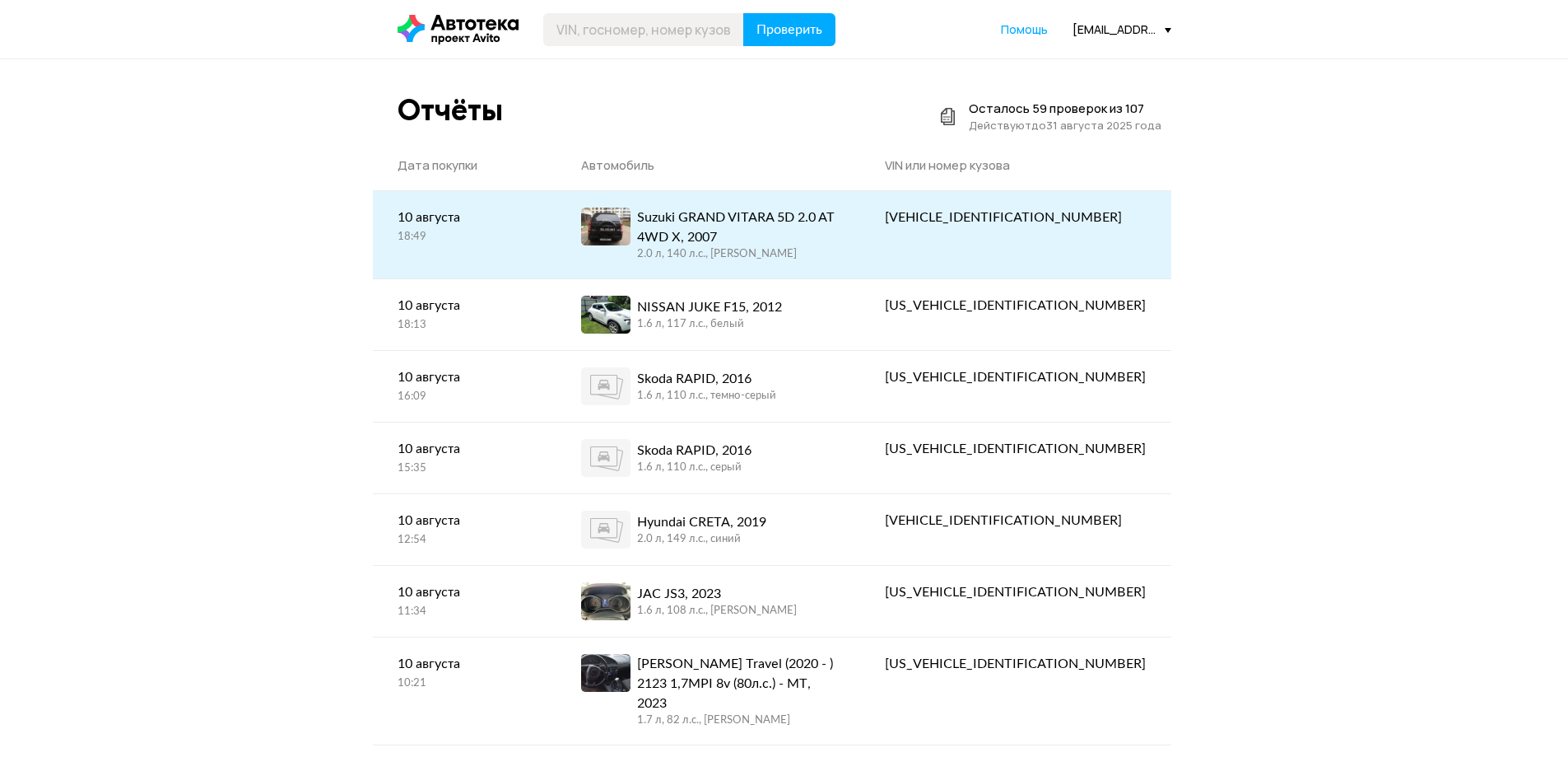
click at [782, 249] on div "2.0 л, 140 л.c., черный" at bounding box center [737, 254] width 199 height 15
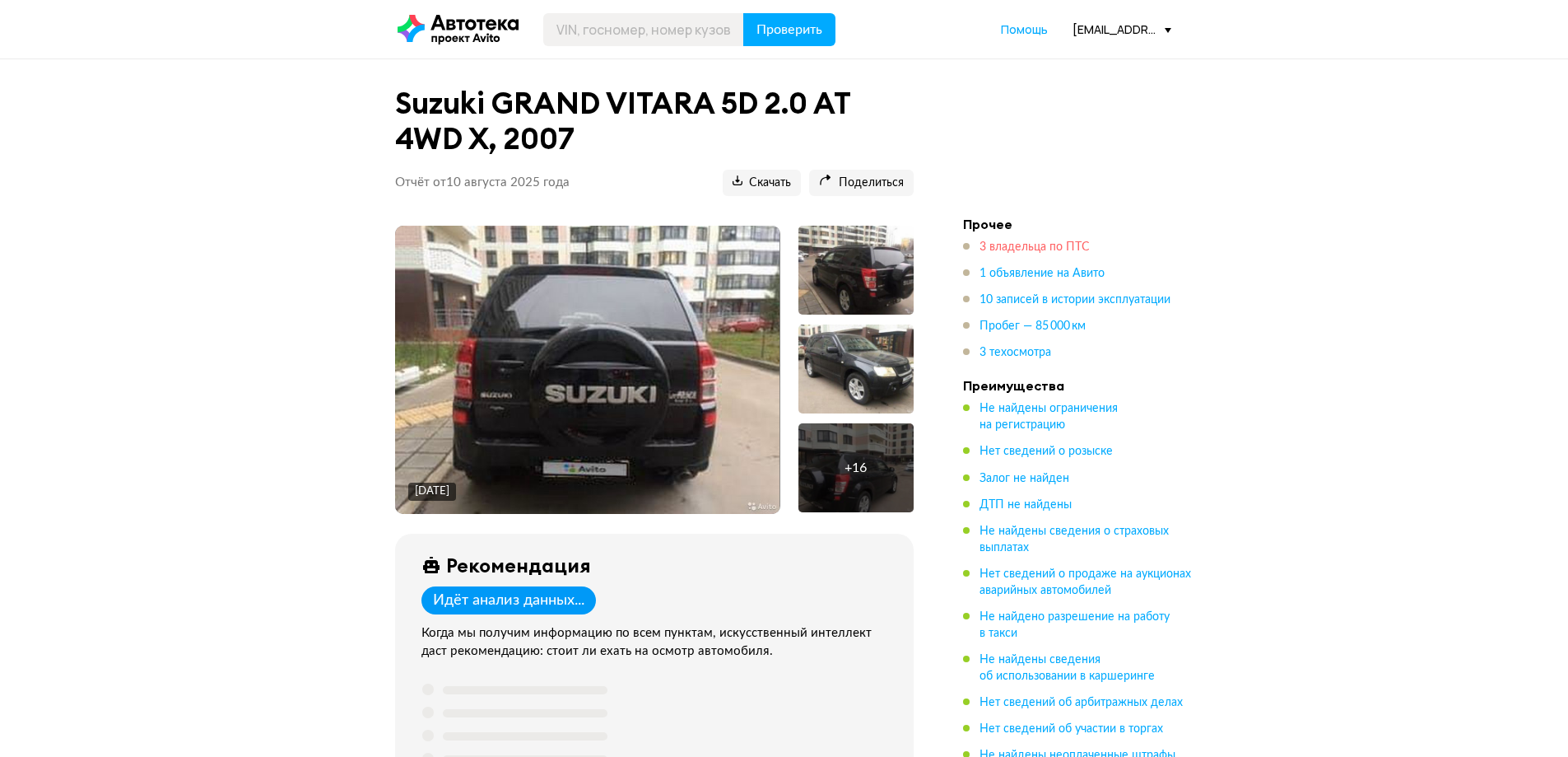
click at [1019, 241] on span "3 владельца по ПТС" at bounding box center [1035, 247] width 110 height 12
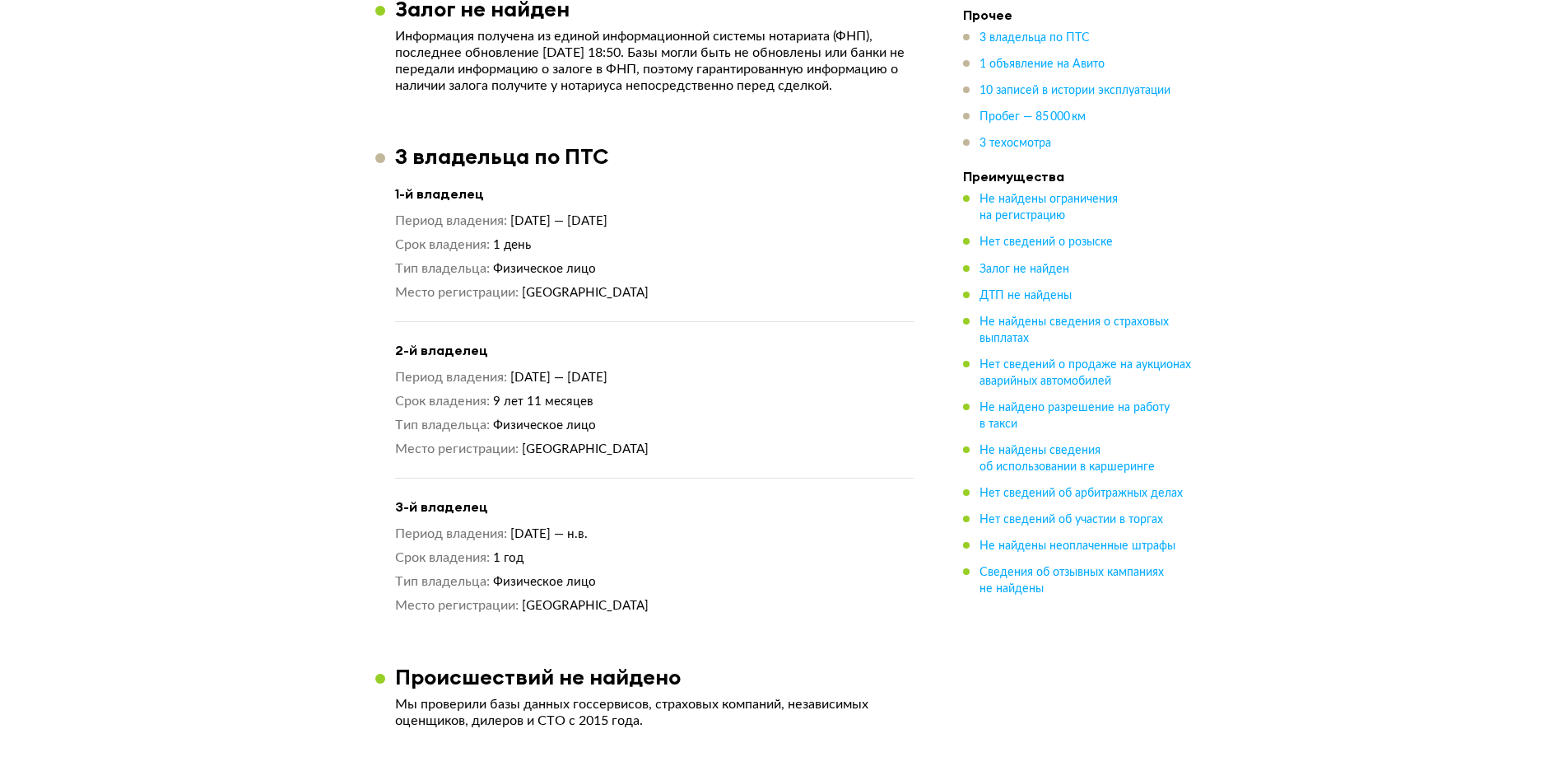
scroll to position [1365, 0]
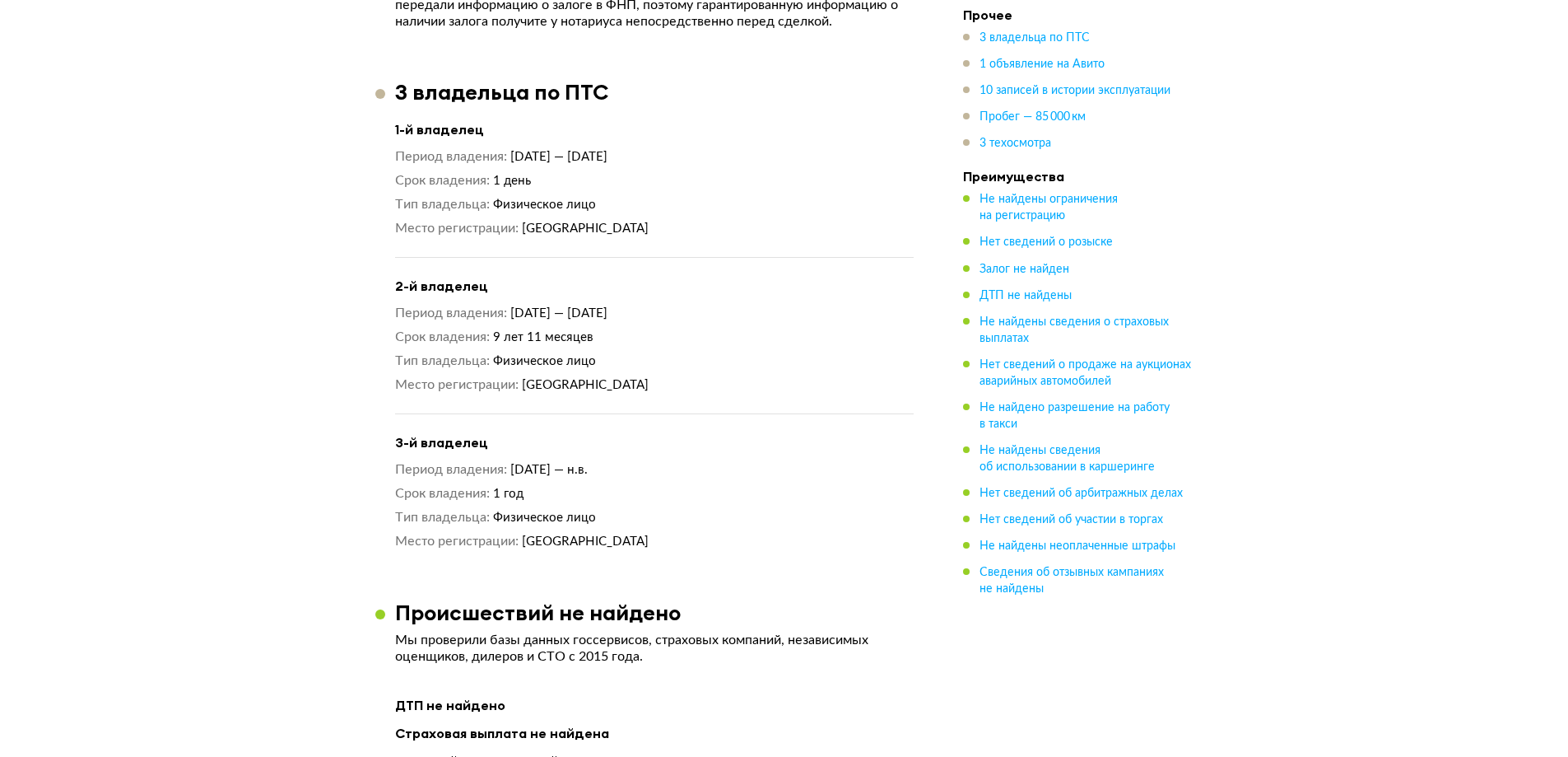
click at [639, 379] on span "Новосибирская область" at bounding box center [585, 385] width 127 height 13
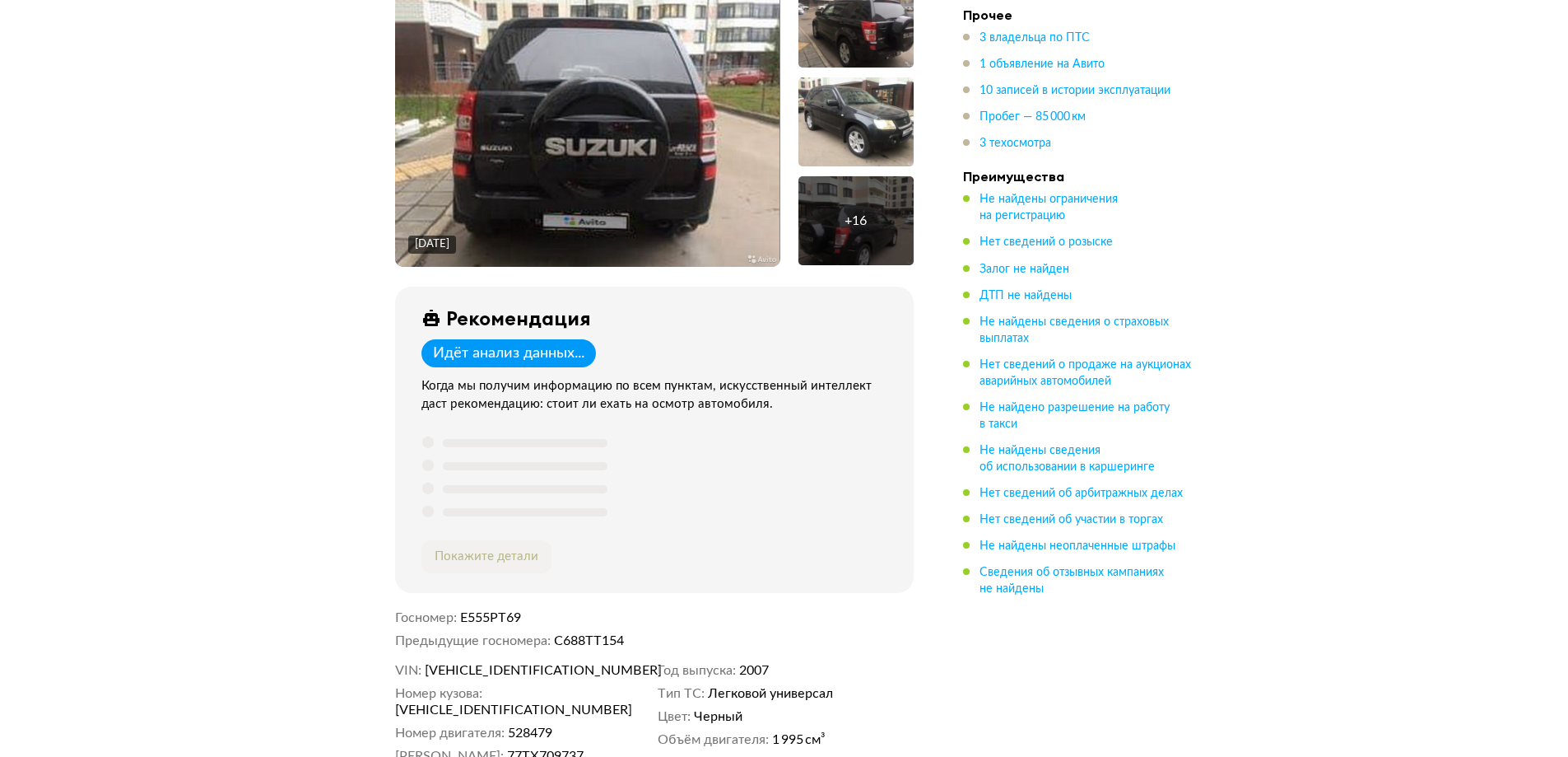
scroll to position [412, 0]
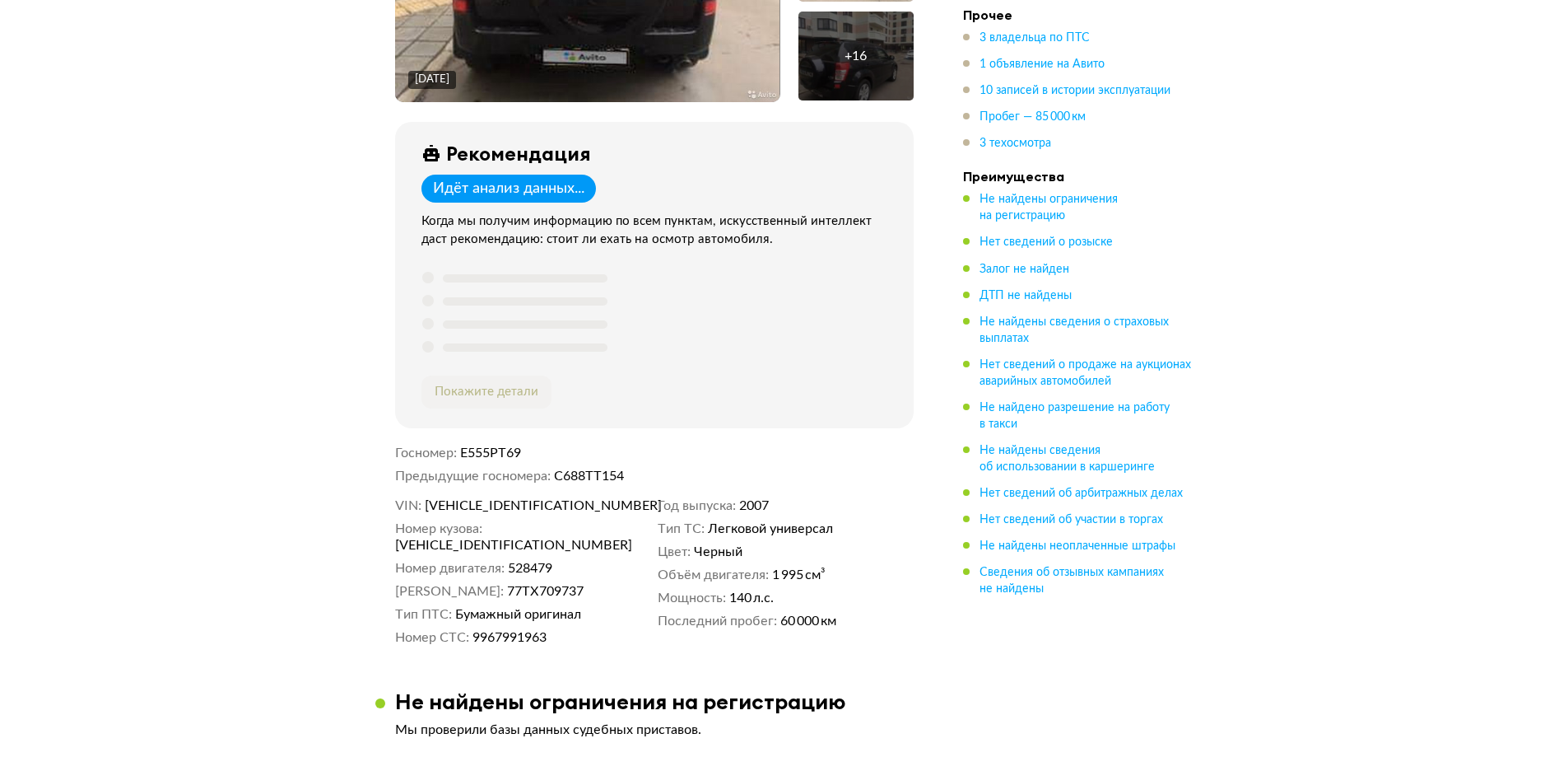
click at [496, 457] on span "Е555РТ69" at bounding box center [490, 453] width 61 height 14
copy span "Е555РТ69"
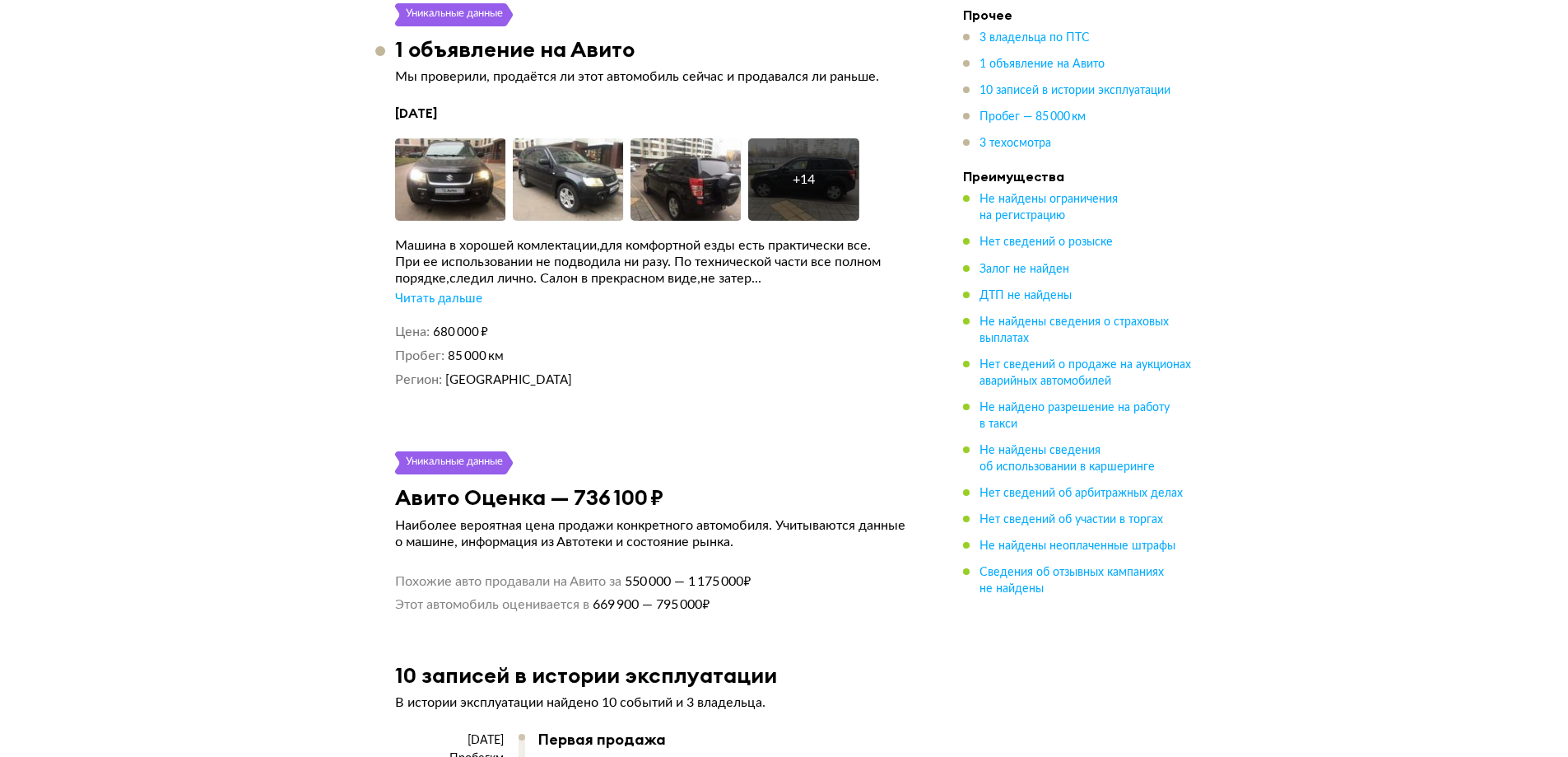
scroll to position [3046, 0]
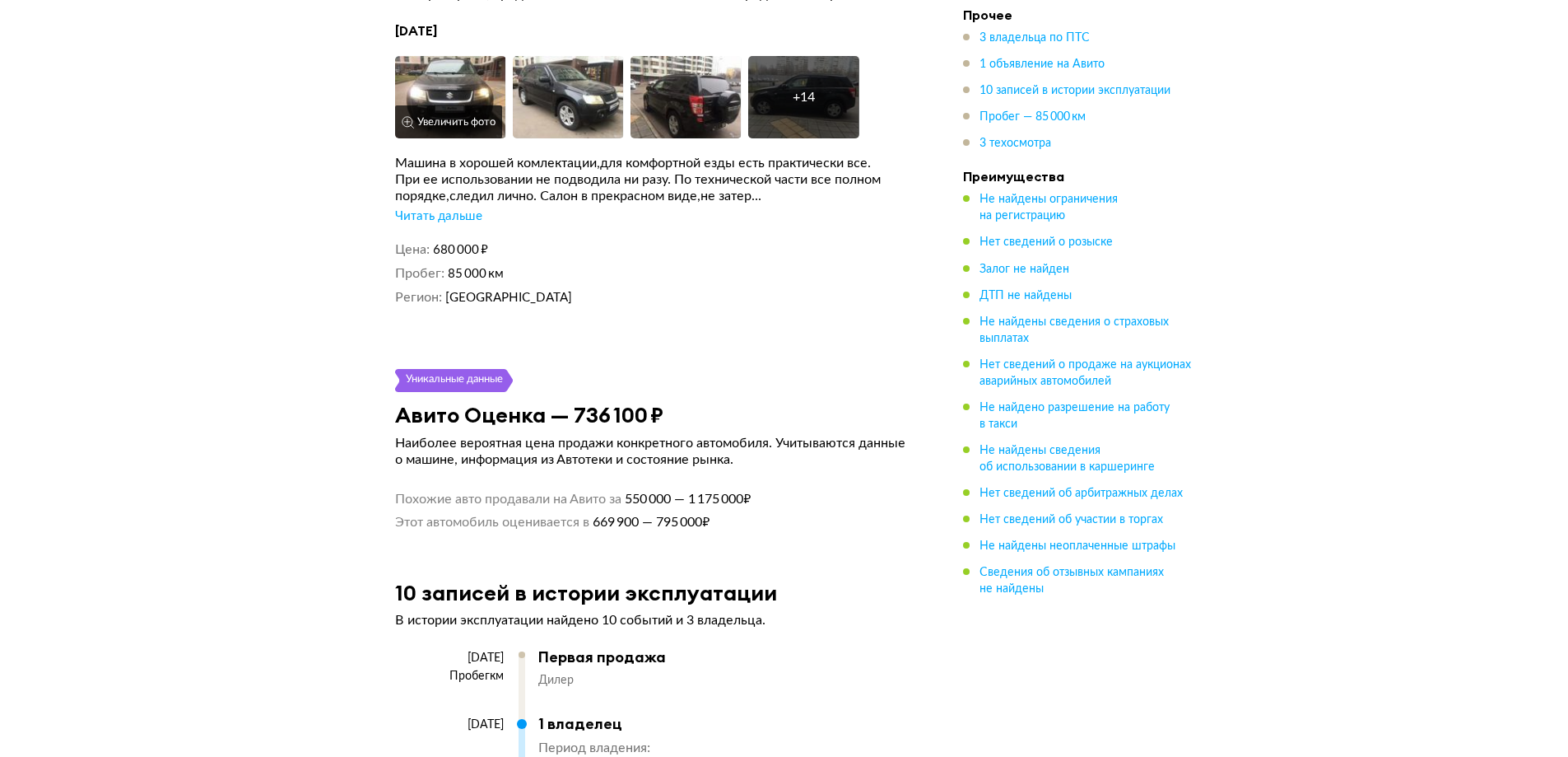
click at [473, 84] on img at bounding box center [451, 97] width 111 height 82
click at [447, 208] on div "Читать дальше" at bounding box center [439, 216] width 87 height 16
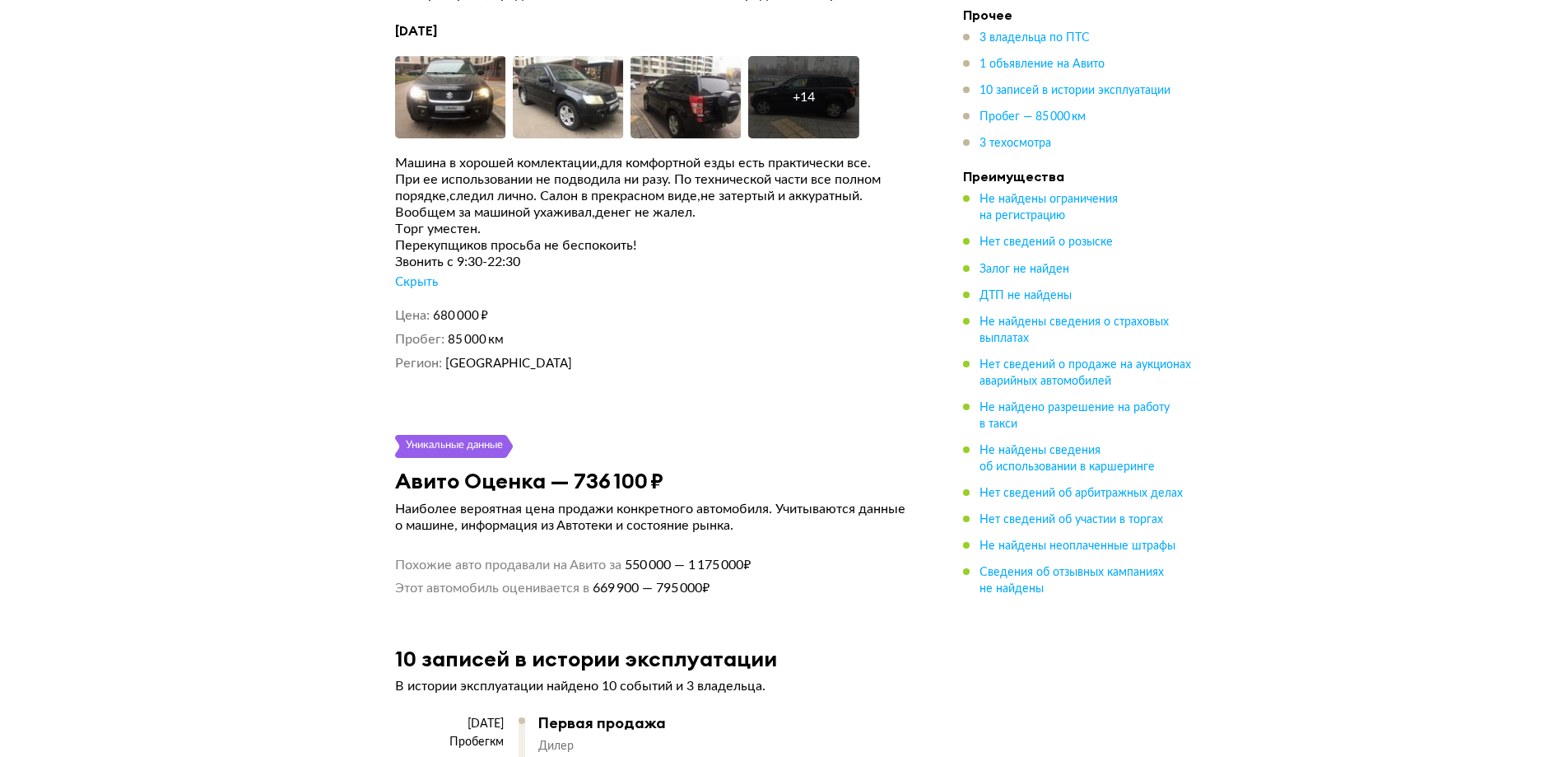
click at [277, 283] on div "Suzuki GRAND VITARA 5D 2.0 AT 4WD X, 2007 Отчёт от 10 августа 2025 года Ccылка …" at bounding box center [784, 701] width 1568 height 7337
click at [319, 356] on div "Suzuki GRAND VITARA 5D 2.0 AT 4WD X, 2007 Отчёт от 10 августа 2025 года Ccылка …" at bounding box center [784, 701] width 1568 height 7337
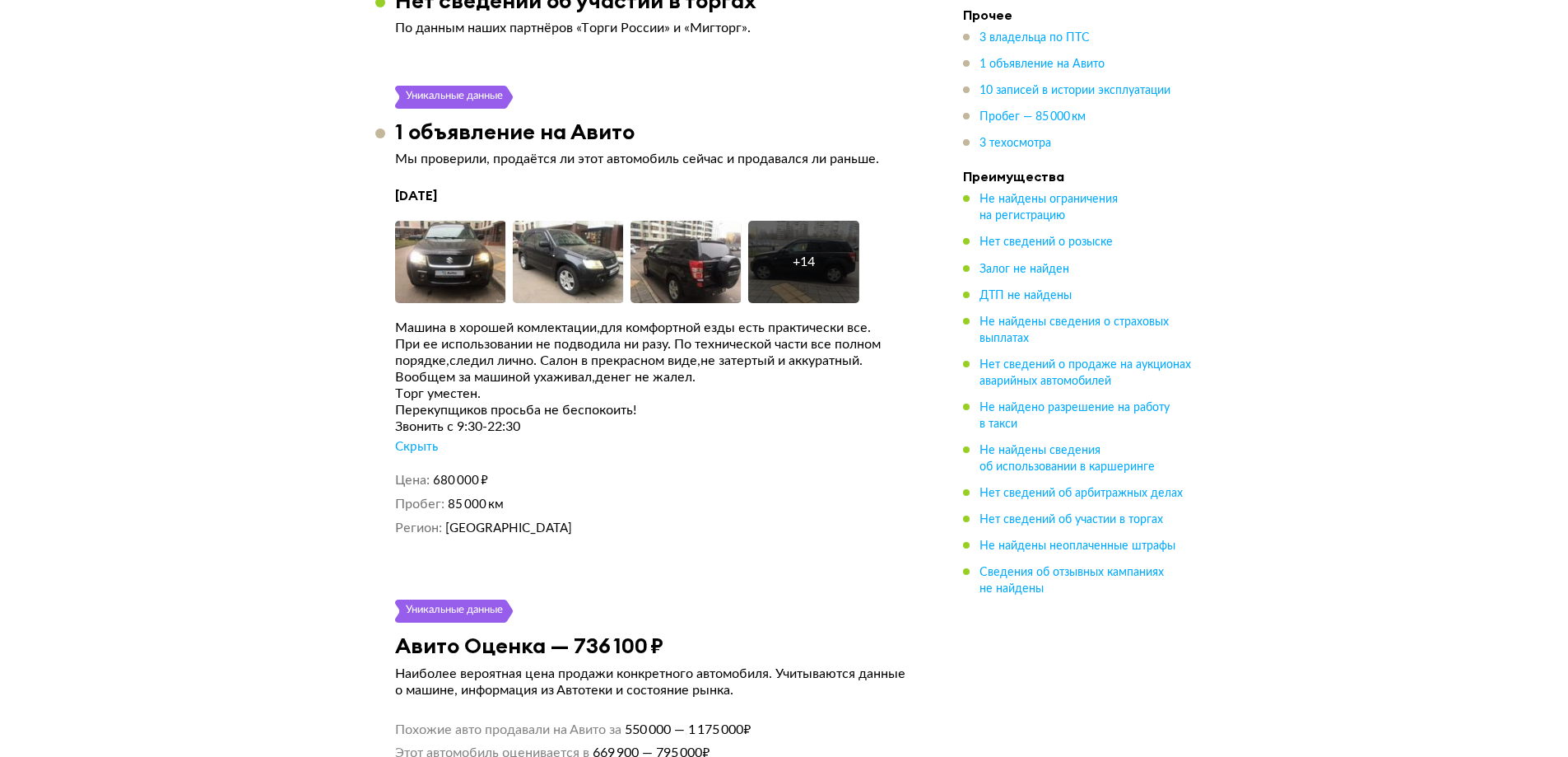
click at [1044, 120] on span "Пробег — 85 000 км" at bounding box center [1033, 117] width 107 height 12
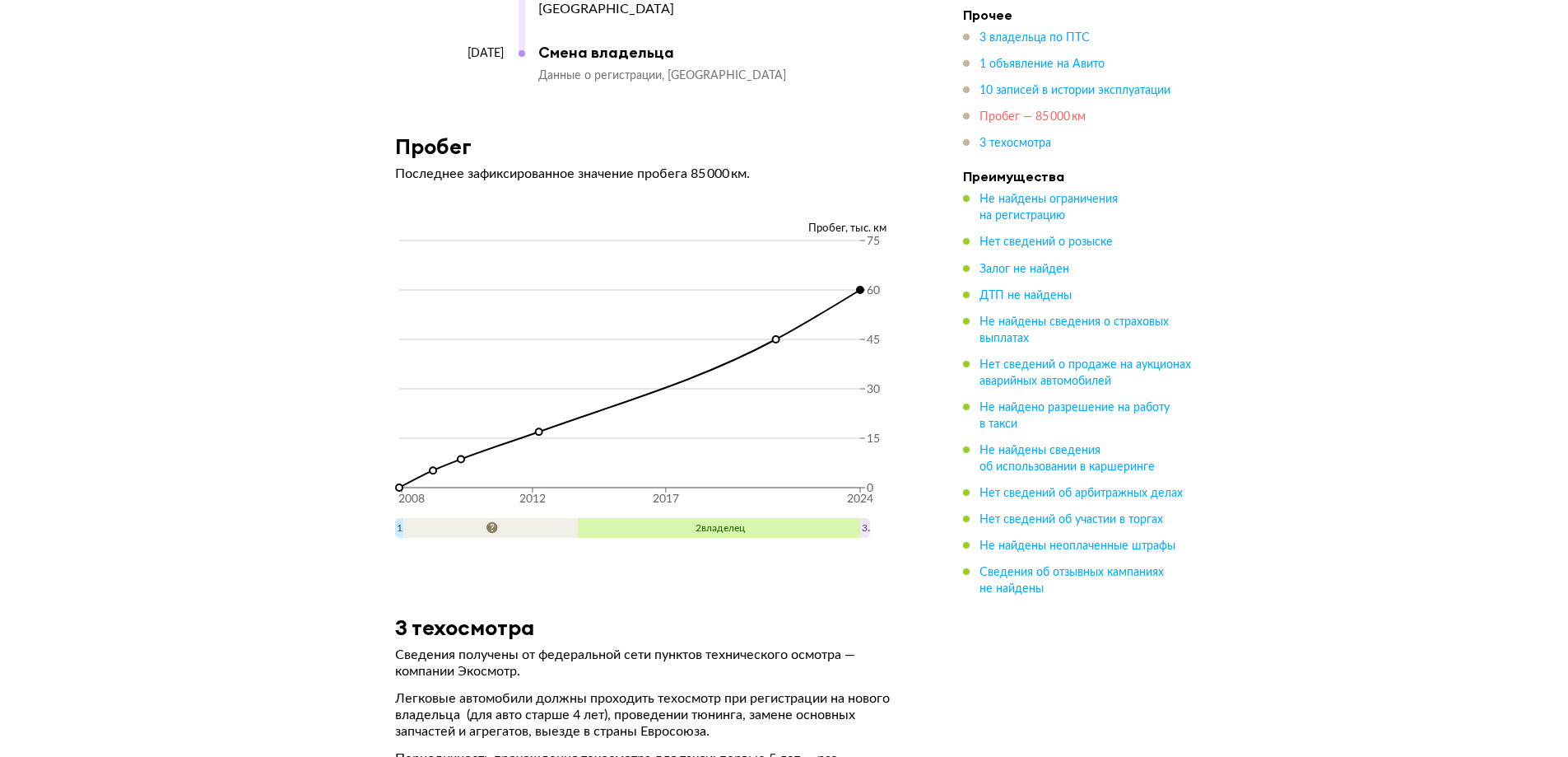
scroll to position [5077, 0]
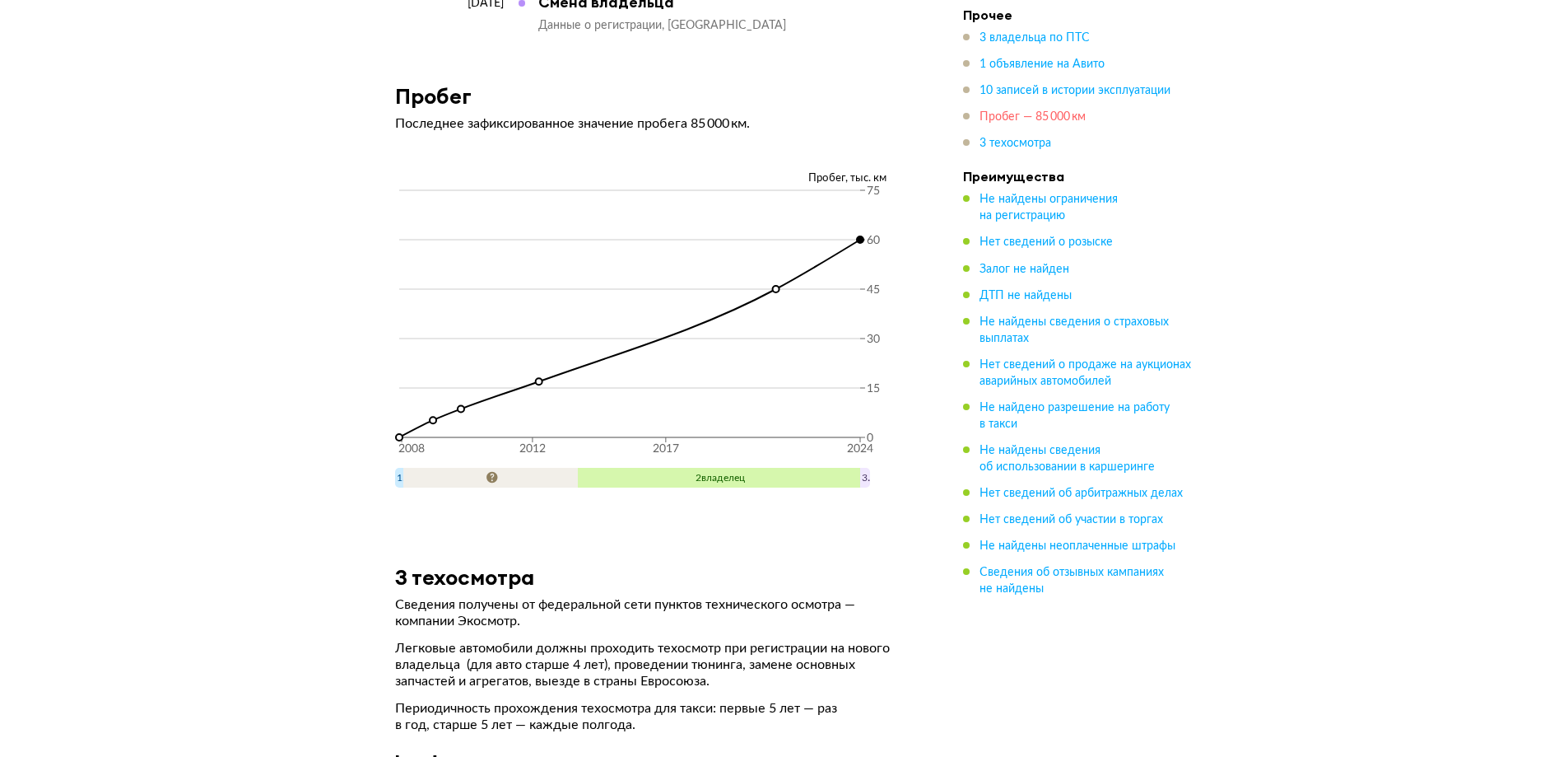
click at [1026, 113] on span "Пробег — 85 000 км" at bounding box center [1033, 117] width 107 height 12
click at [1038, 58] on span "1 объявление на Авито" at bounding box center [1042, 64] width 125 height 12
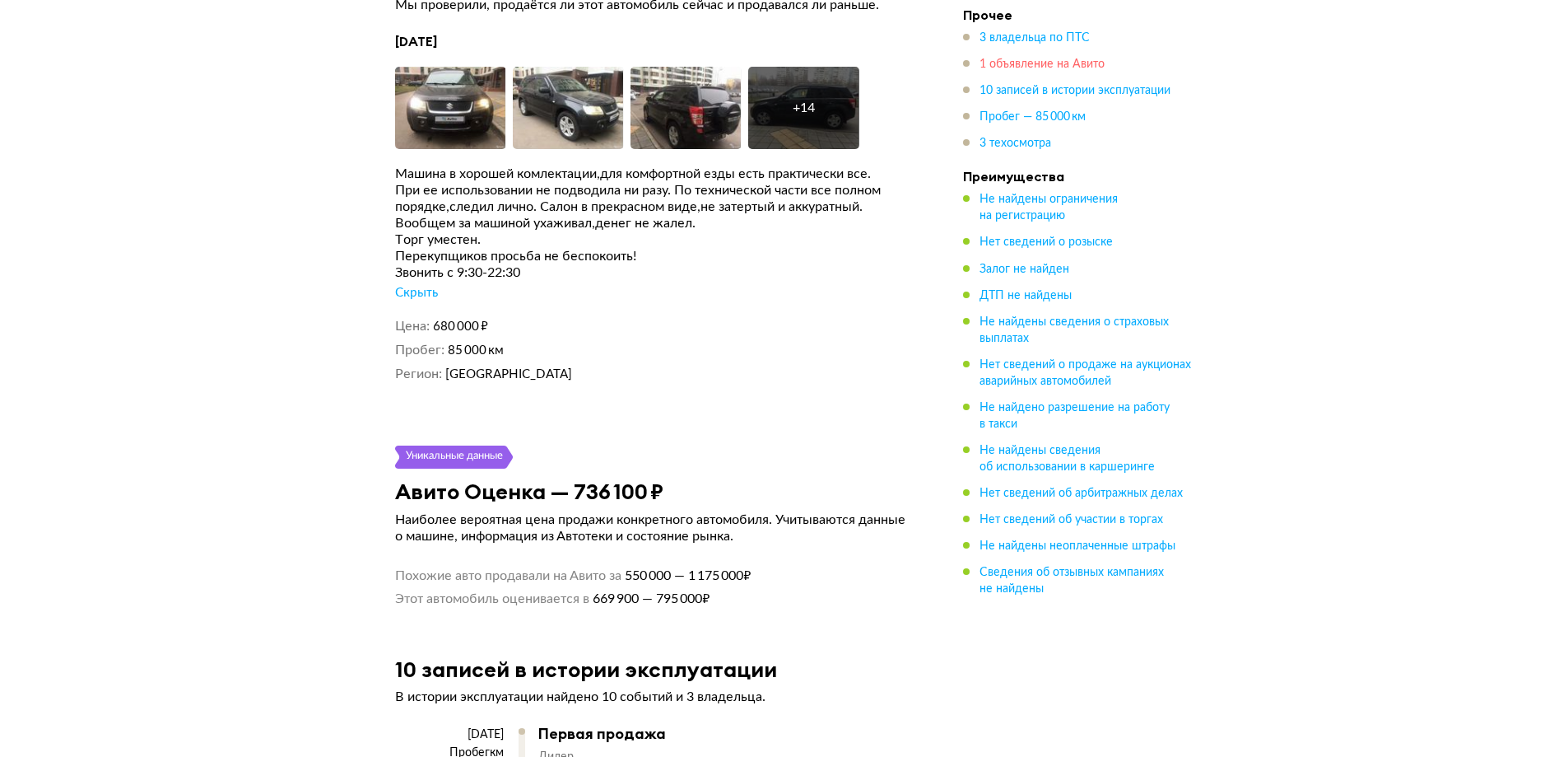
scroll to position [2879, 0]
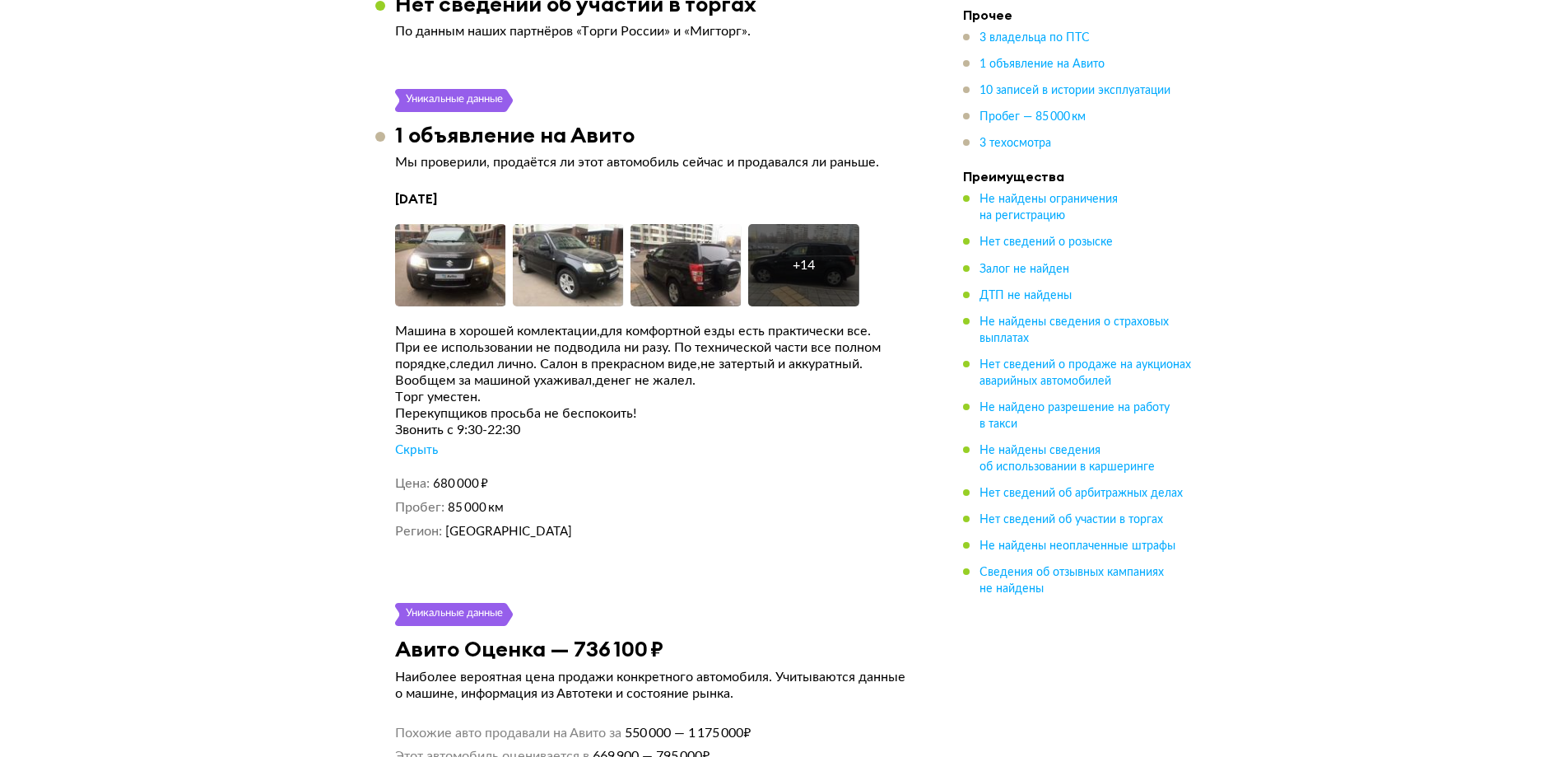
click at [702, 447] on div "Машина в хорошей комлектации,для комфортной езды есть практически все. При ее и…" at bounding box center [654, 391] width 518 height 136
click at [455, 240] on img at bounding box center [451, 265] width 111 height 82
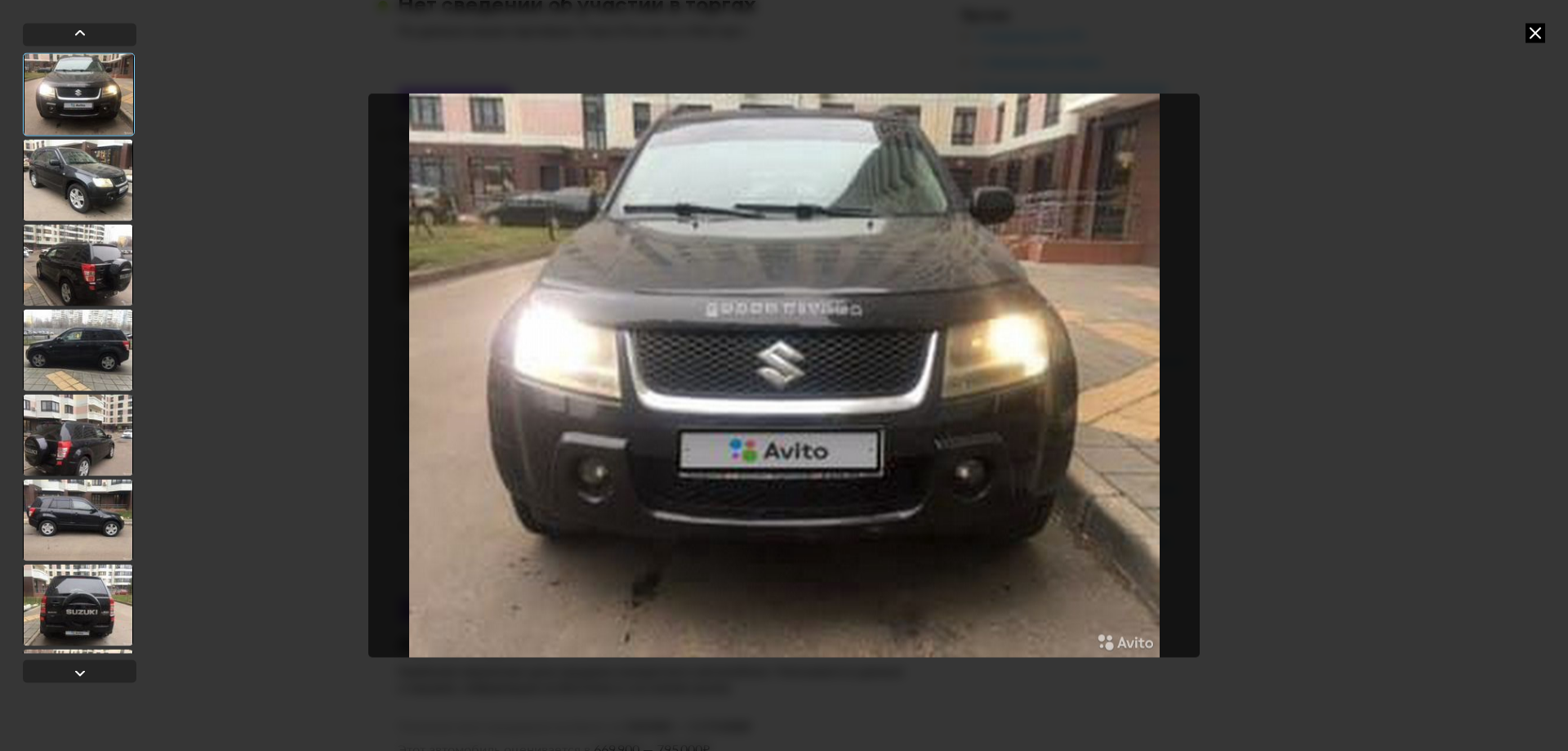
click at [79, 594] on div at bounding box center [78, 604] width 111 height 82
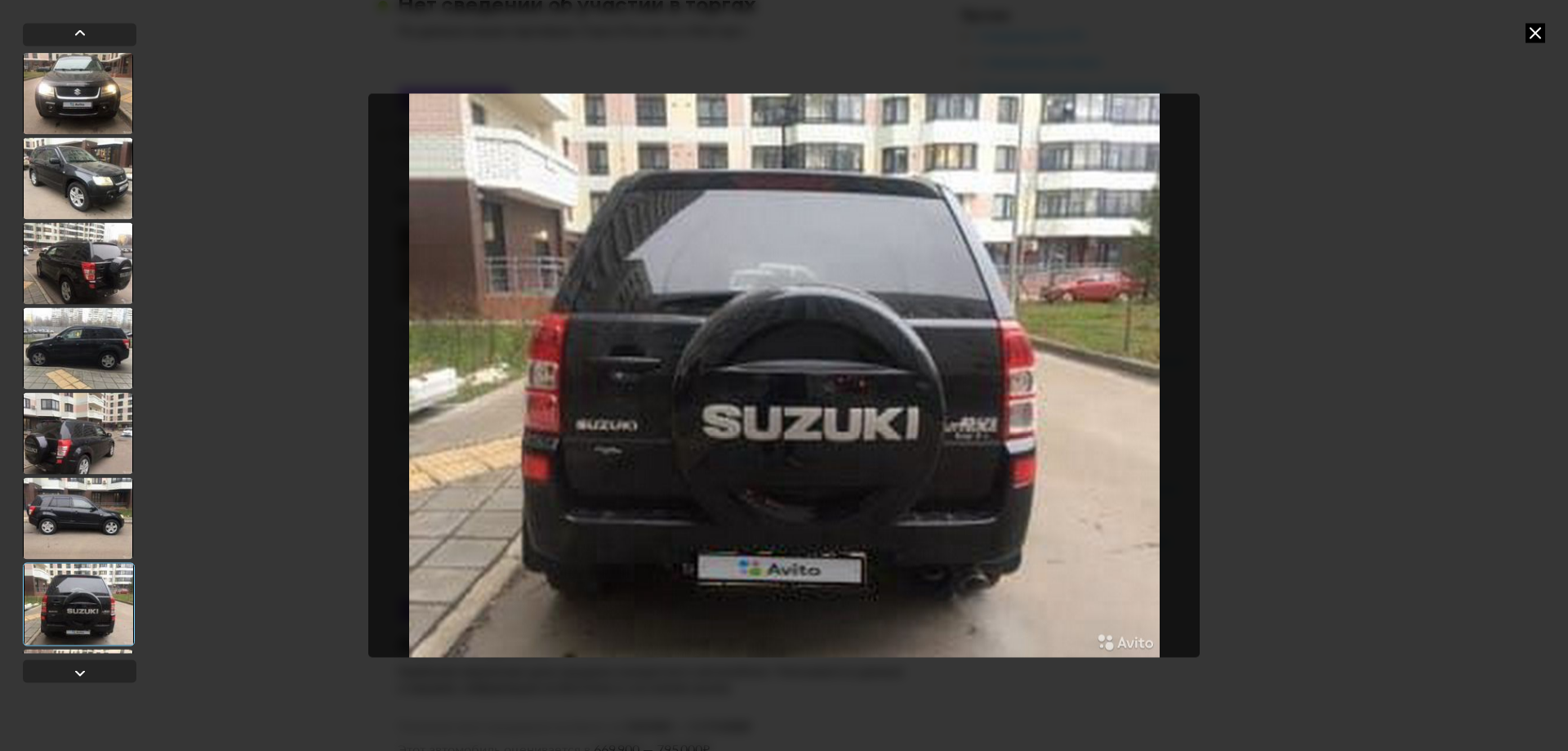
click at [1532, 31] on icon at bounding box center [1535, 33] width 19 height 19
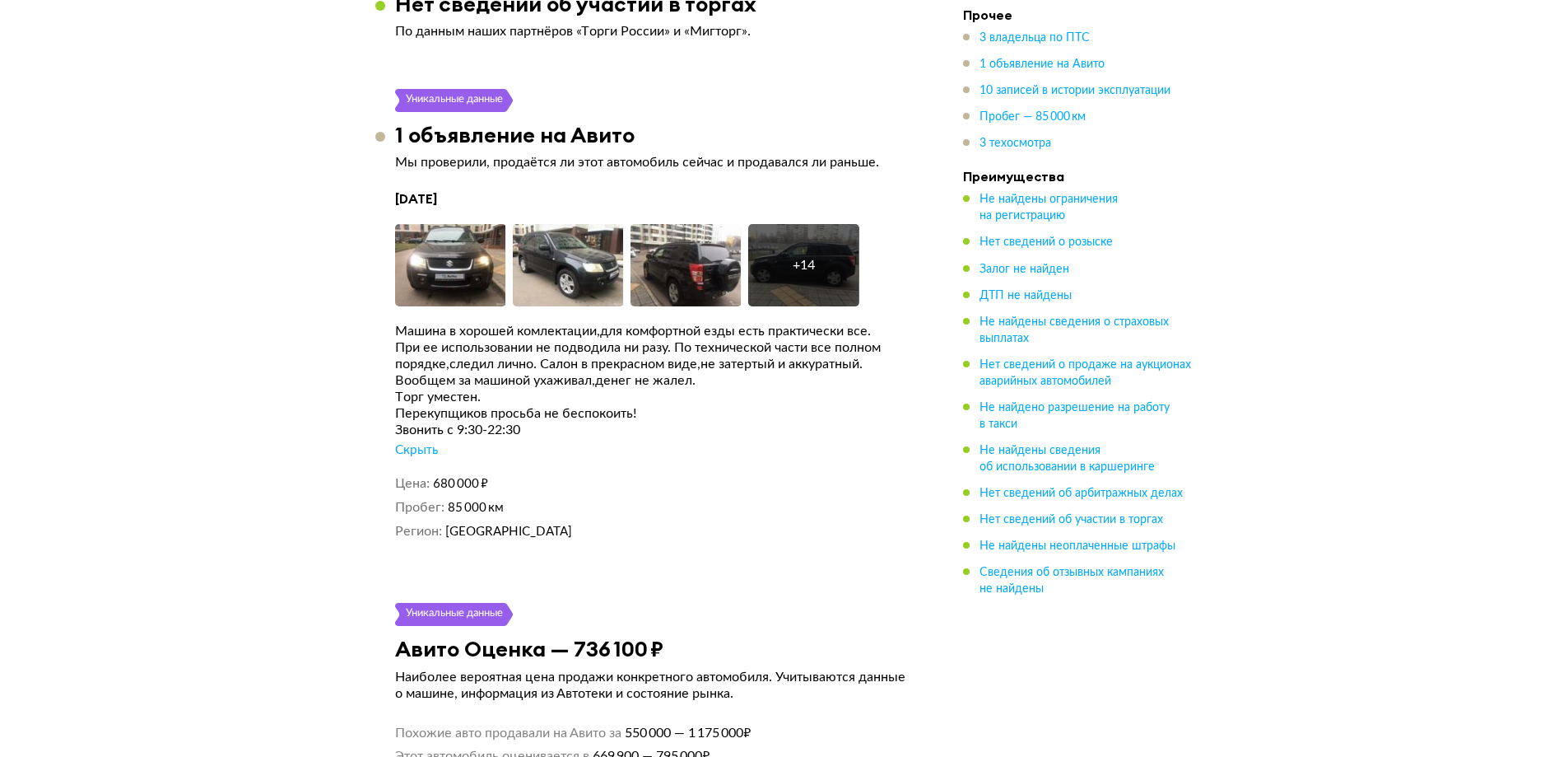
scroll to position [3208, 0]
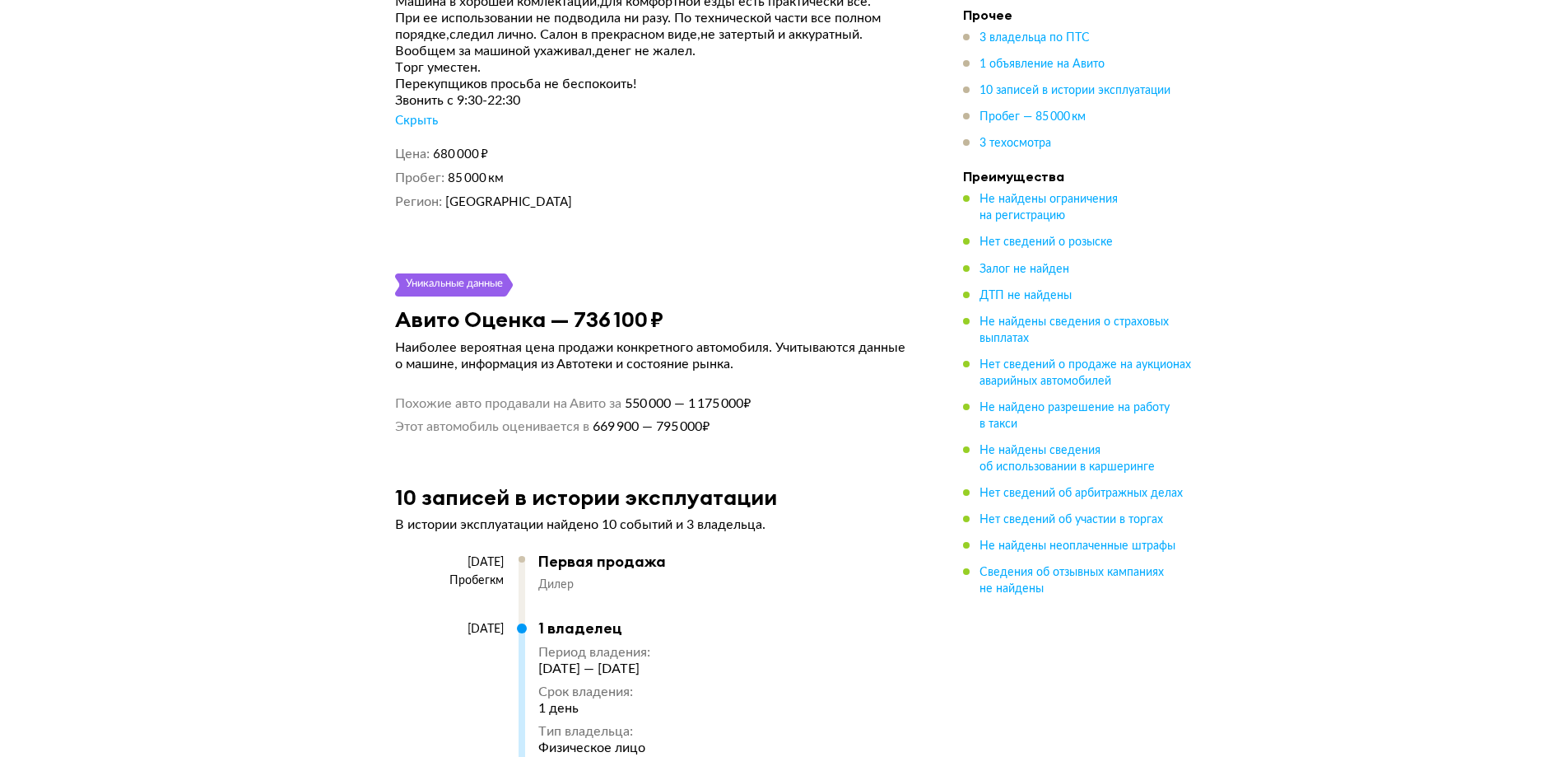
click at [303, 369] on div "Suzuki GRAND VITARA 5D 2.0 AT 4WD X, 2007 Отчёт от 10 августа 2025 года Ccылка …" at bounding box center [784, 540] width 1568 height 7337
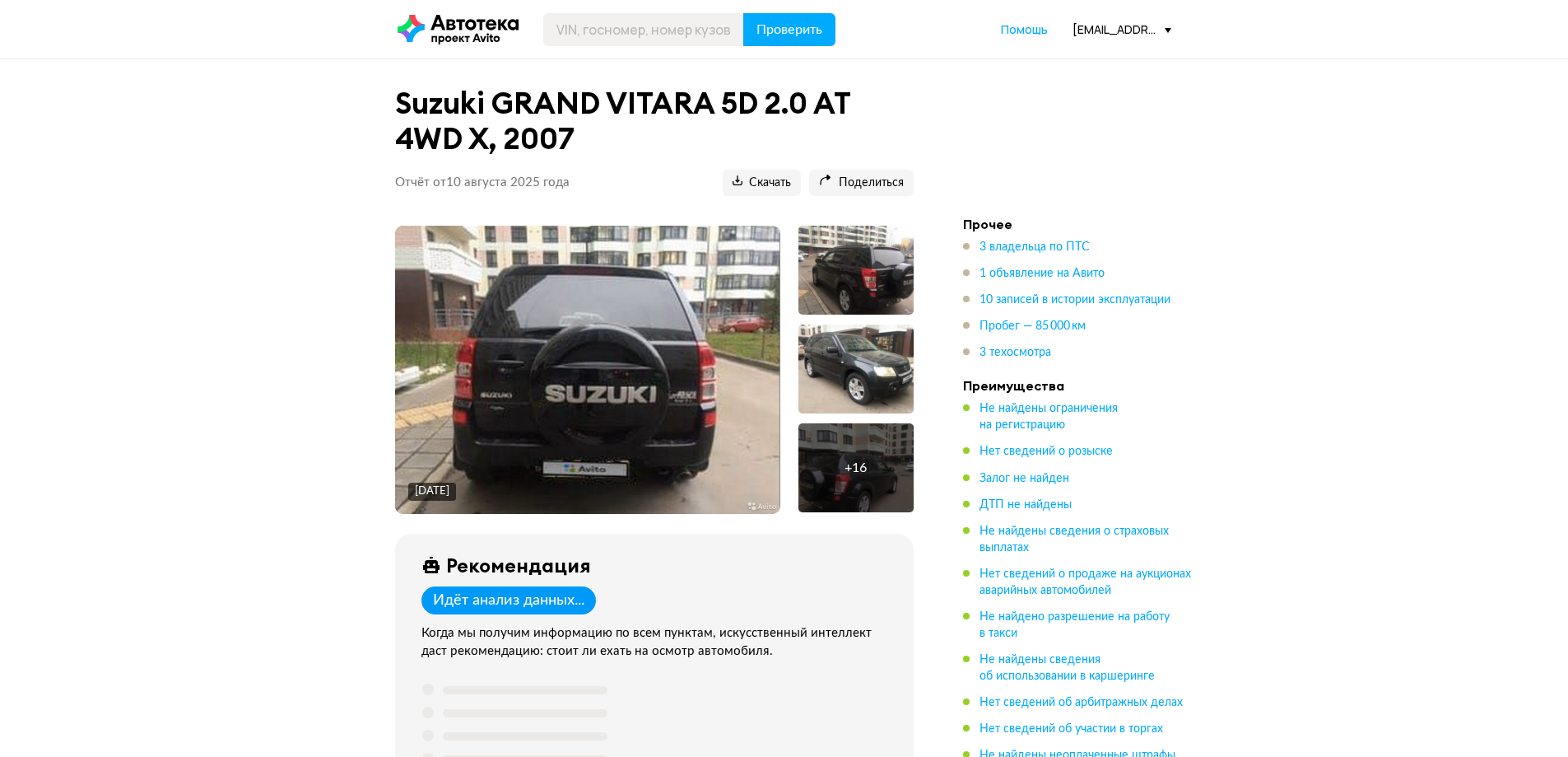
scroll to position [165, 0]
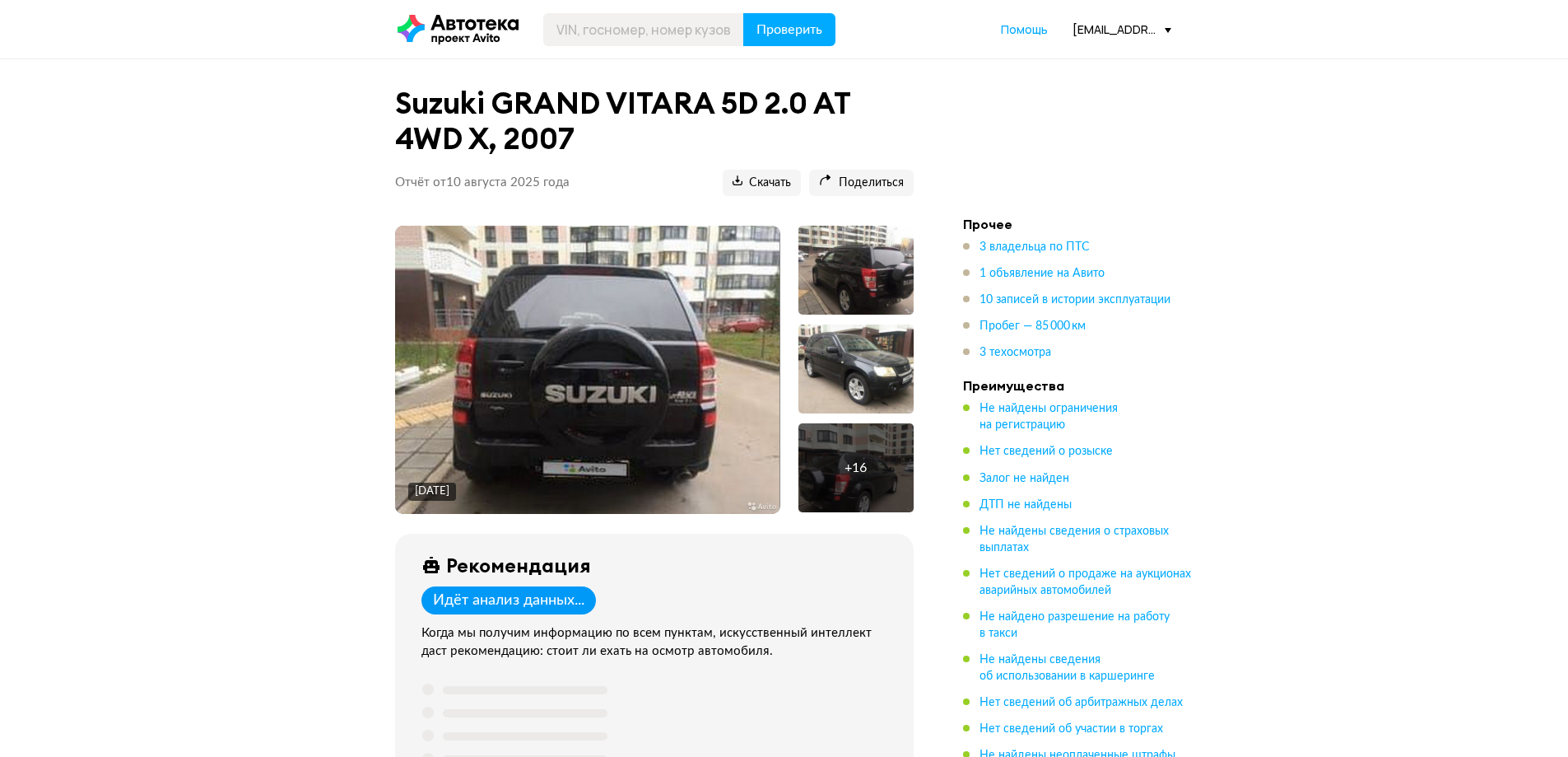
click at [1019, 316] on ul "3 владельца по ПТС 1 объявление на Авито 10 записей в истории эксплуатации Проб…" at bounding box center [1079, 300] width 231 height 122
click at [1012, 322] on span "Пробег — 85 000 км" at bounding box center [1033, 326] width 107 height 12
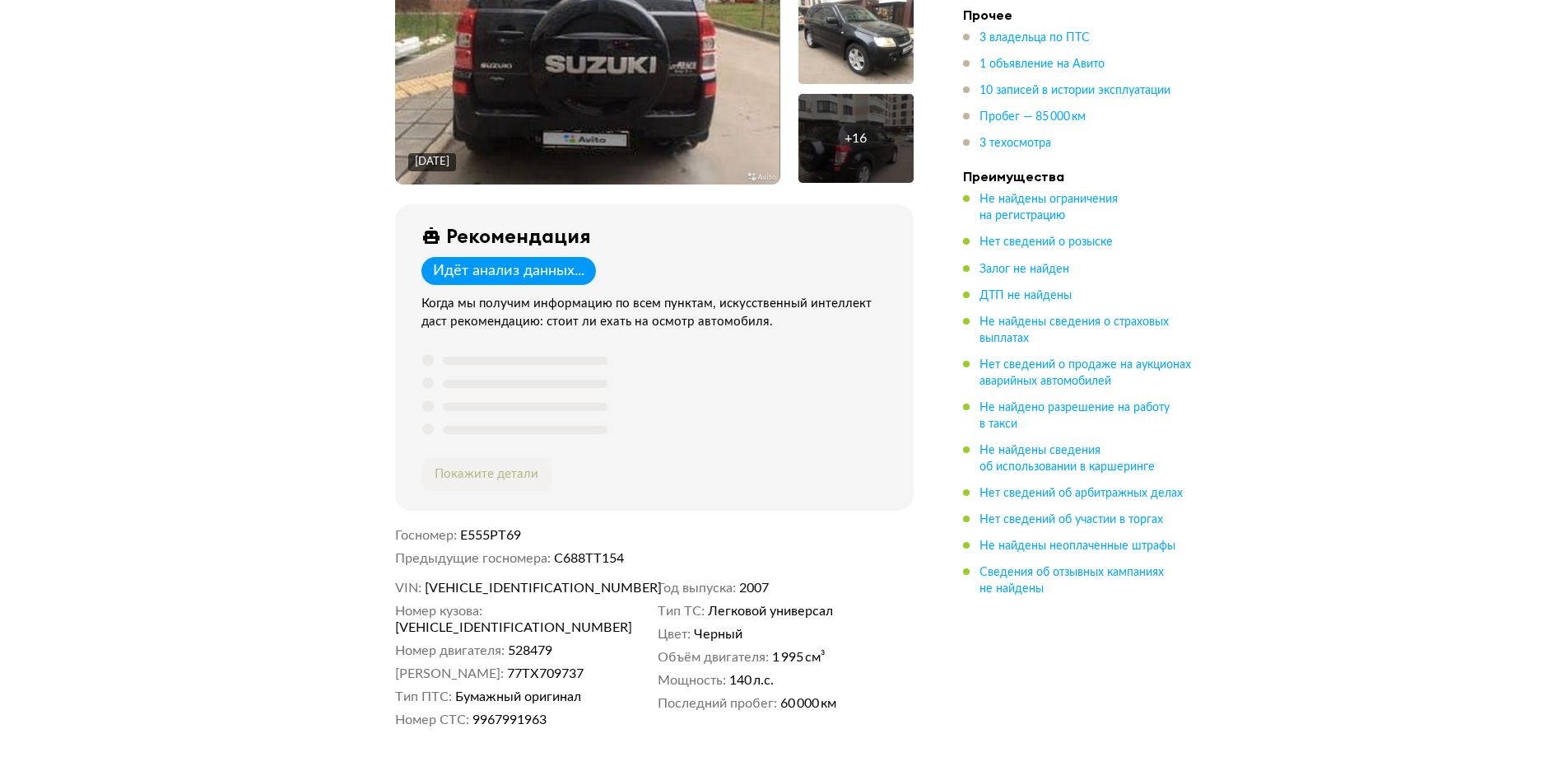
scroll to position [494, 0]
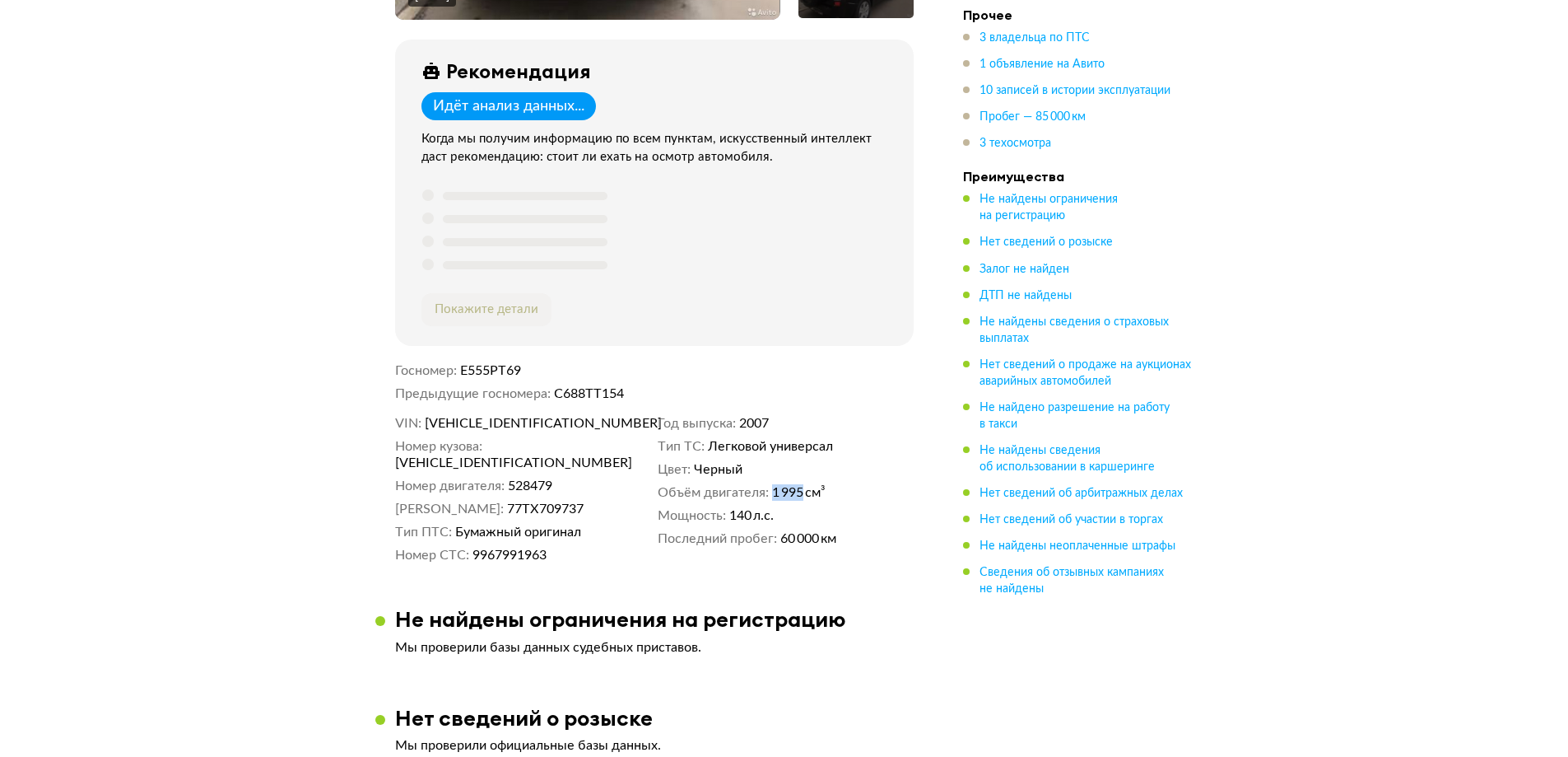
drag, startPoint x: 802, startPoint y: 489, endPoint x: 776, endPoint y: 495, distance: 26.7
click at [776, 495] on span "1 995 см³" at bounding box center [799, 492] width 53 height 16
copy span "1 995"
drag, startPoint x: 260, startPoint y: 118, endPoint x: 269, endPoint y: 103, distance: 17.5
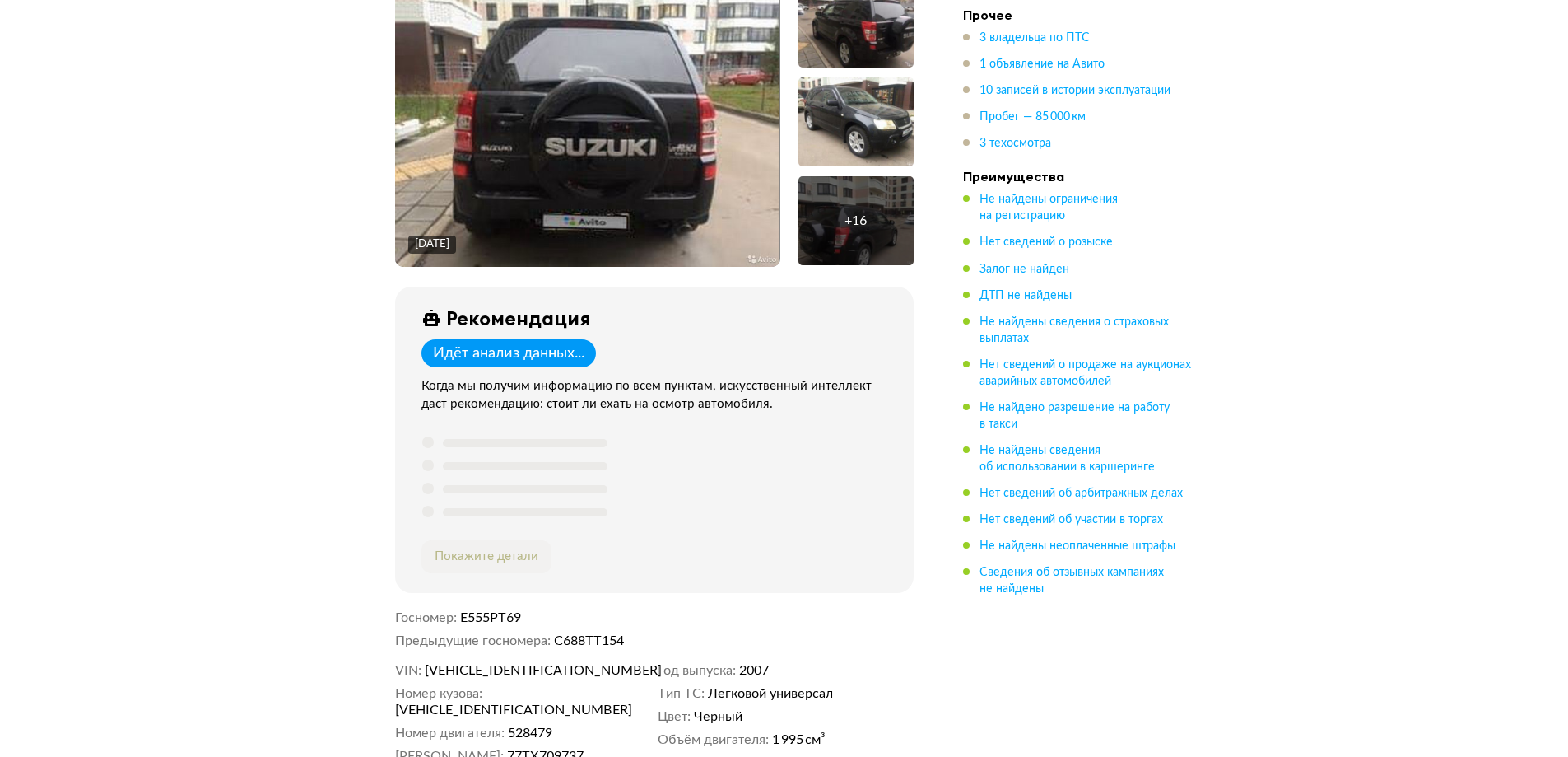
scroll to position [0, 0]
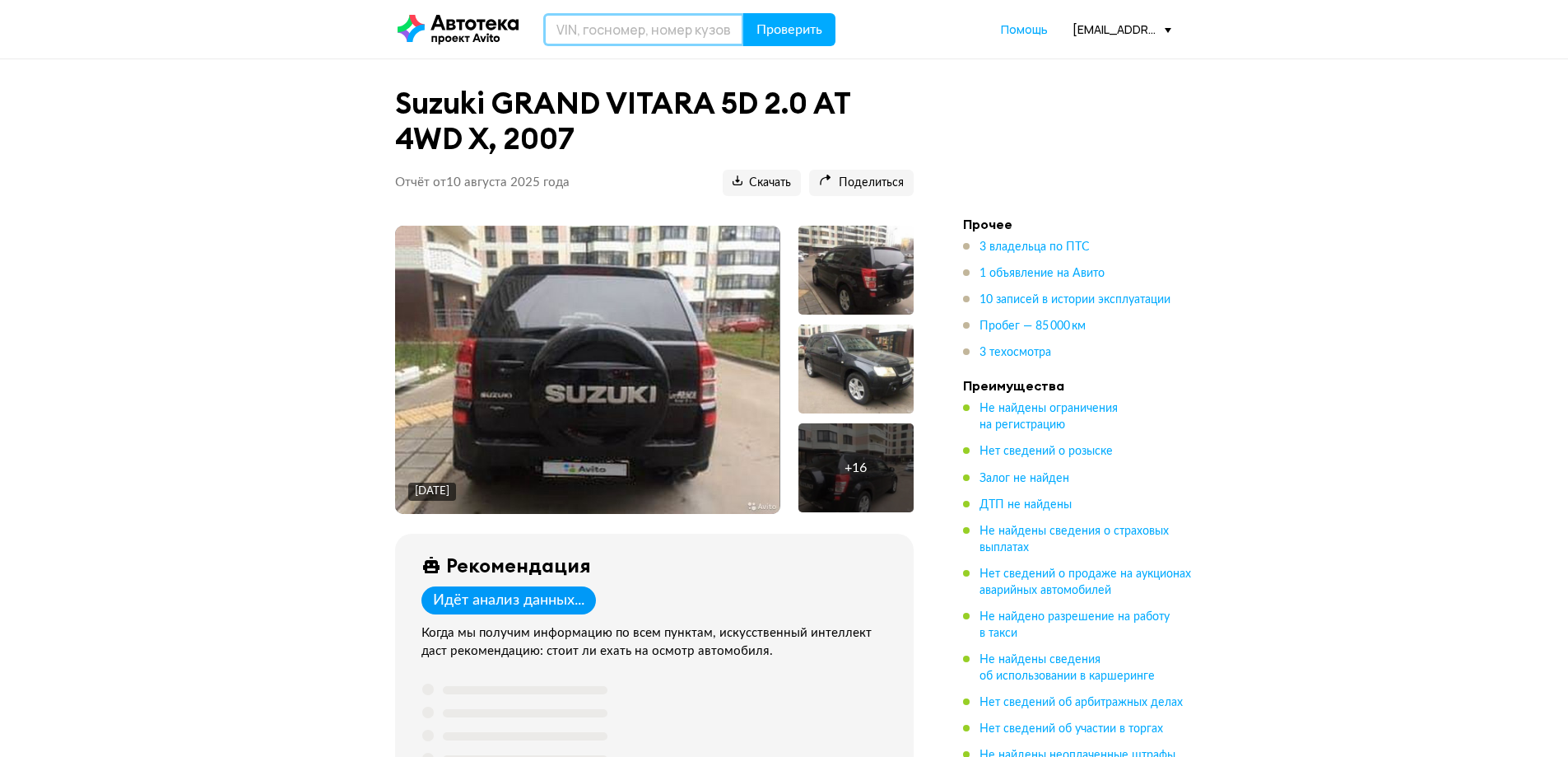
click at [642, 24] on input "text" at bounding box center [643, 30] width 201 height 33
type input "М295АР799"
click at [778, 43] on button "Проверить" at bounding box center [789, 30] width 92 height 33
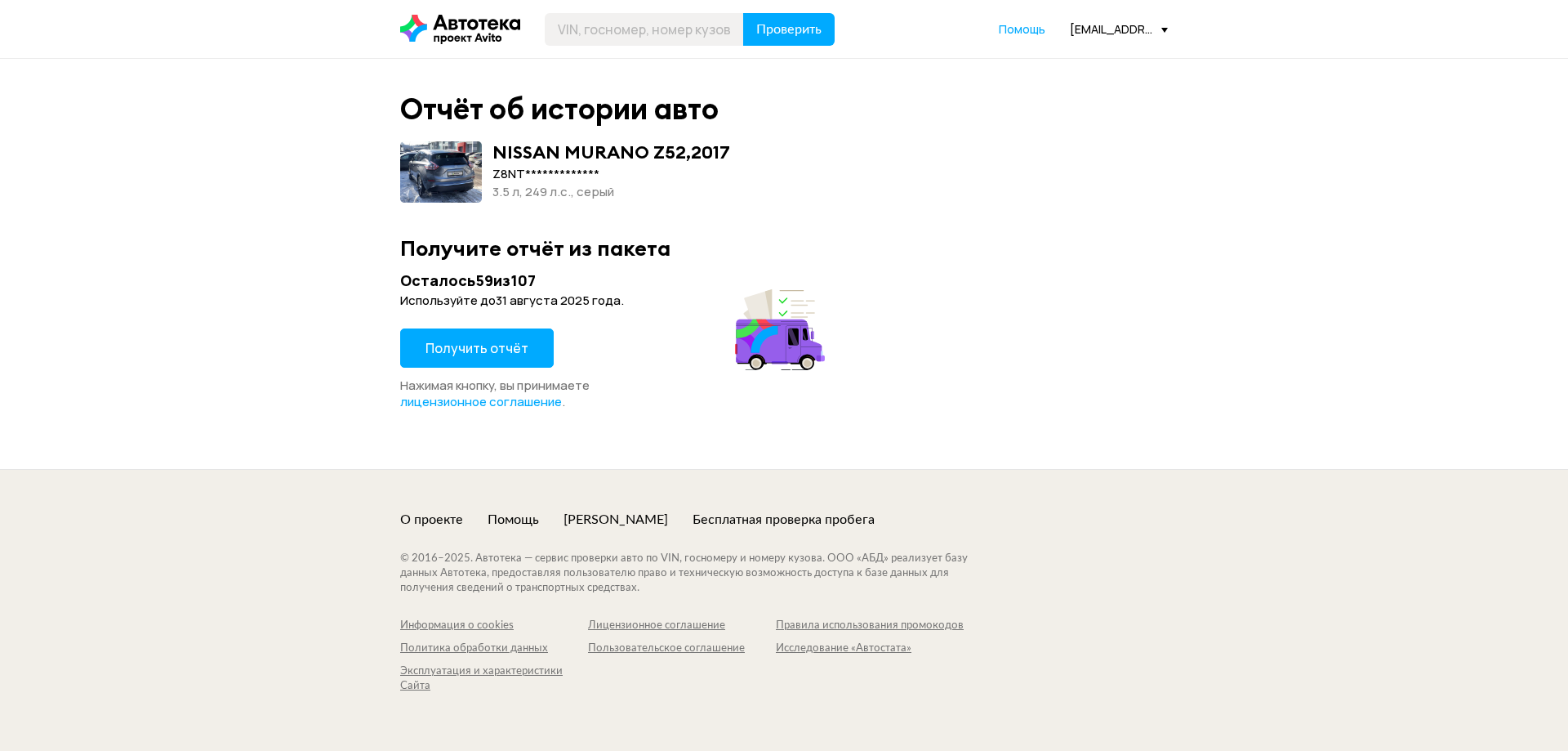
click at [479, 353] on span "Получить отчёт" at bounding box center [477, 348] width 103 height 18
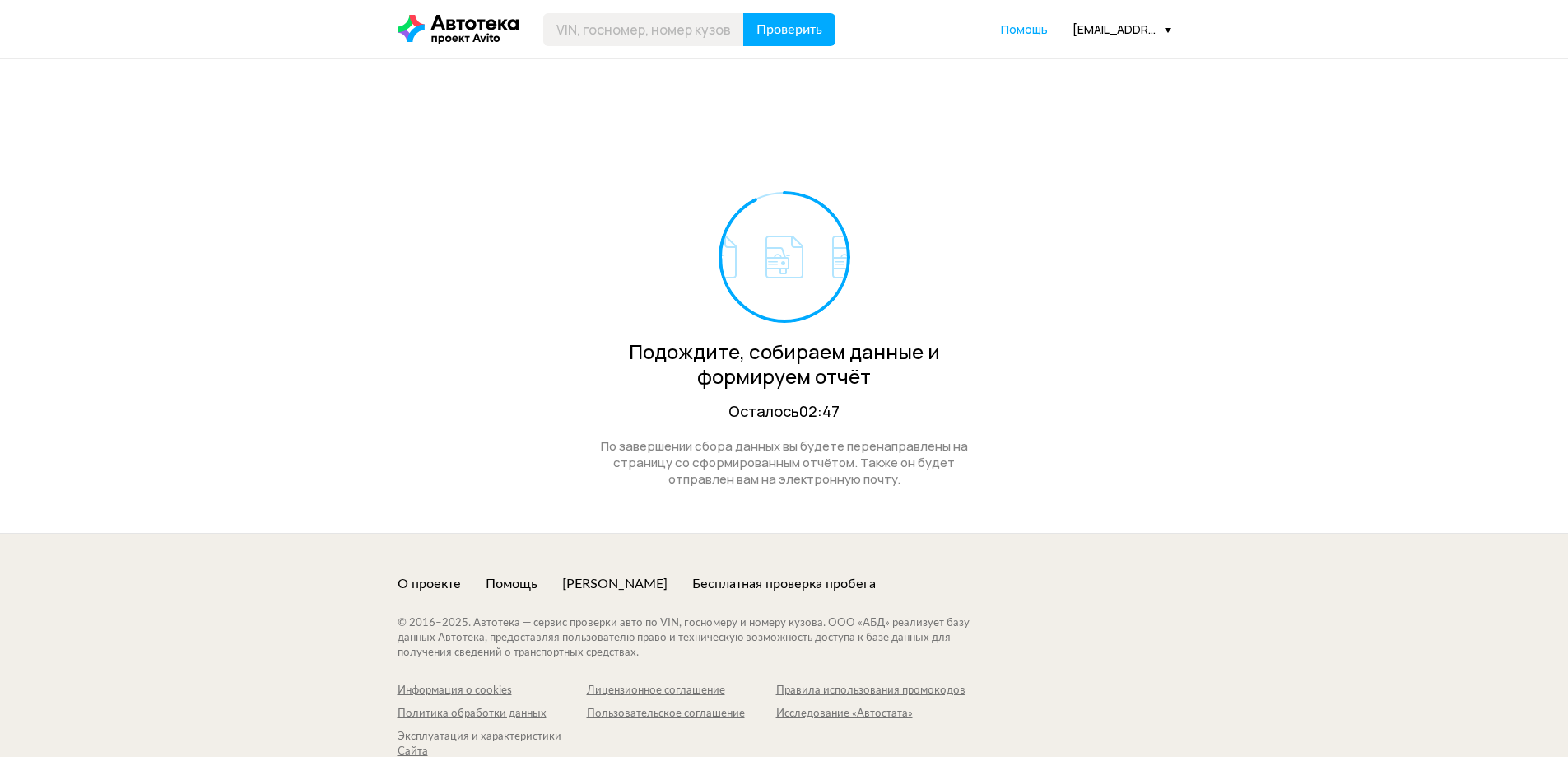
click at [1101, 27] on div "[EMAIL_ADDRESS][DOMAIN_NAME]" at bounding box center [1122, 29] width 99 height 16
click at [1101, 36] on div "[EMAIL_ADDRESS][DOMAIN_NAME]" at bounding box center [1122, 29] width 99 height 16
click at [1079, 53] on header "Проверить Помощь i.titov@rumos-auto.ru" at bounding box center [784, 29] width 1568 height 58
click at [1130, 29] on div "[EMAIL_ADDRESS][DOMAIN_NAME]" at bounding box center [1122, 29] width 99 height 16
click at [1081, 77] on link "Отчёты" at bounding box center [1088, 58] width 166 height 42
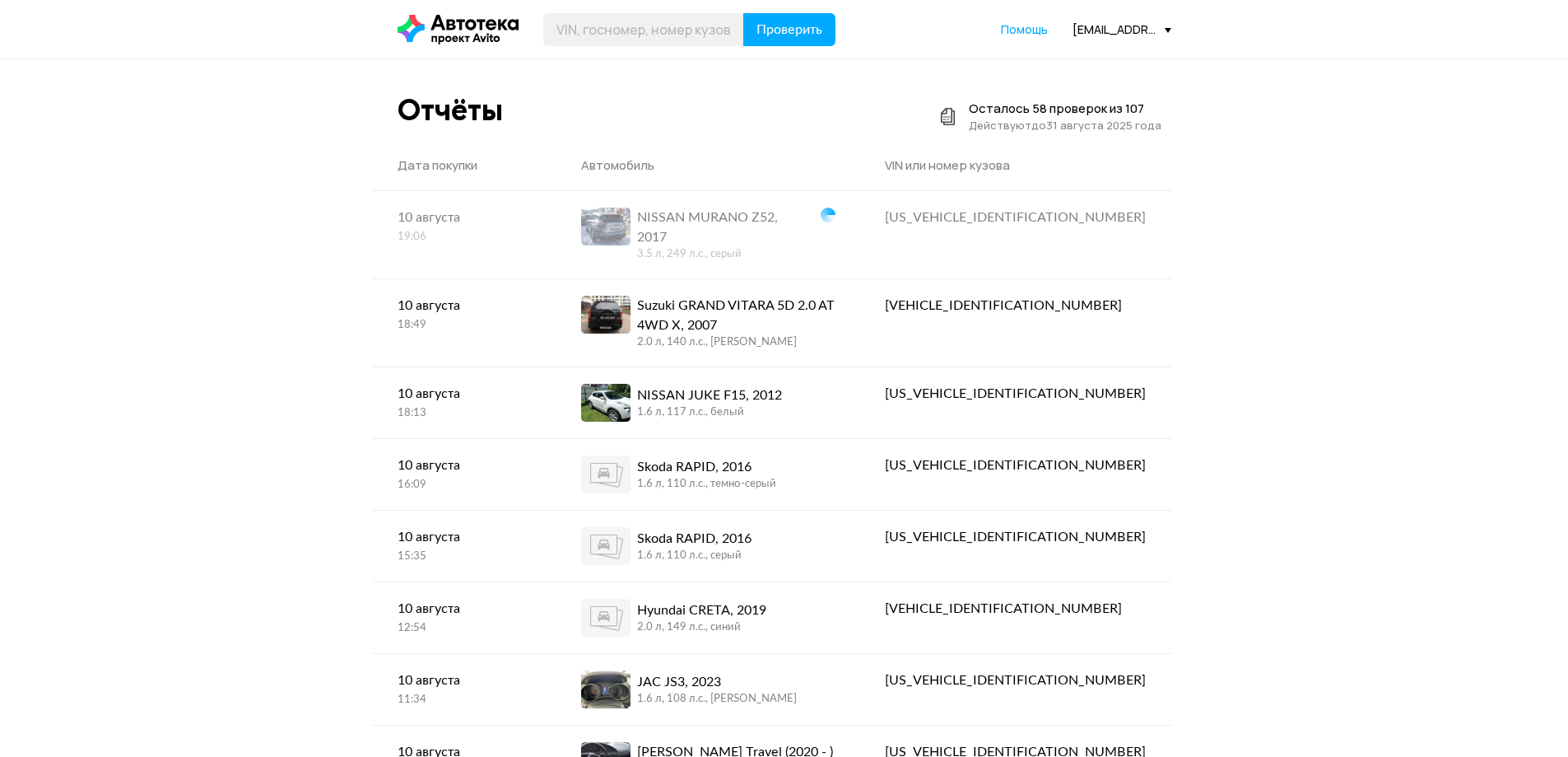
click at [763, 118] on div "Отчёты Осталось 58 проверок из 107 Действуют до 31 августа 2025 года" at bounding box center [784, 116] width 774 height 48
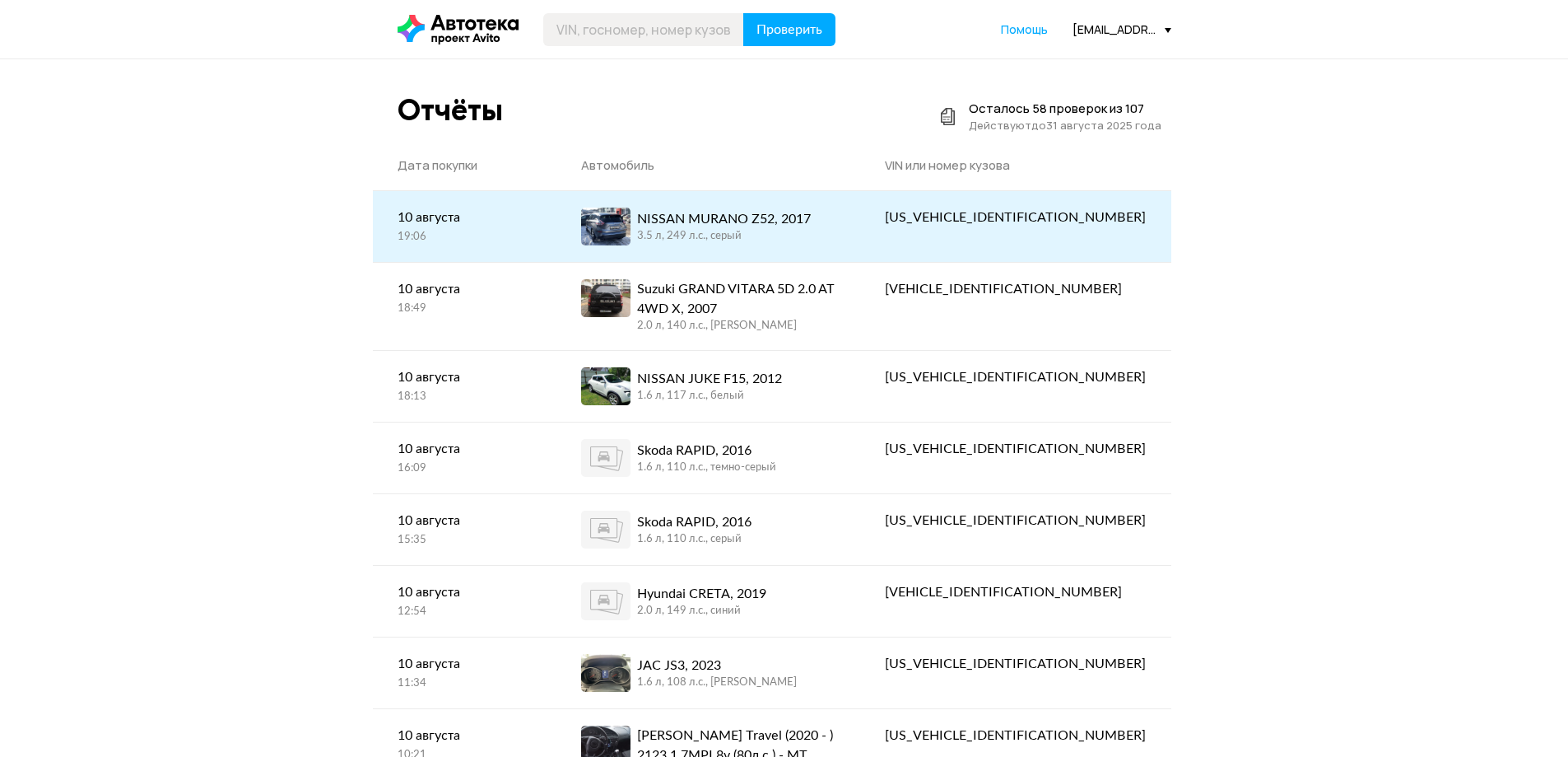
click at [802, 238] on div "3.5 л, 249 л.c., серый" at bounding box center [724, 236] width 173 height 15
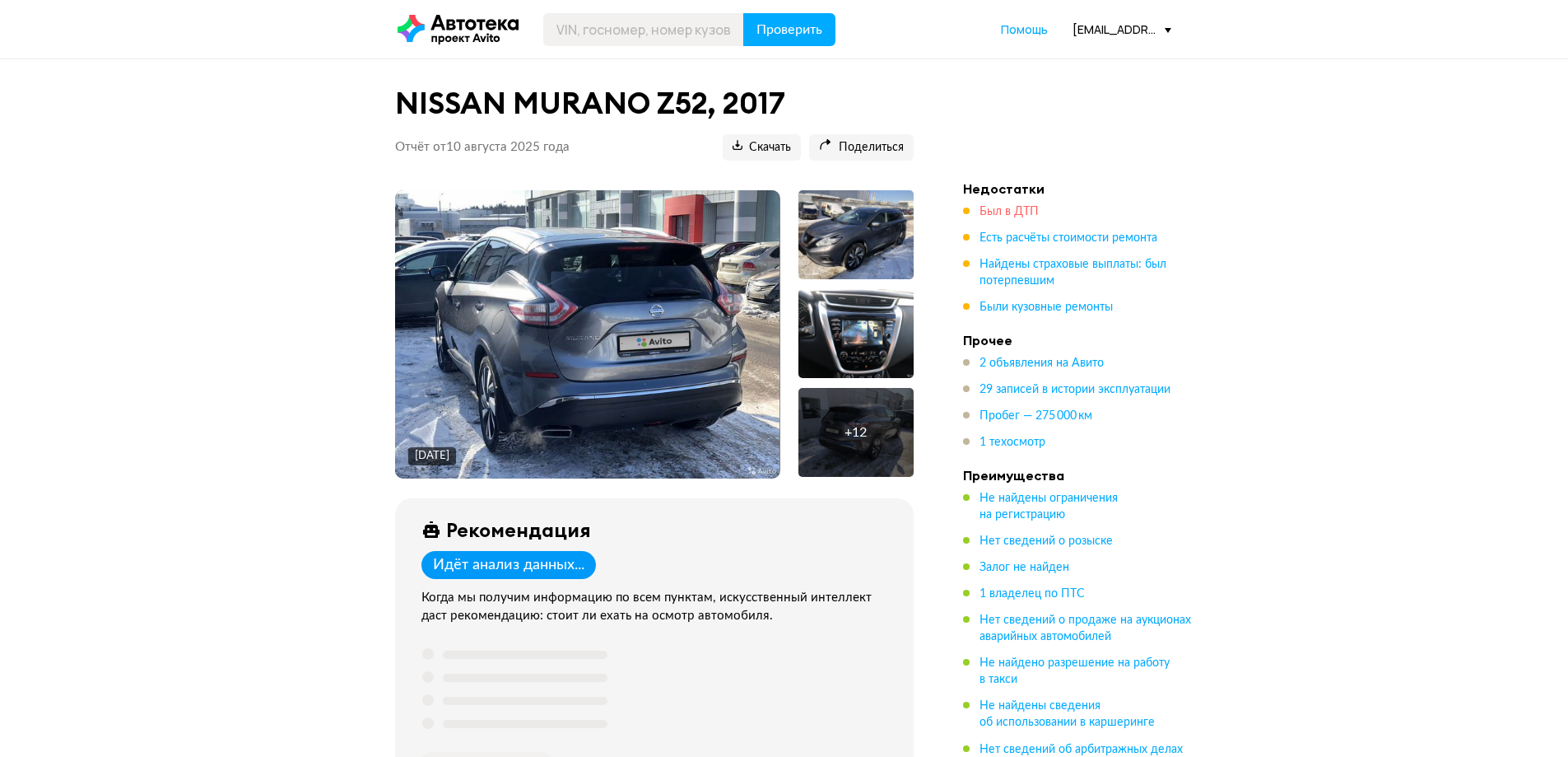
click at [1013, 211] on span "Был в ДТП" at bounding box center [1009, 211] width 59 height 12
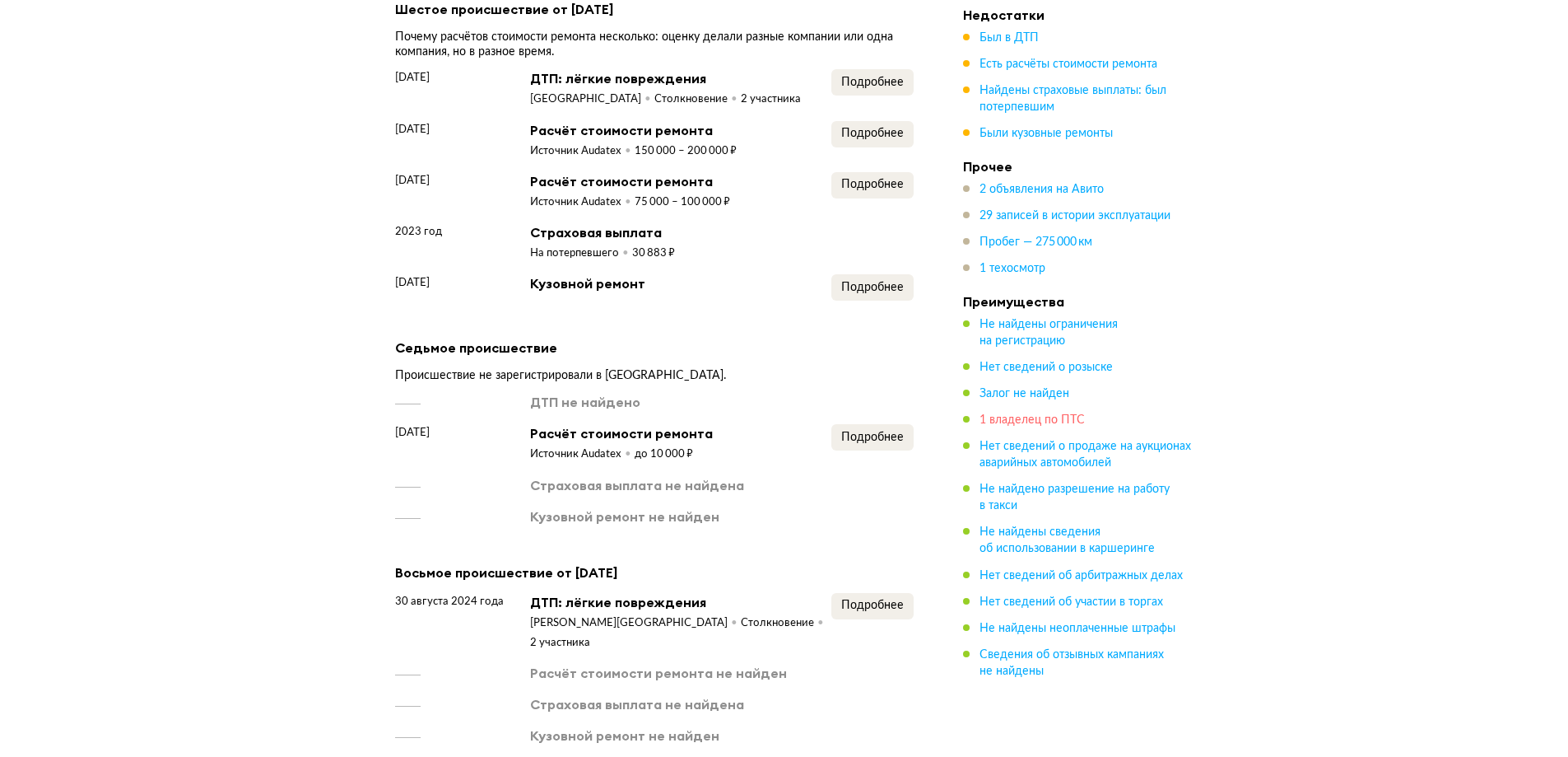
click at [1019, 424] on span "1 владелец по ПТС" at bounding box center [1032, 420] width 106 height 12
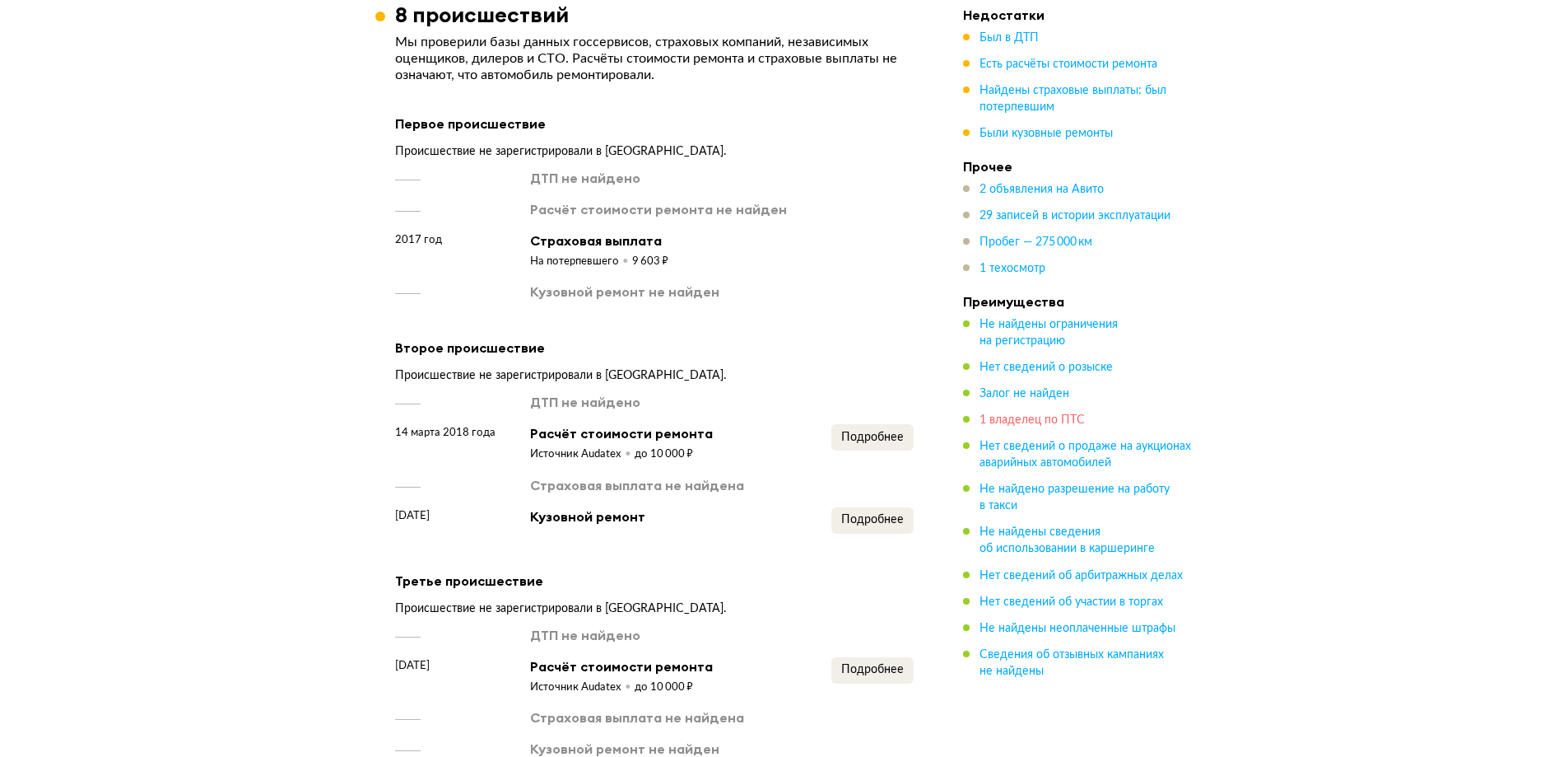
scroll to position [1307, 0]
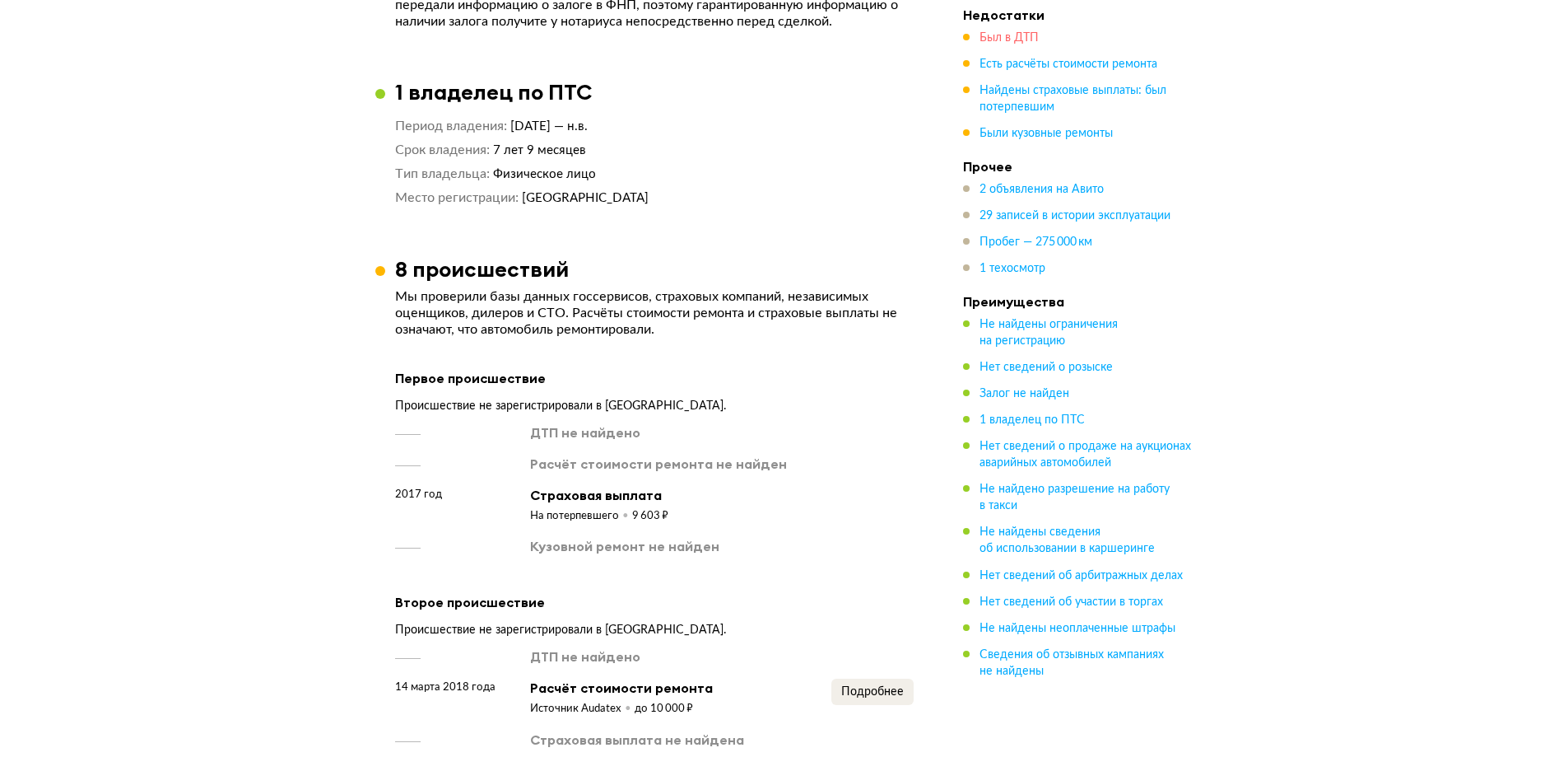
click at [1015, 40] on span "Был в ДТП" at bounding box center [1009, 38] width 59 height 12
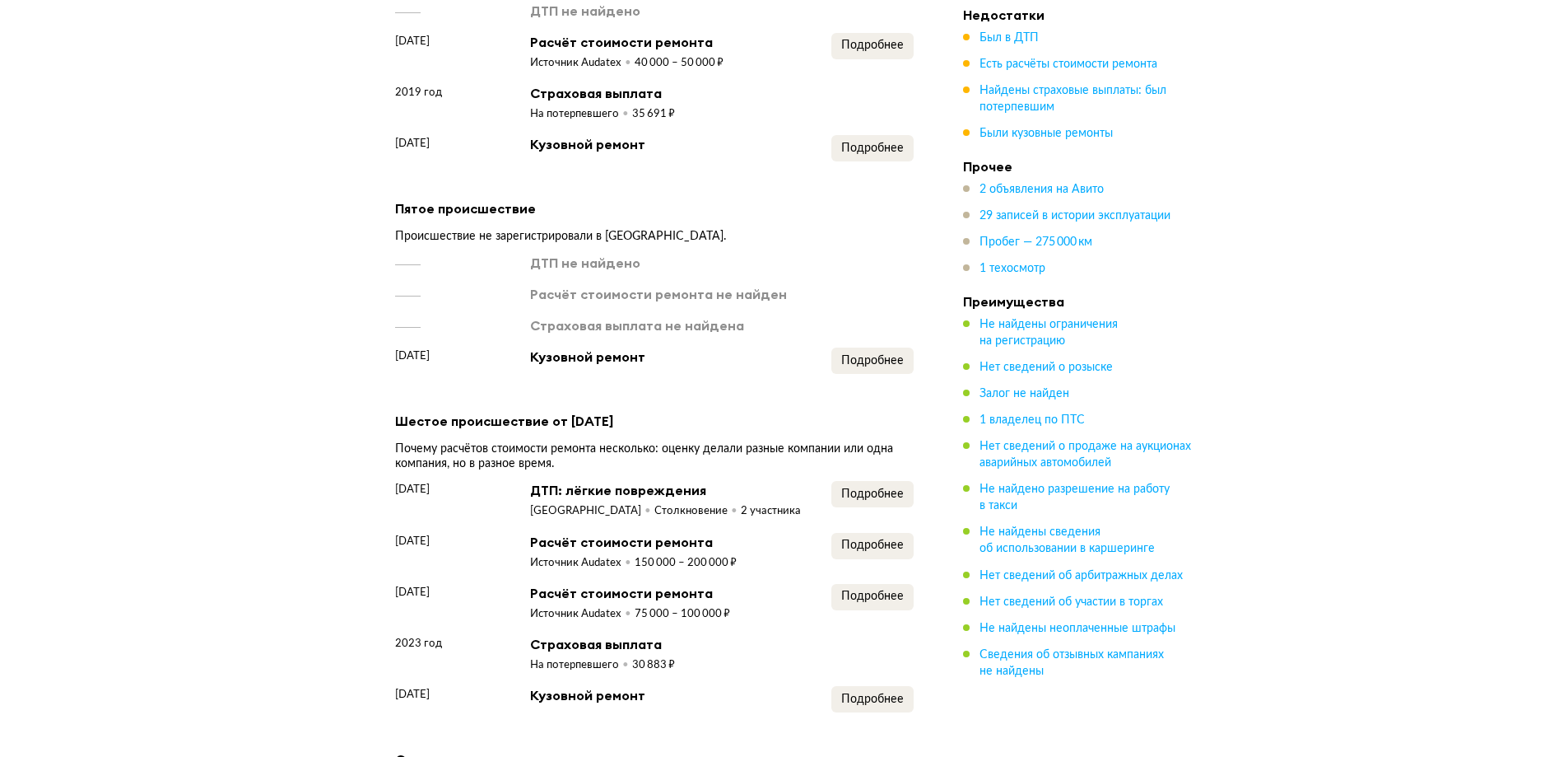
scroll to position [2327, 0]
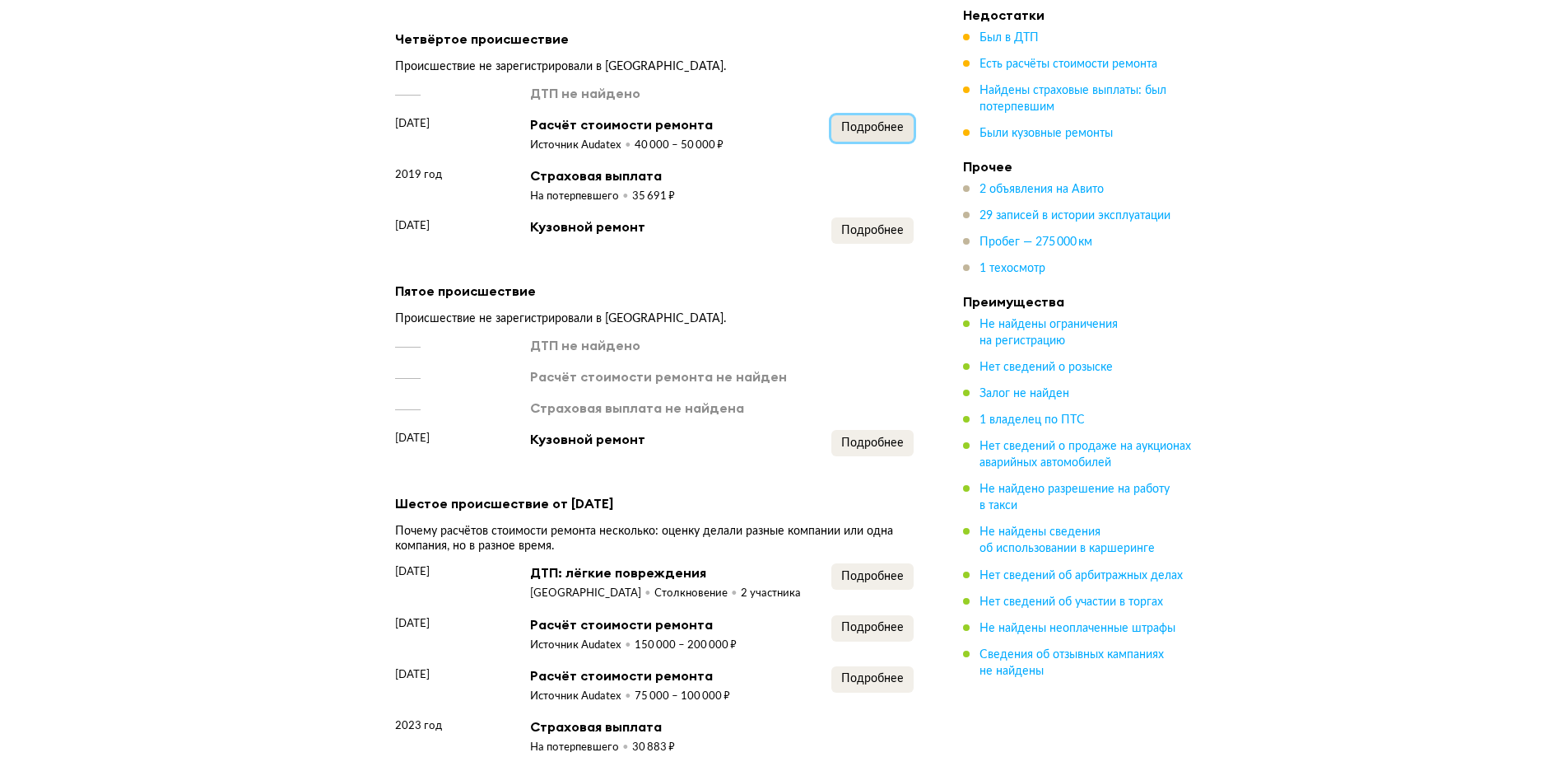
click at [872, 142] on button "Подробнее" at bounding box center [872, 128] width 82 height 26
click at [880, 237] on span "Подробнее" at bounding box center [872, 231] width 63 height 12
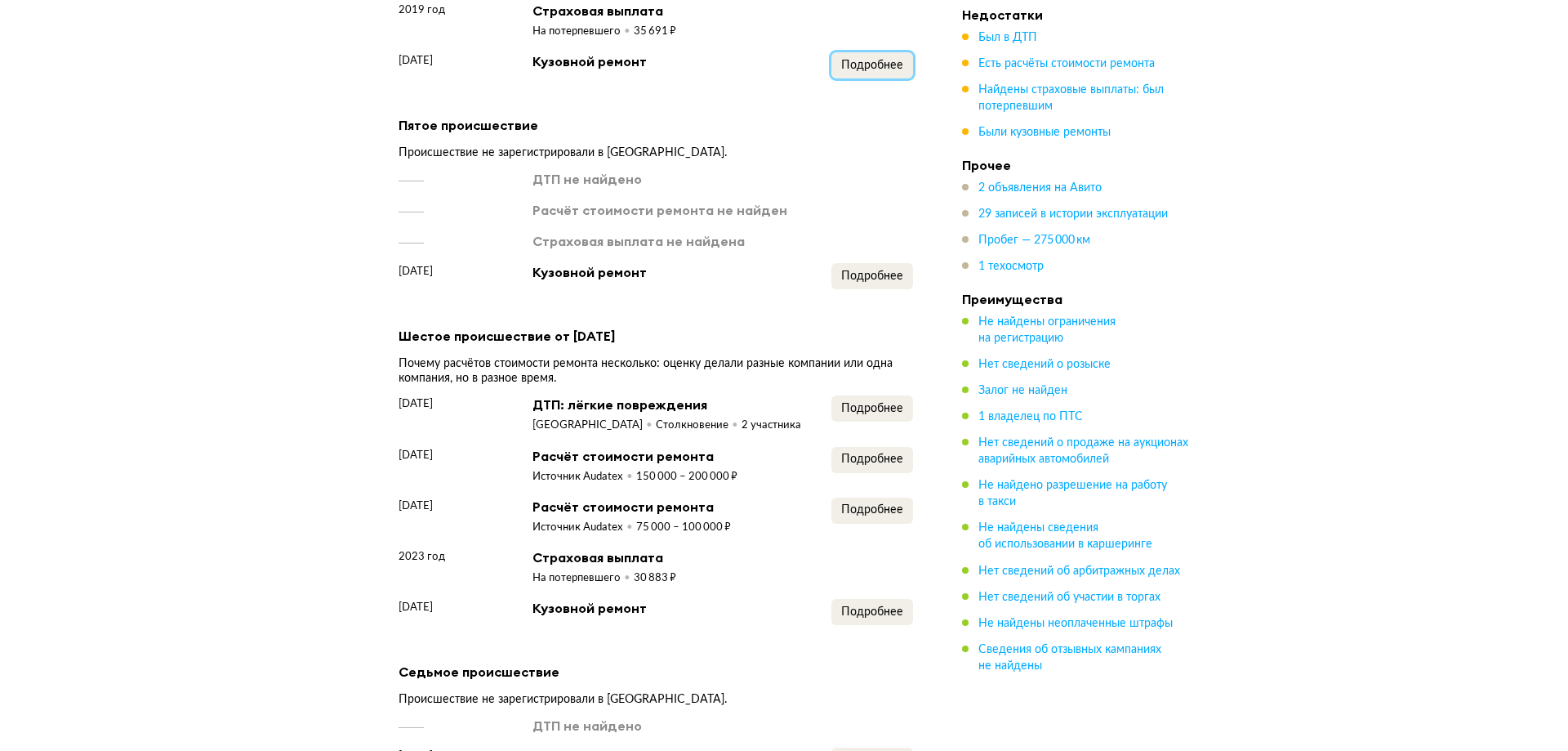
scroll to position [2554, 0]
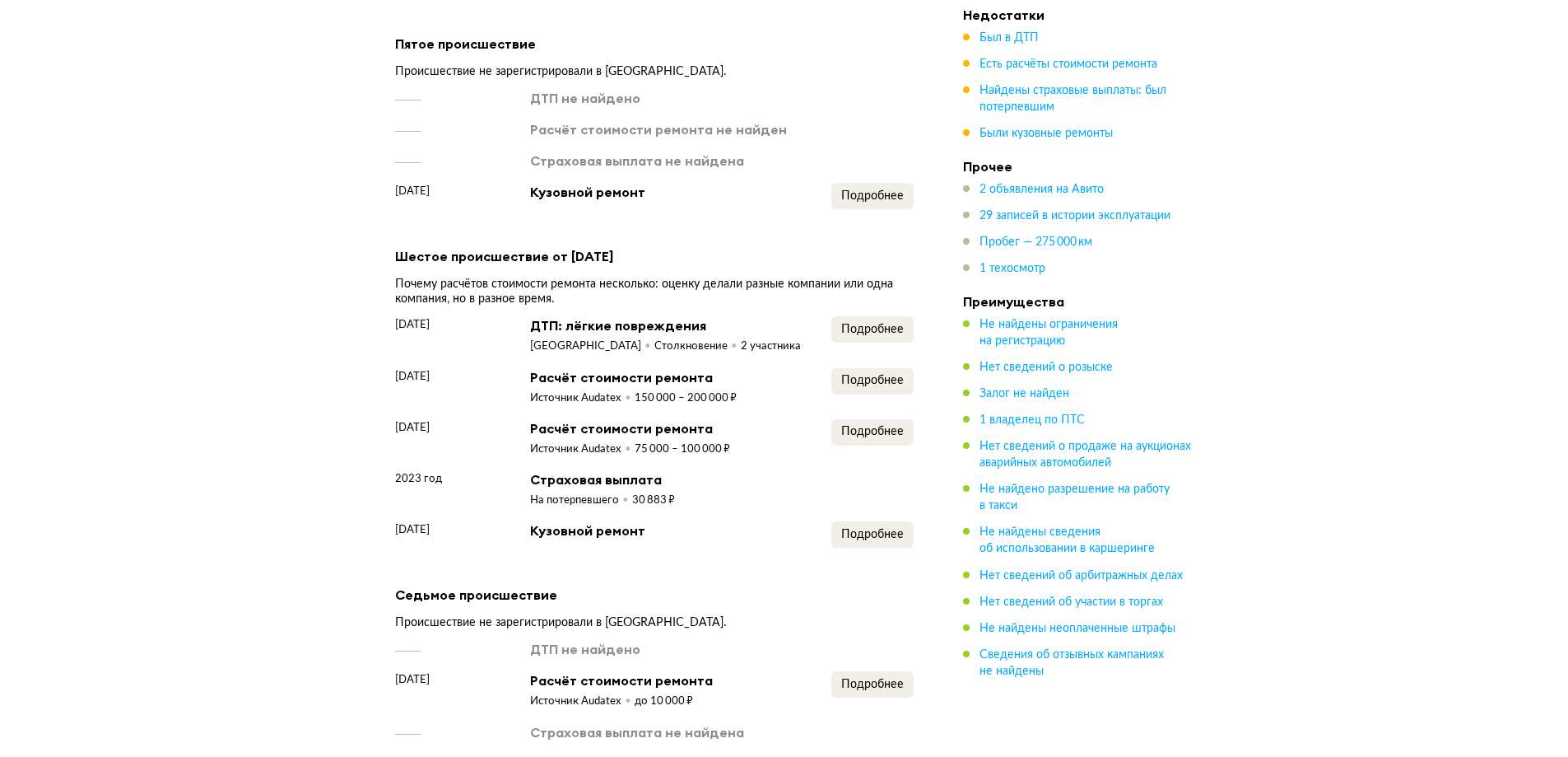
click at [871, 242] on div "Первое происшествие Происшествие не зарегистрировали в ГАИ. ДТП не найдено Расч…" at bounding box center [654, 45] width 518 height 1891
click at [872, 229] on div "Первое происшествие Происшествие не зарегистрировали в ГАИ. ДТП не найдено Расч…" at bounding box center [654, 45] width 518 height 1891
click at [872, 209] on button "Подробнее" at bounding box center [872, 196] width 82 height 26
click at [862, 335] on span "Подробнее" at bounding box center [872, 330] width 63 height 12
click at [911, 386] on button "Подробнее" at bounding box center [872, 381] width 82 height 26
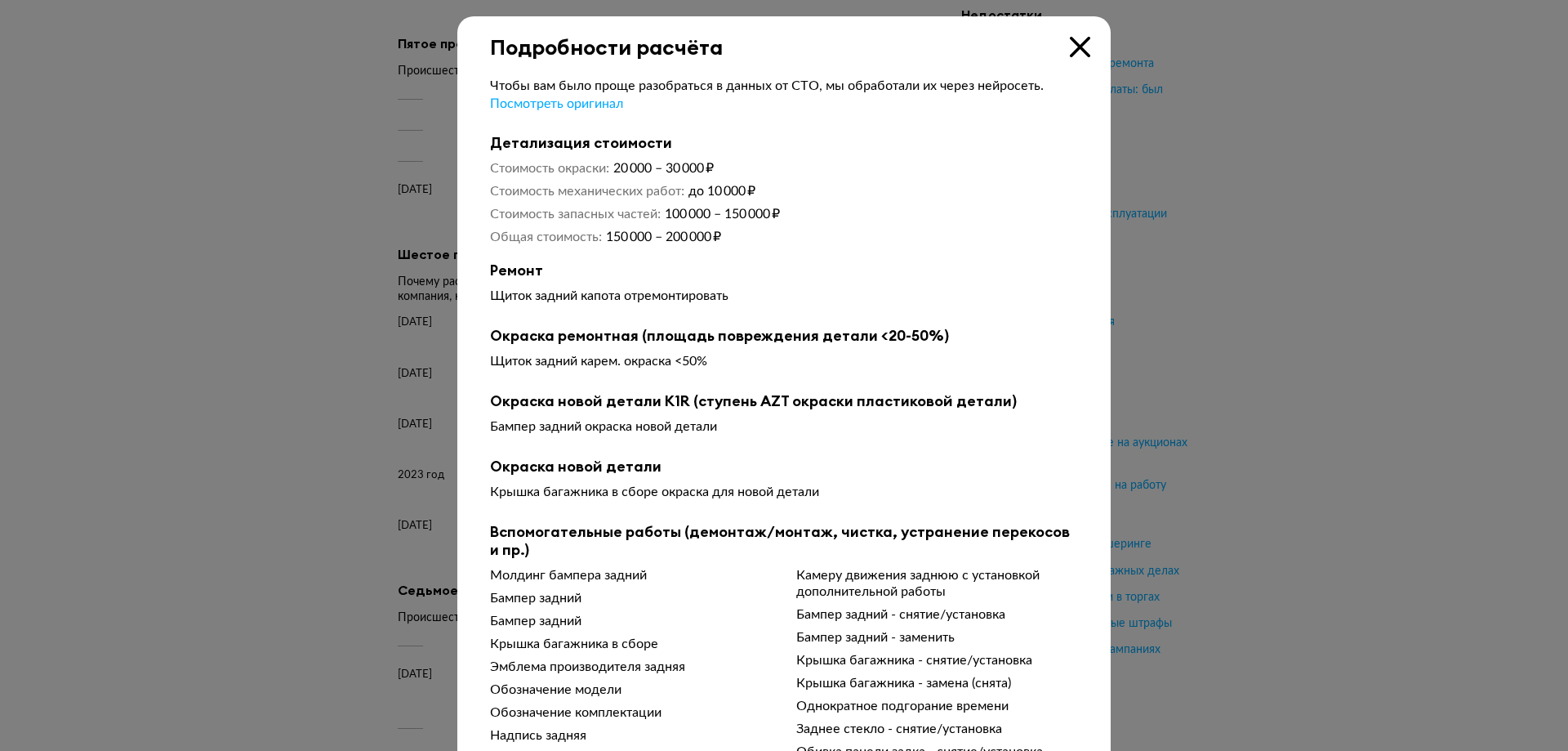
scroll to position [79, 0]
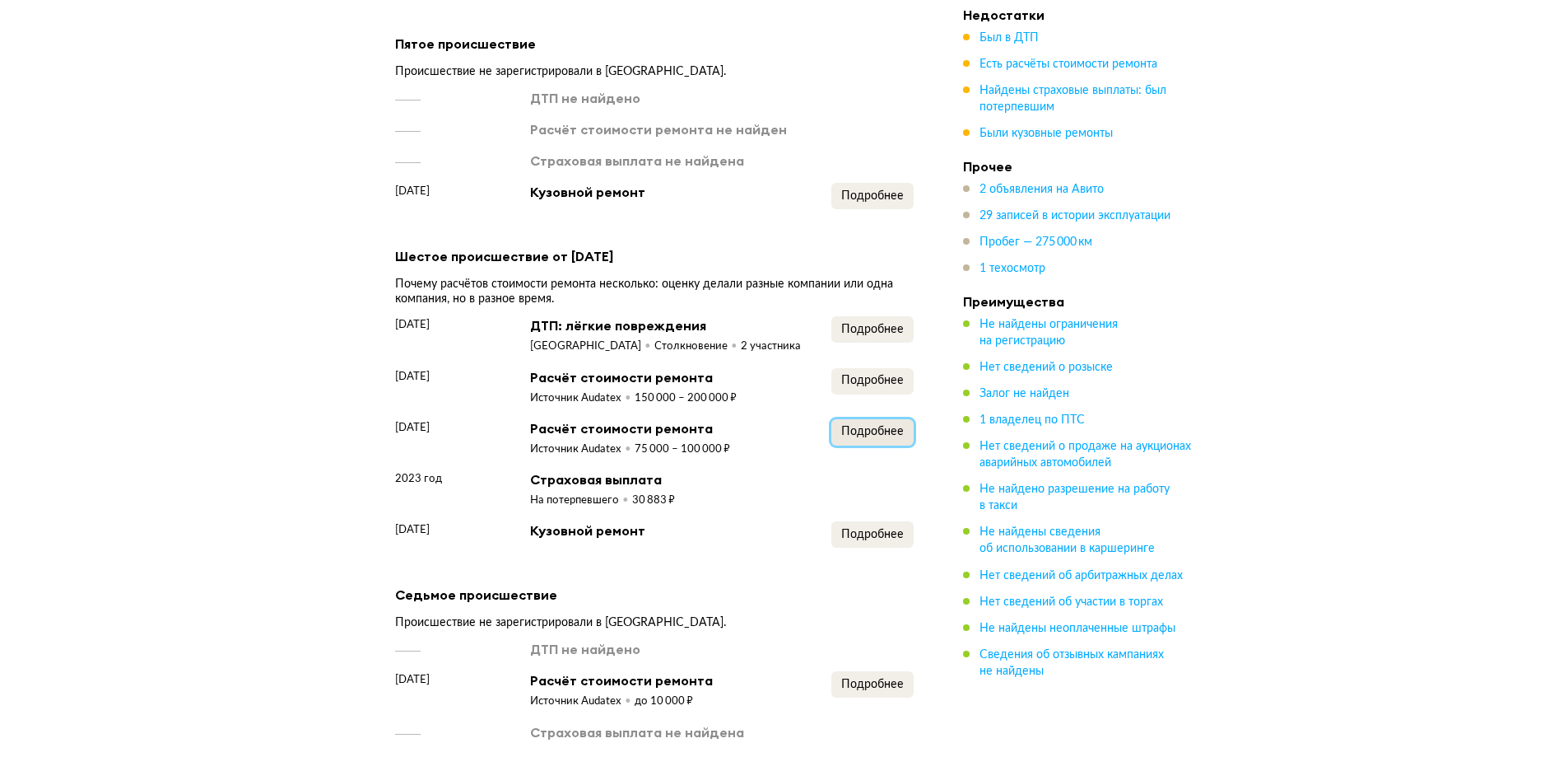
click at [861, 437] on span "Подробнее" at bounding box center [872, 431] width 63 height 12
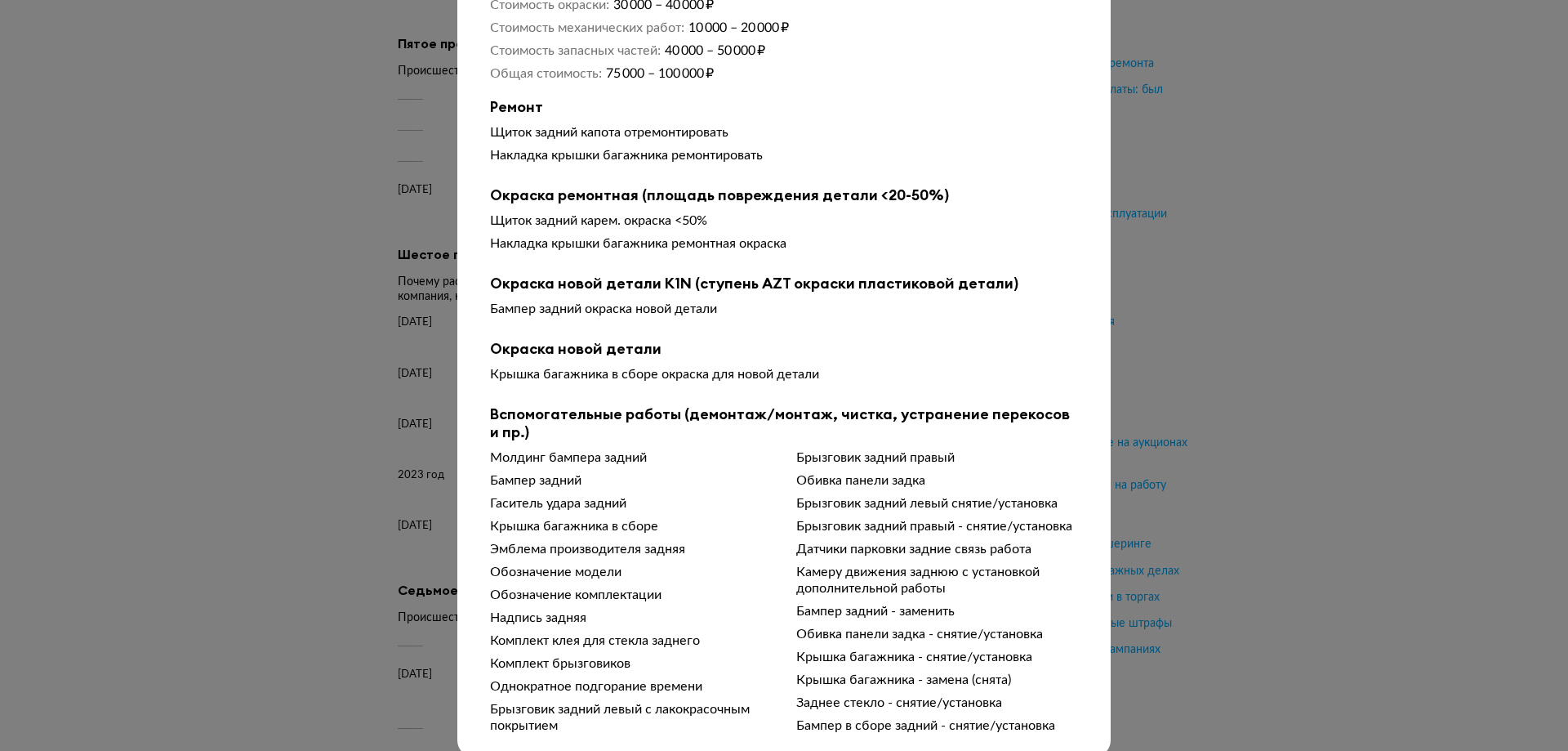
scroll to position [199, 0]
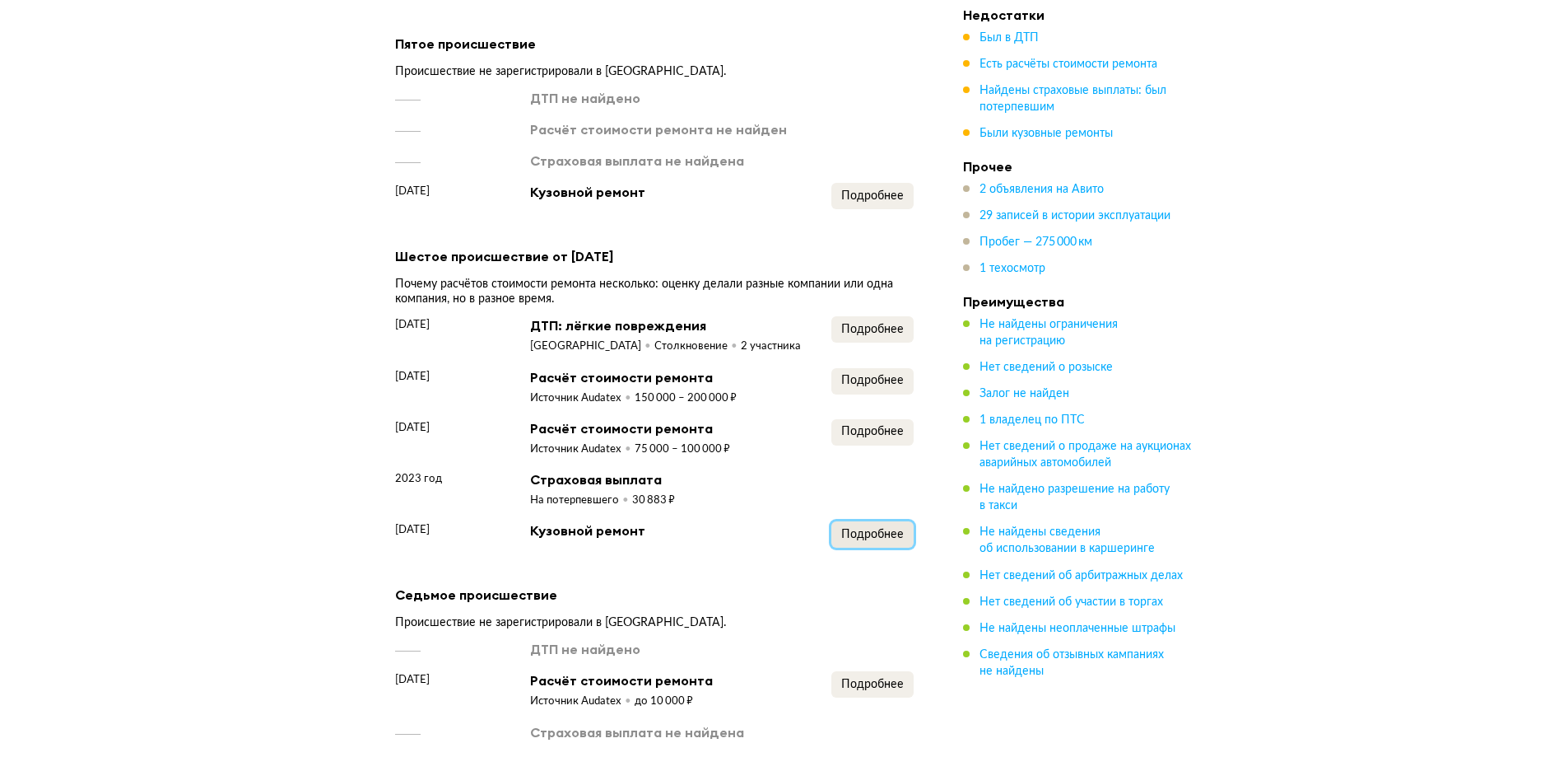
click at [867, 540] on span "Подробнее" at bounding box center [872, 534] width 63 height 12
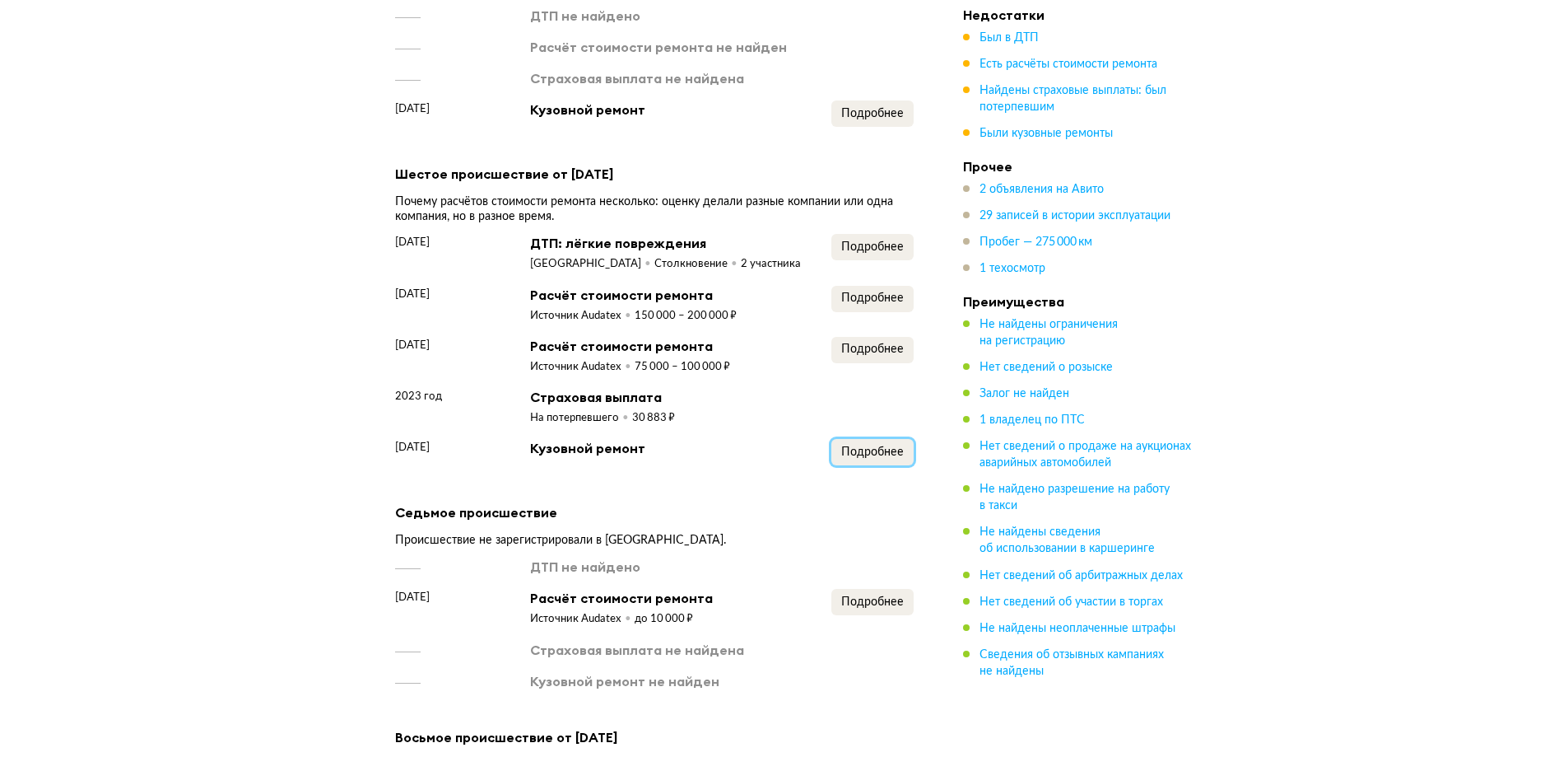
scroll to position [2821, 0]
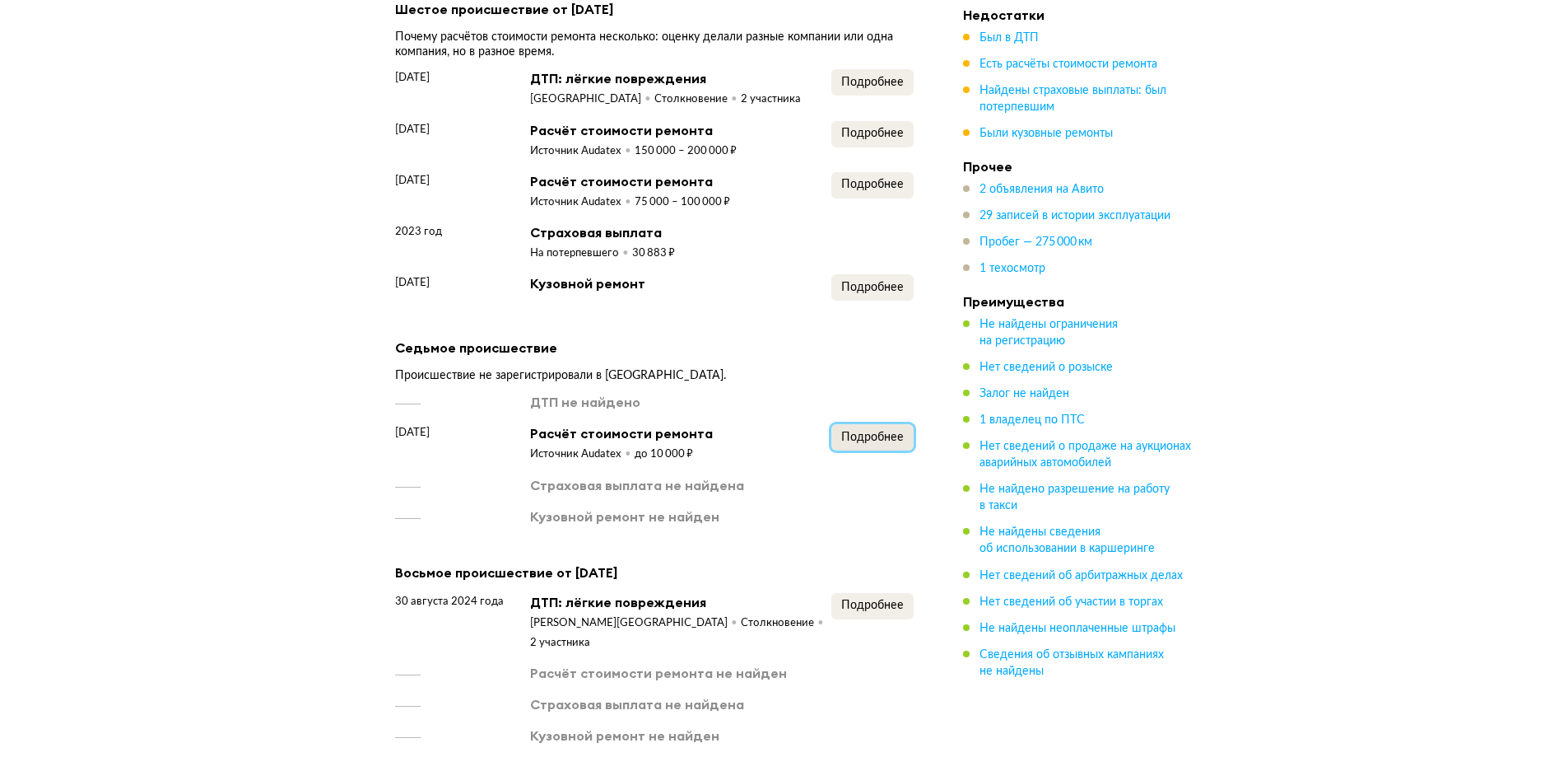
click at [850, 443] on span "Подробнее" at bounding box center [872, 437] width 63 height 12
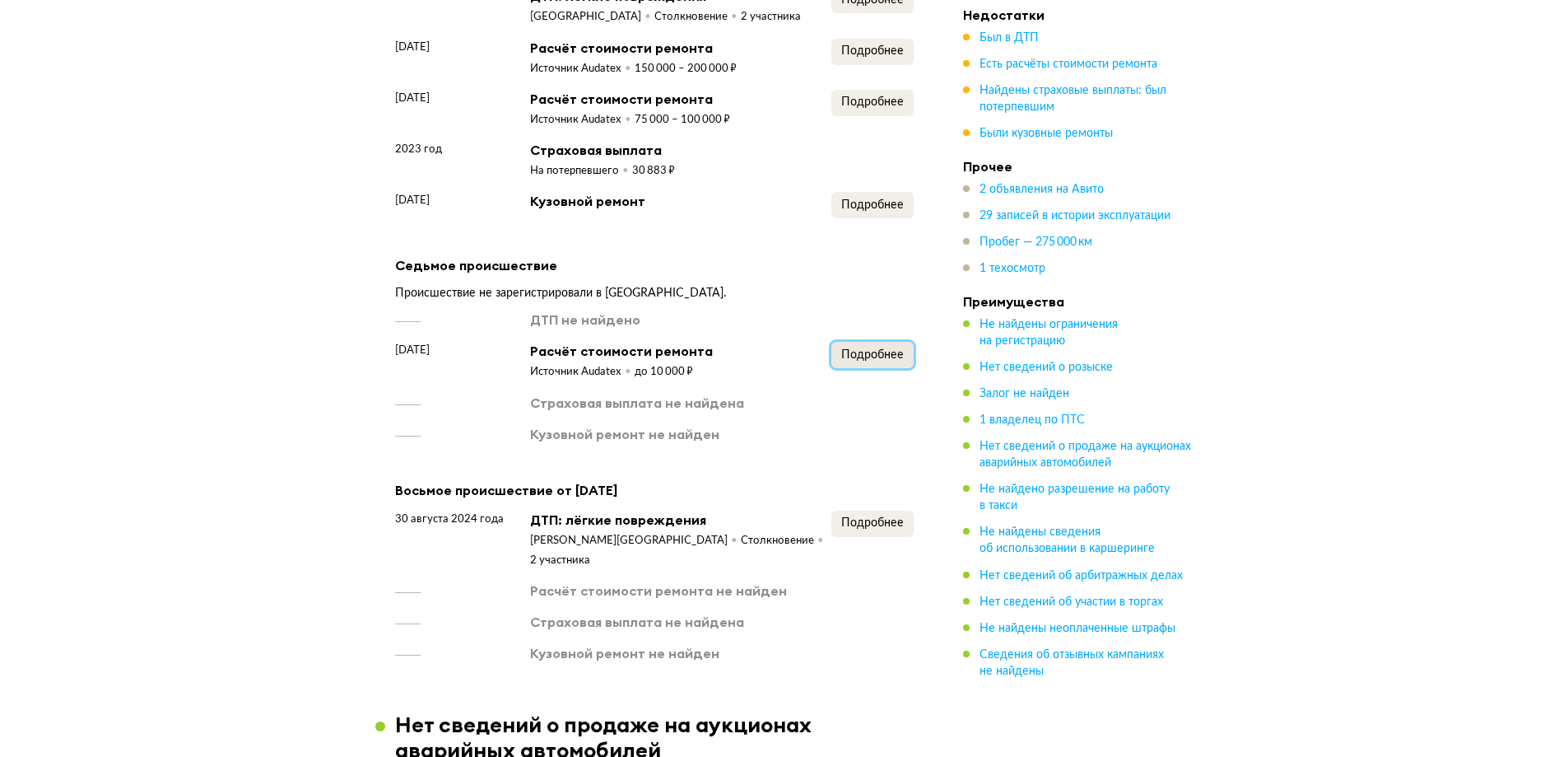
click at [893, 363] on button "Подробнее" at bounding box center [872, 355] width 82 height 26
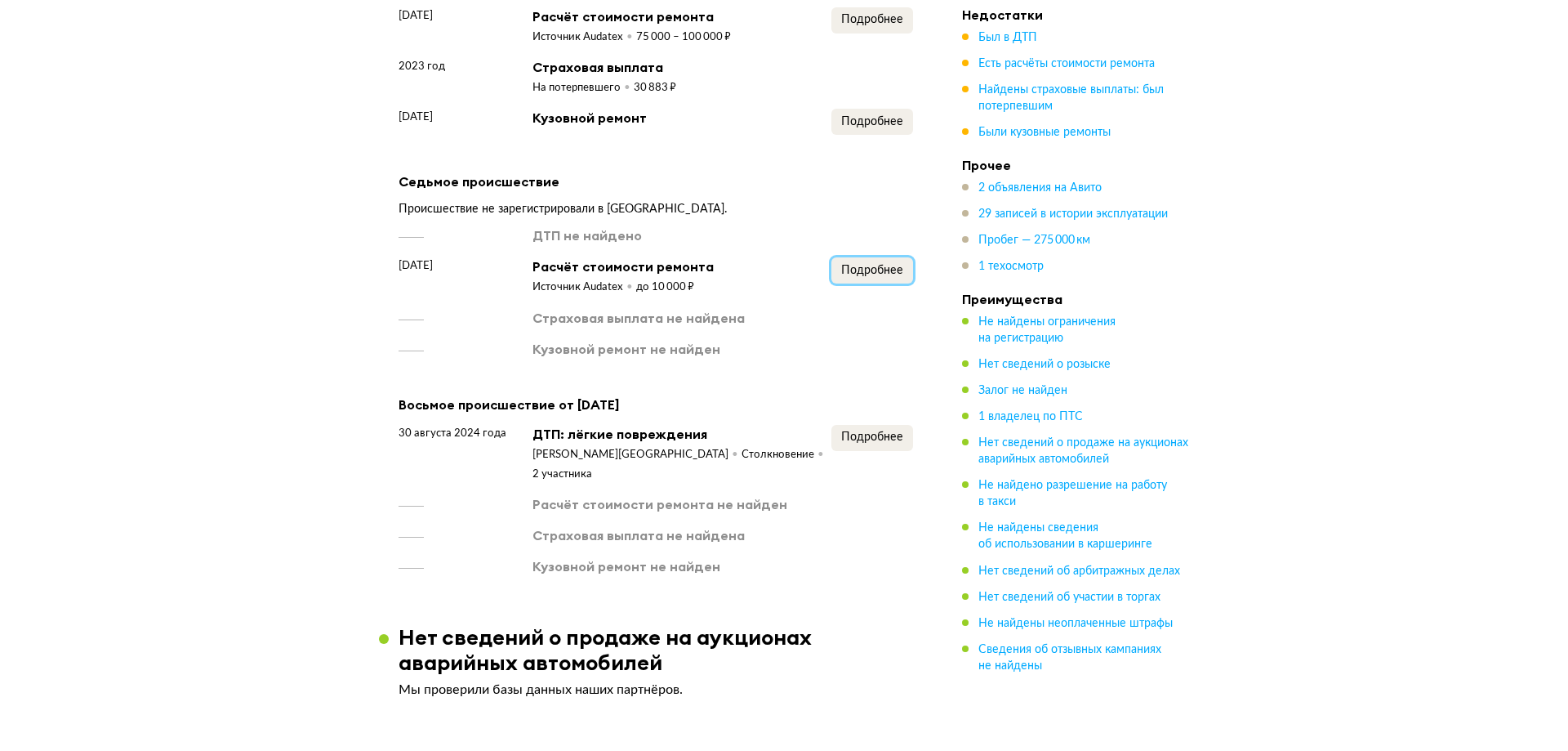
scroll to position [3043, 0]
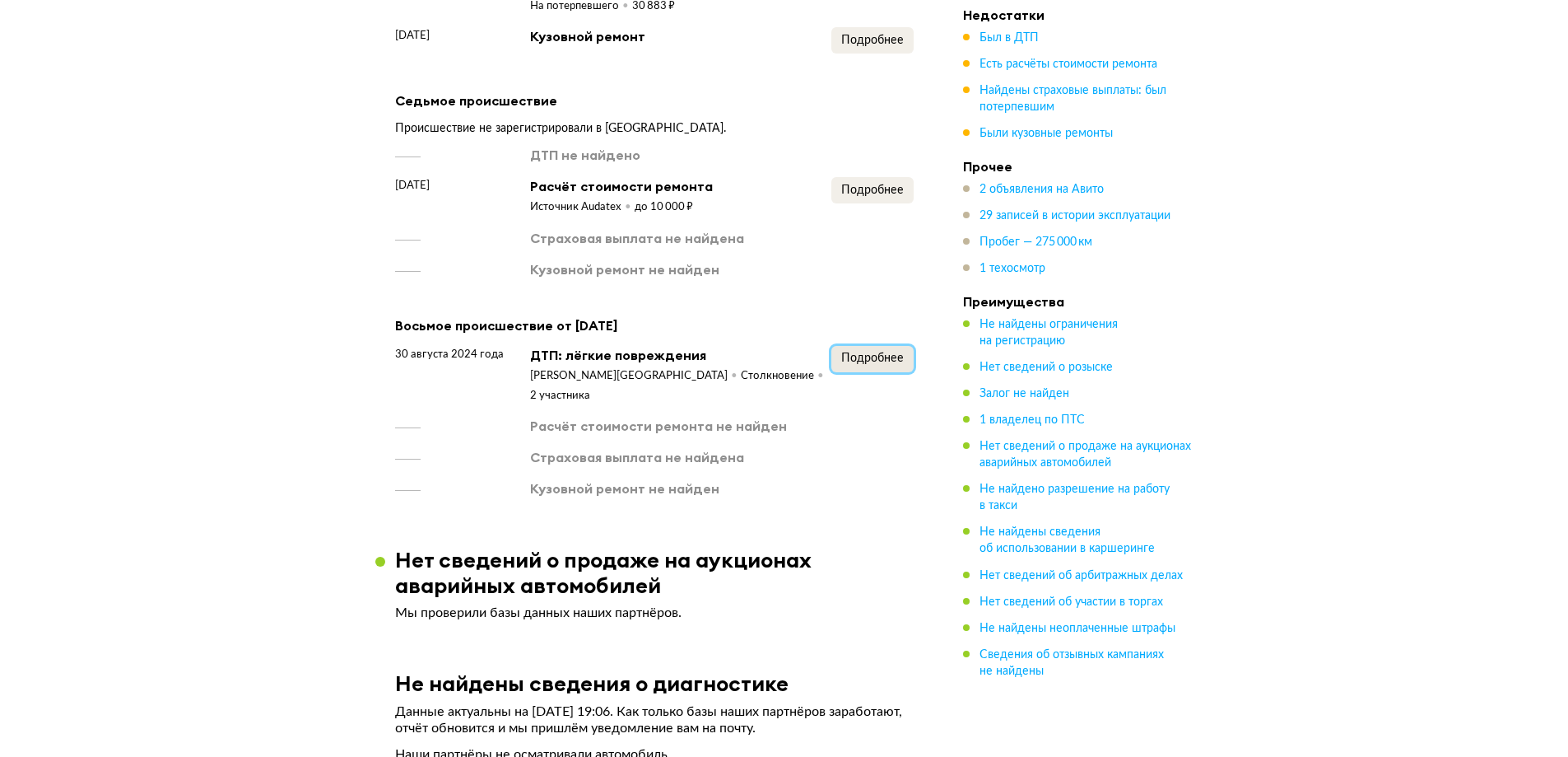
click at [910, 372] on button "Подробнее" at bounding box center [872, 359] width 82 height 26
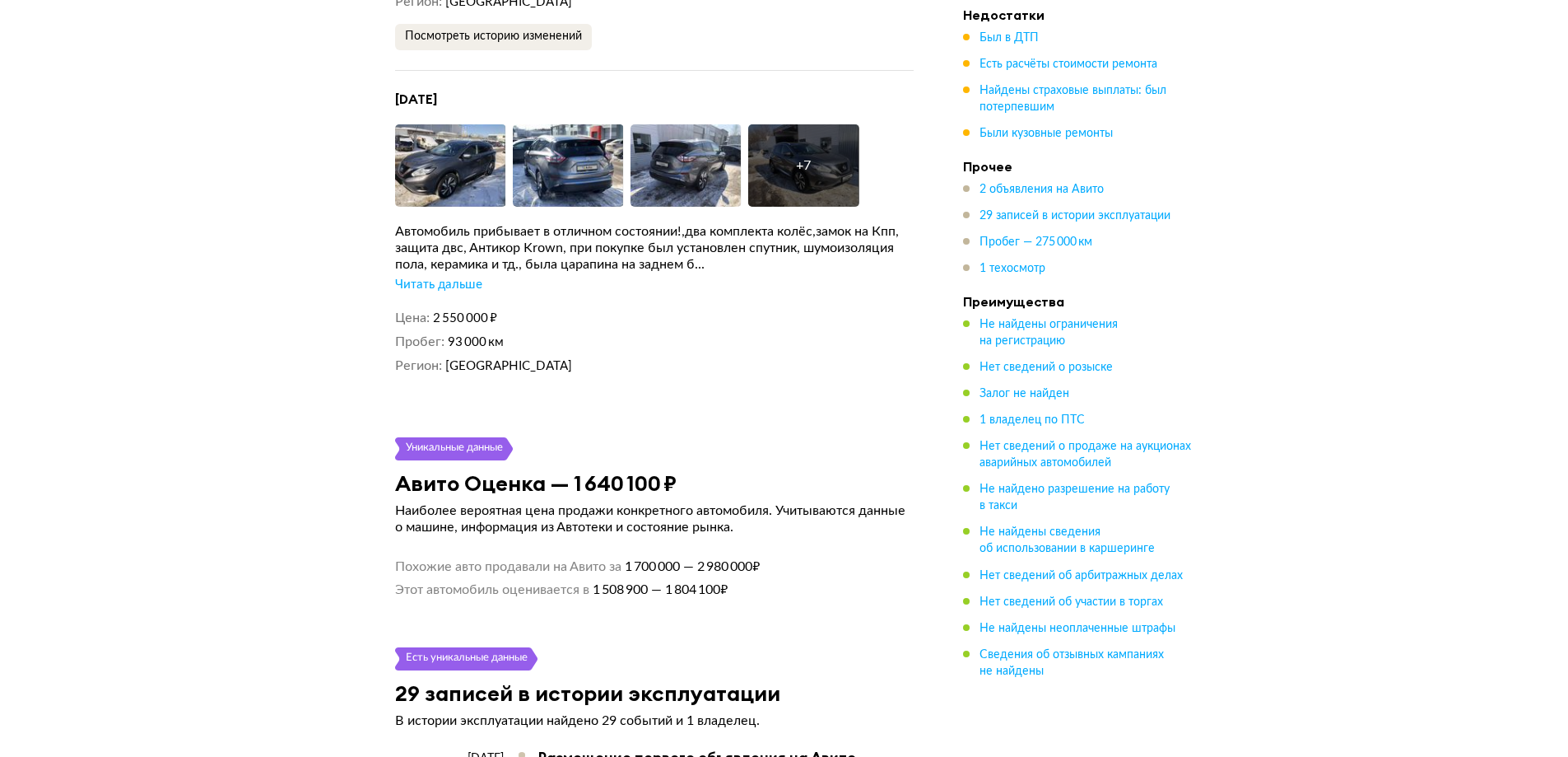
scroll to position [0, 0]
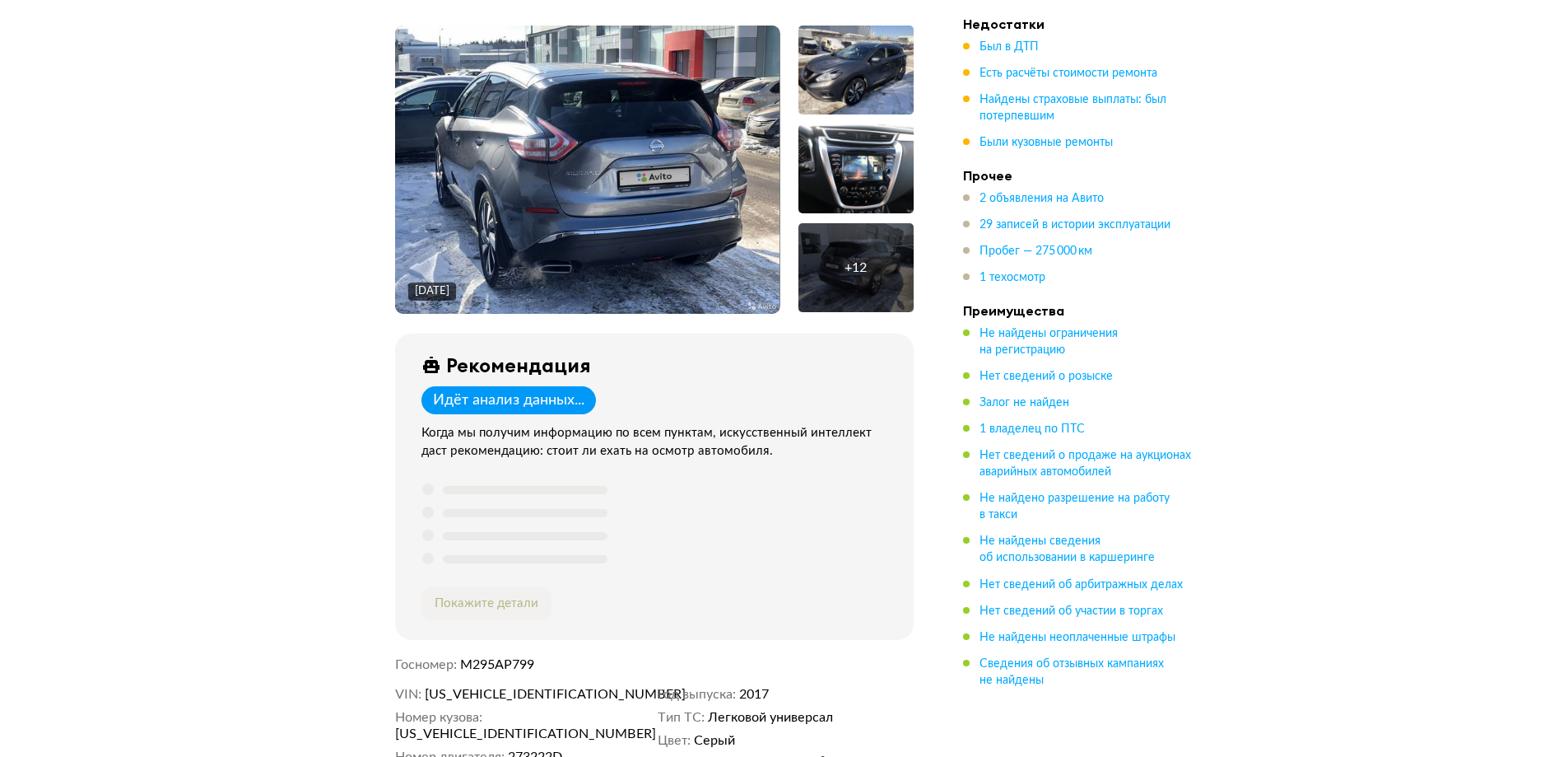
scroll to position [247, 0]
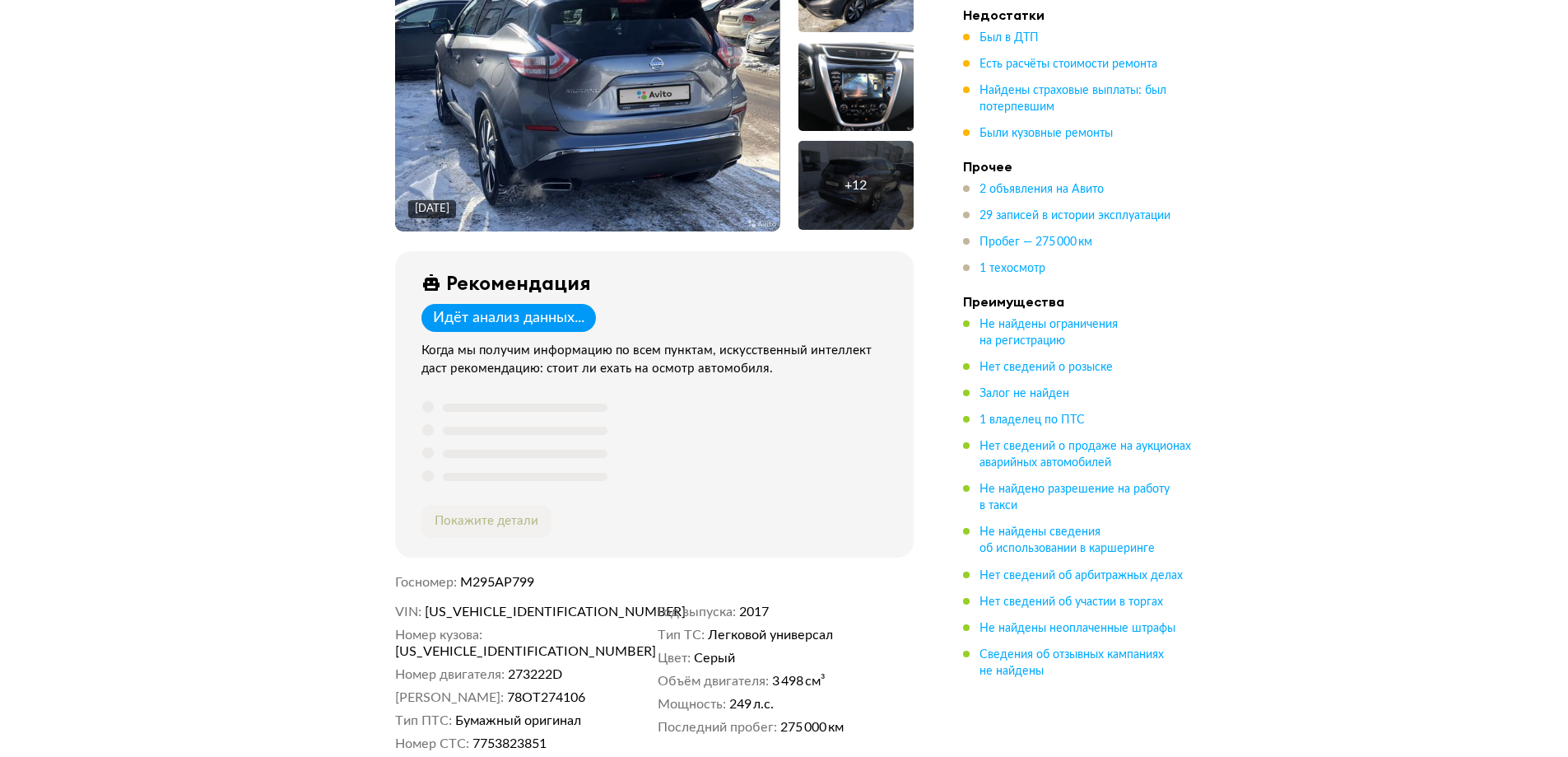
click at [1036, 228] on ul "2 объявления на Авито 29 записей в истории эксплуатации Пробег — 275 000 км 1 т…" at bounding box center [1079, 229] width 231 height 96
click at [1026, 237] on span "Пробег — 275 000 км" at bounding box center [1036, 242] width 112 height 12
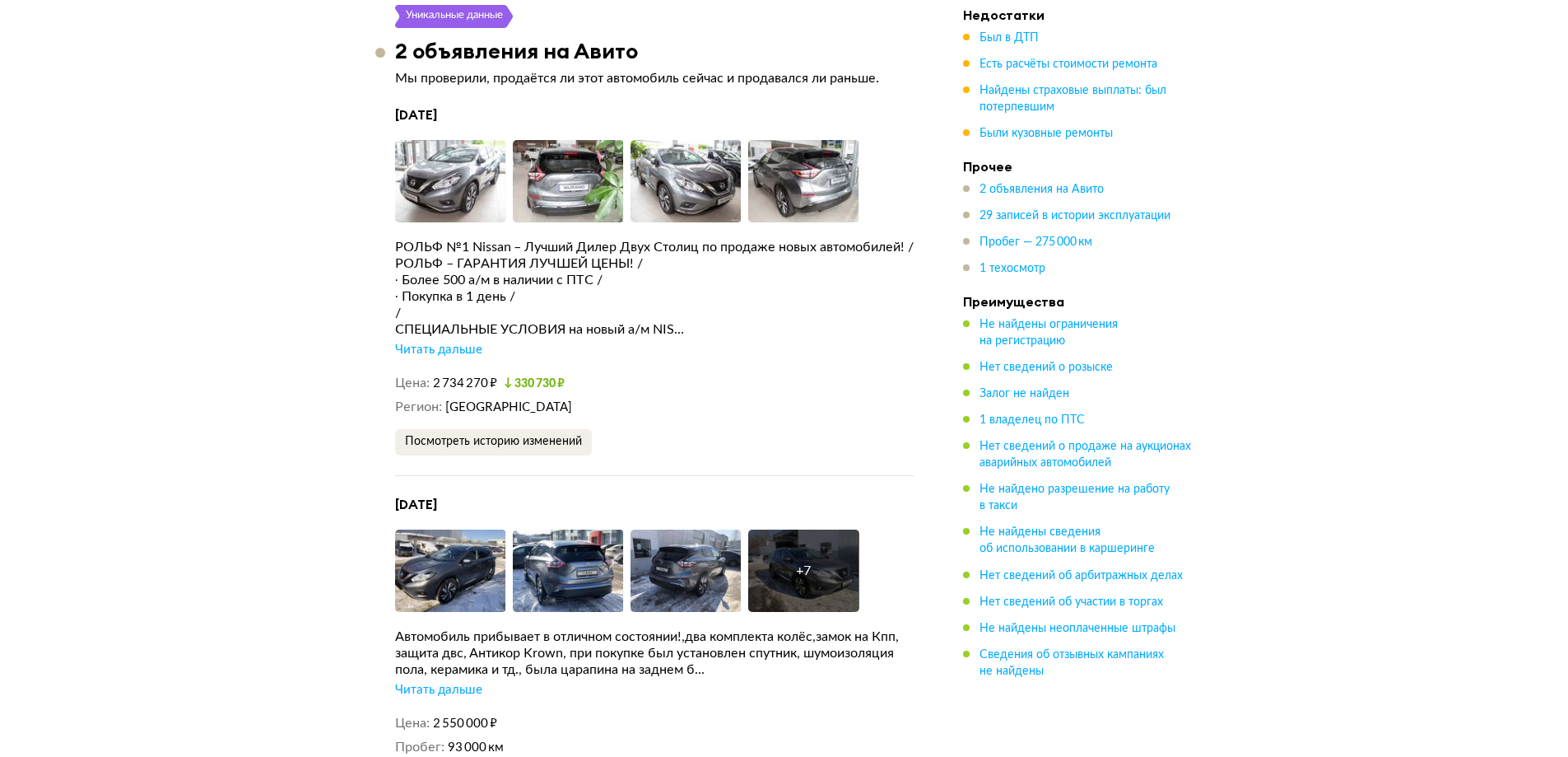
scroll to position [4993, 0]
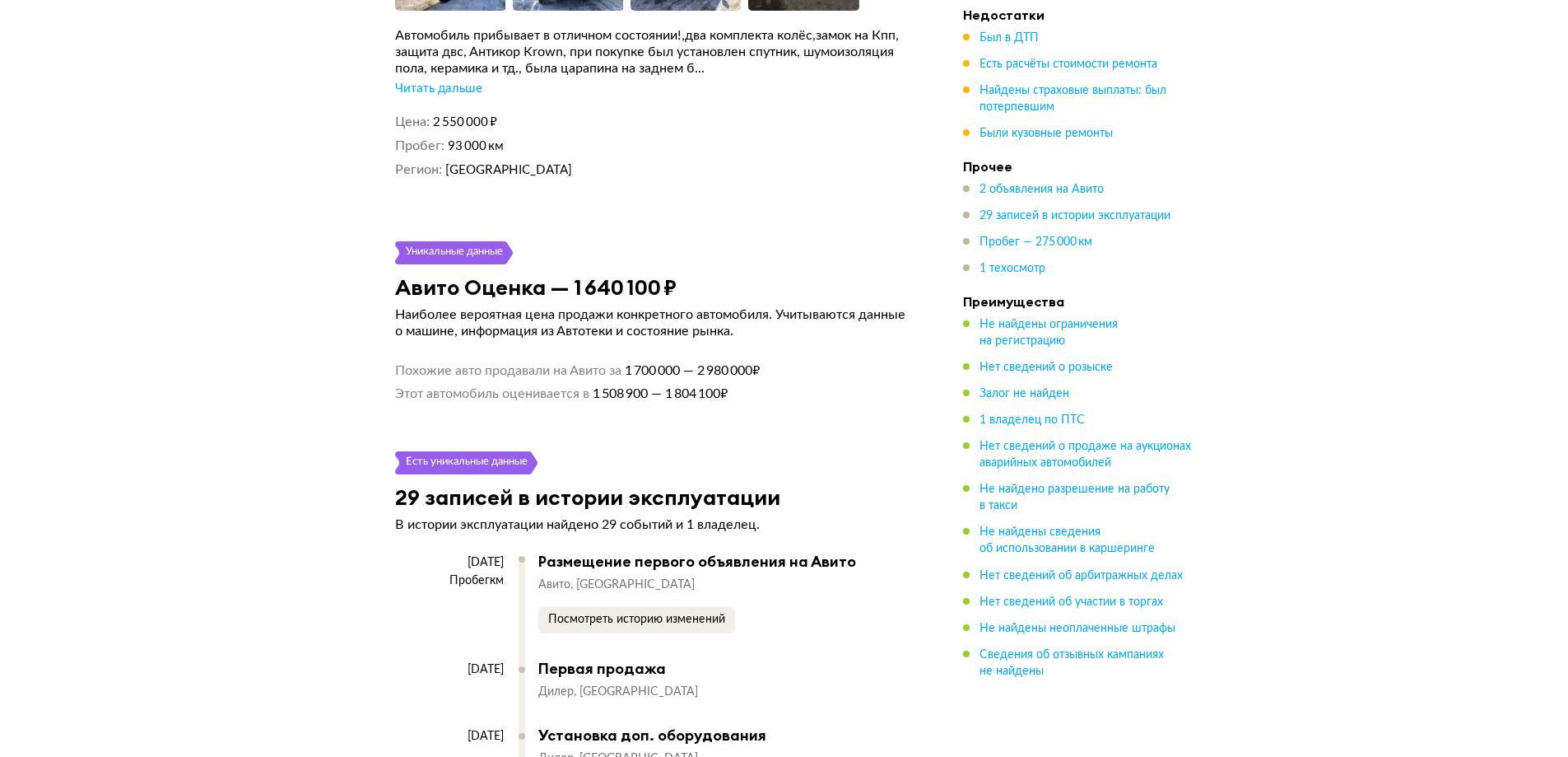
click at [339, 370] on div "NISSAN MURANO Z52, 2017 Отчёт от 10 августа 2025 года Ccылка на отчёт скопирова…" at bounding box center [784, 95] width 1568 height 10018
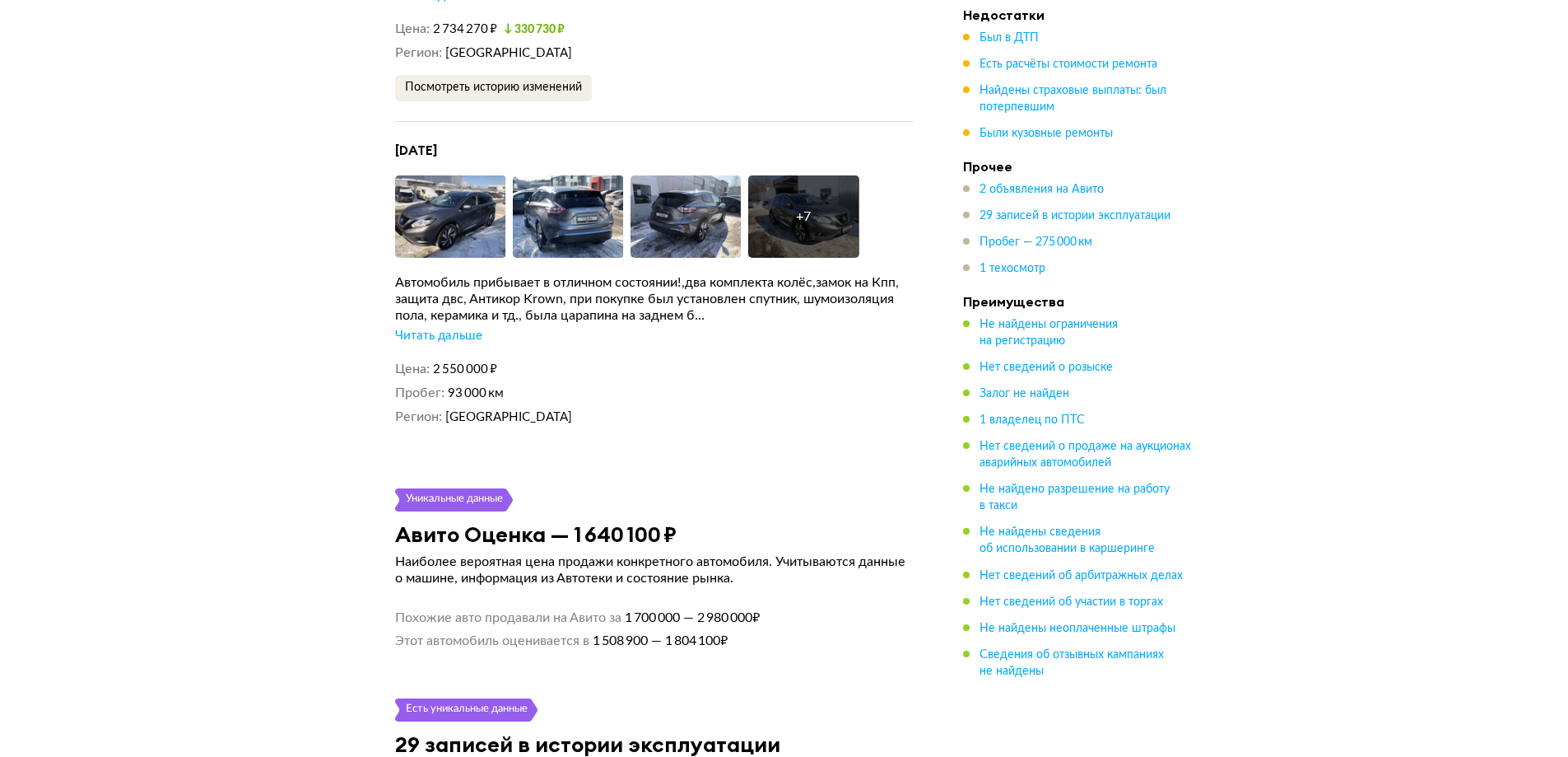
scroll to position [4664, 0]
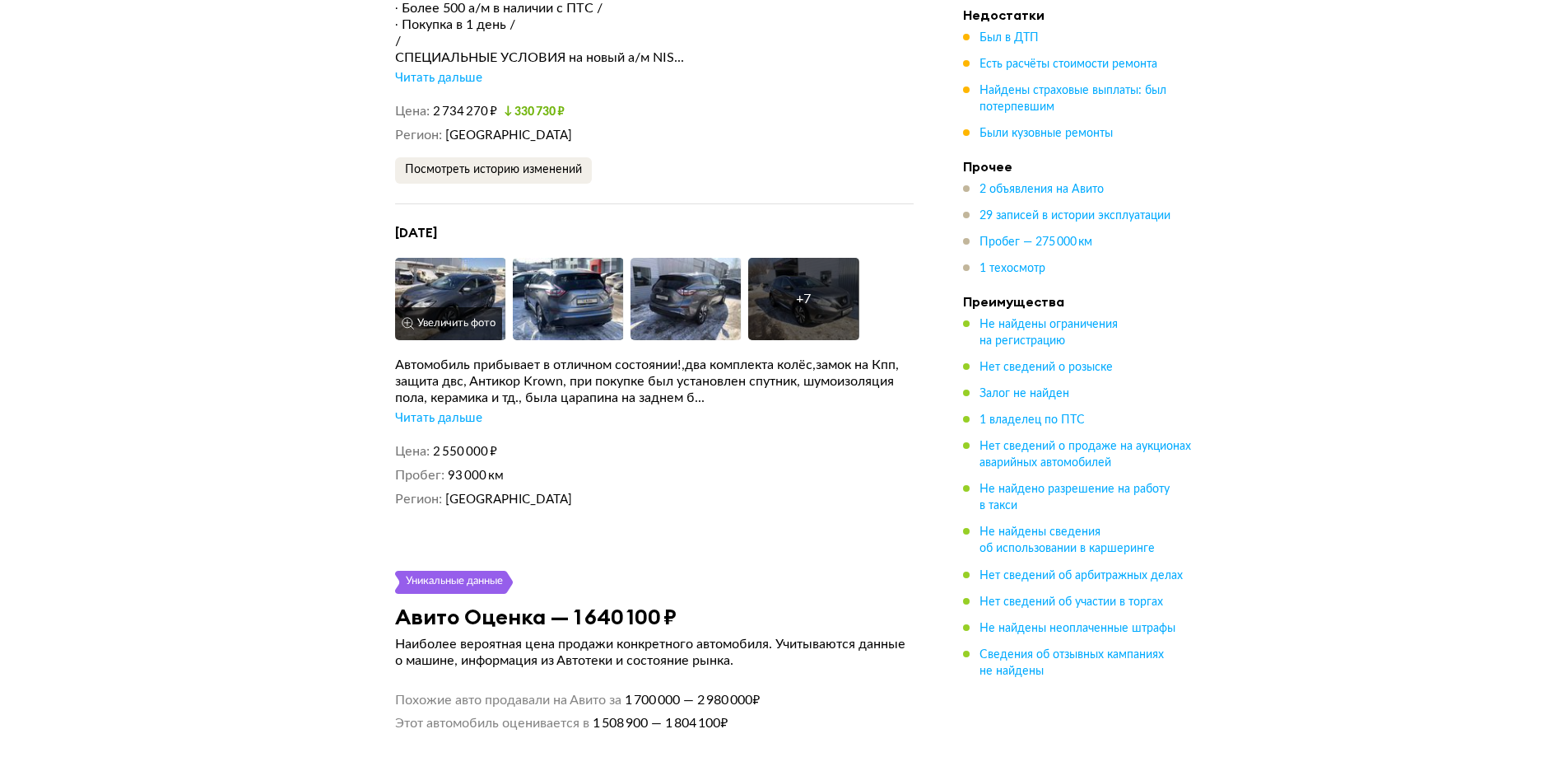
click at [460, 336] on button "Увеличить фото" at bounding box center [449, 324] width 107 height 33
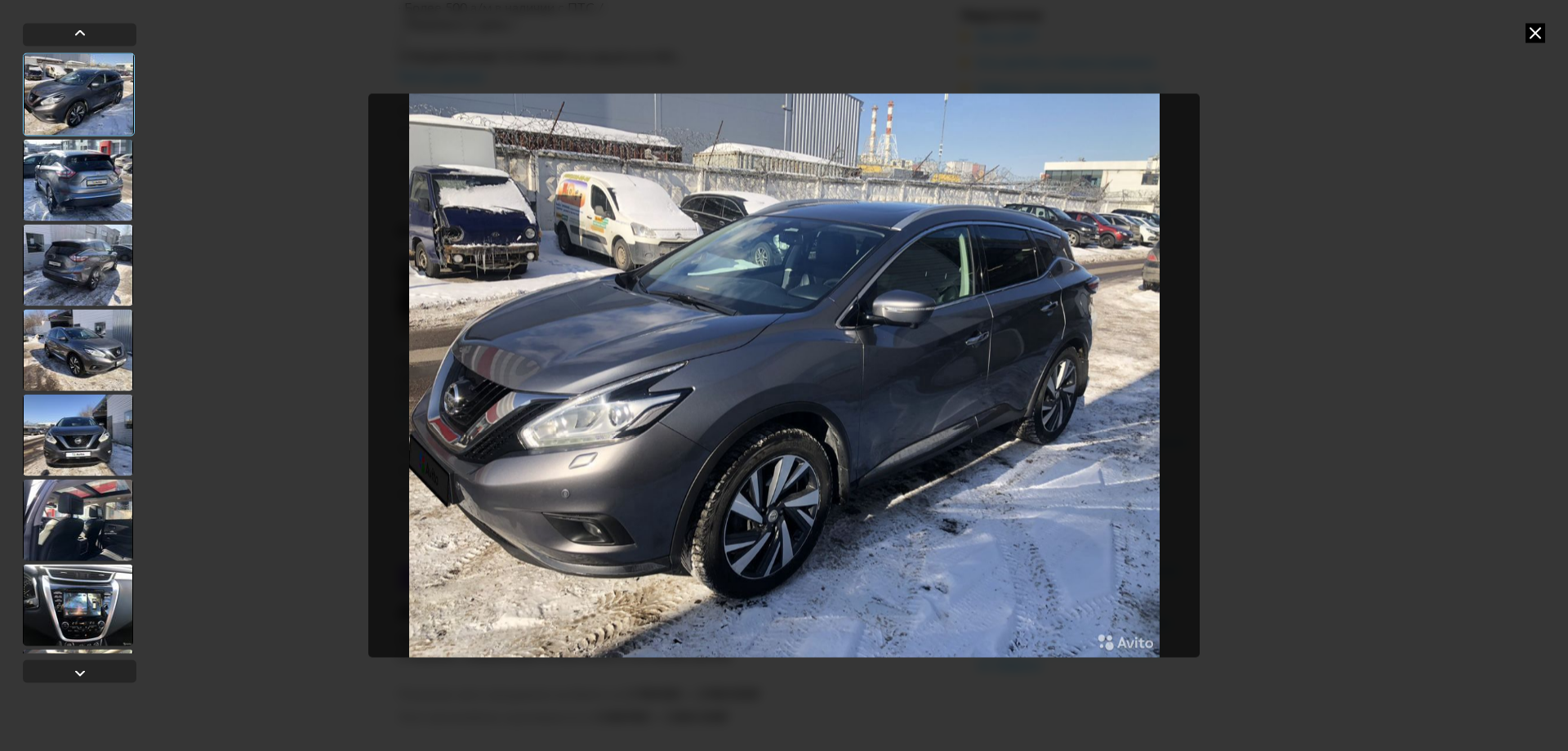
click at [1534, 31] on icon at bounding box center [1535, 33] width 19 height 19
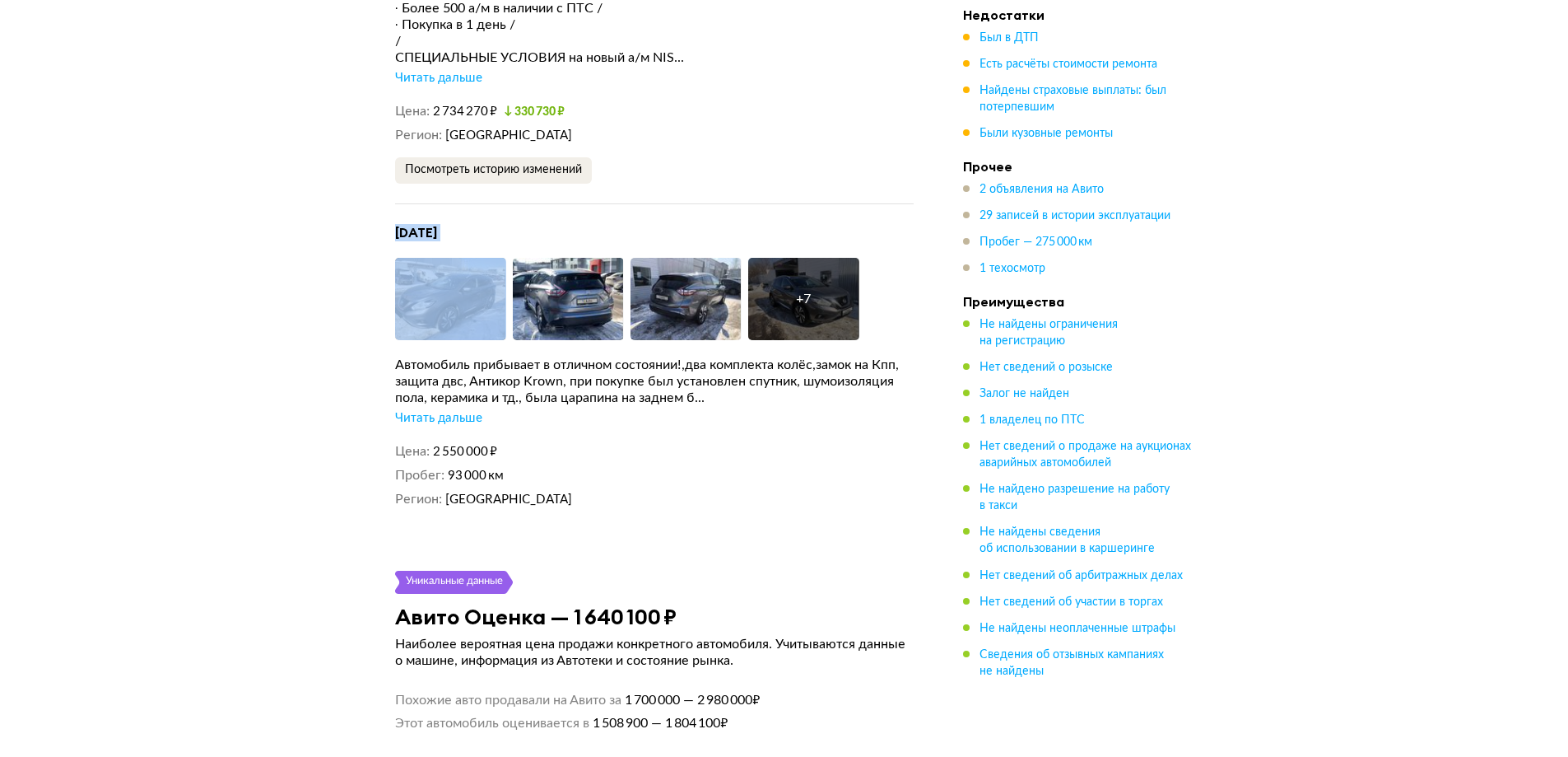
click at [304, 260] on div "NISSAN MURANO Z52, 2017 Отчёт от 10 августа 2025 года Ccылка на отчёт скопирова…" at bounding box center [784, 425] width 1568 height 10018
click at [283, 256] on div "NISSAN MURANO Z52, 2017 Отчёт от 10 августа 2025 года Ccылка на отчёт скопирова…" at bounding box center [784, 425] width 1568 height 10018
click at [281, 248] on div "NISSAN MURANO Z52, 2017 Отчёт от 10 августа 2025 года Ccылка на отчёт скопирова…" at bounding box center [784, 425] width 1568 height 10018
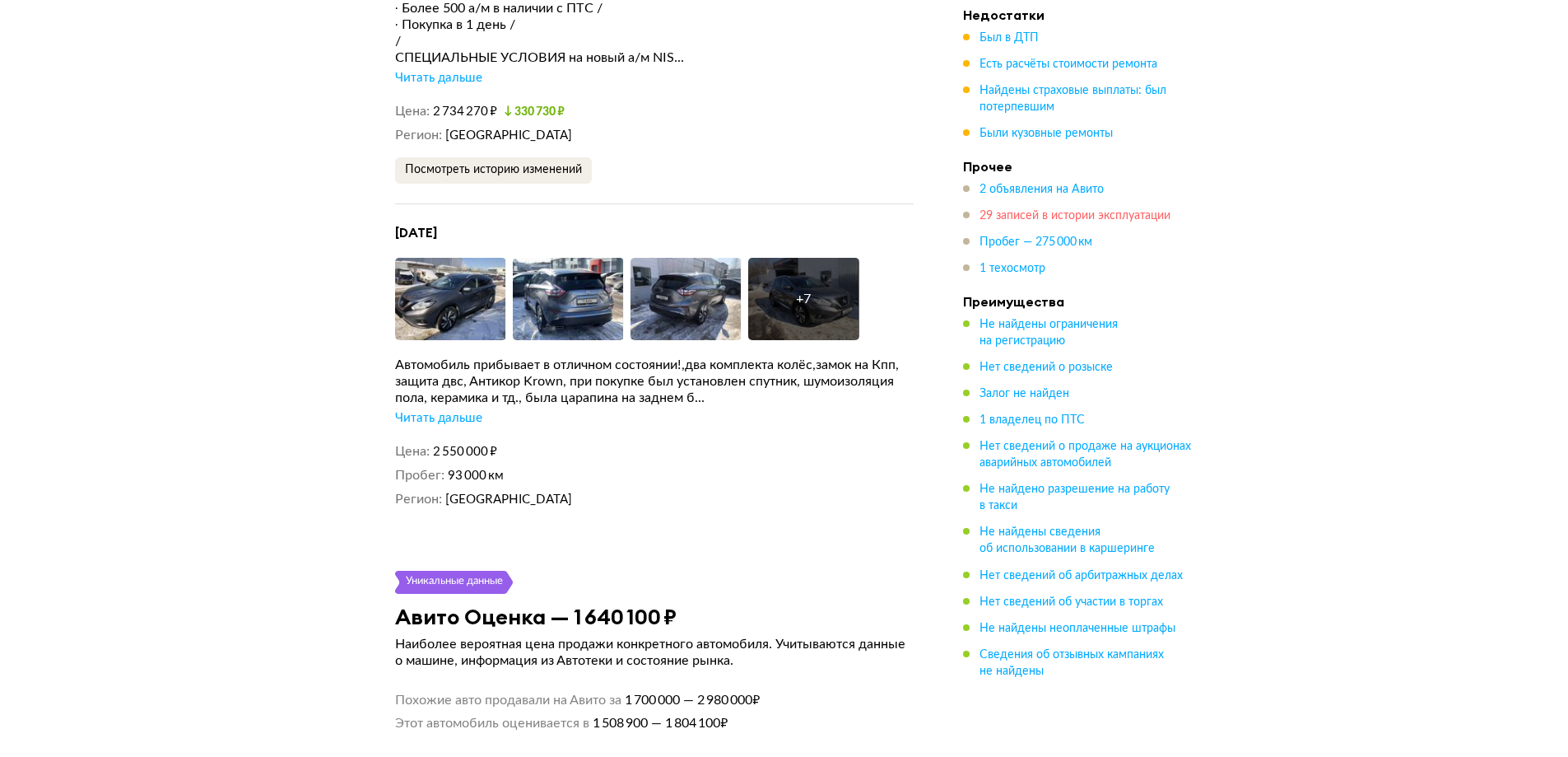
click at [1047, 219] on span "29 записей в истории эксплуатации" at bounding box center [1075, 216] width 191 height 12
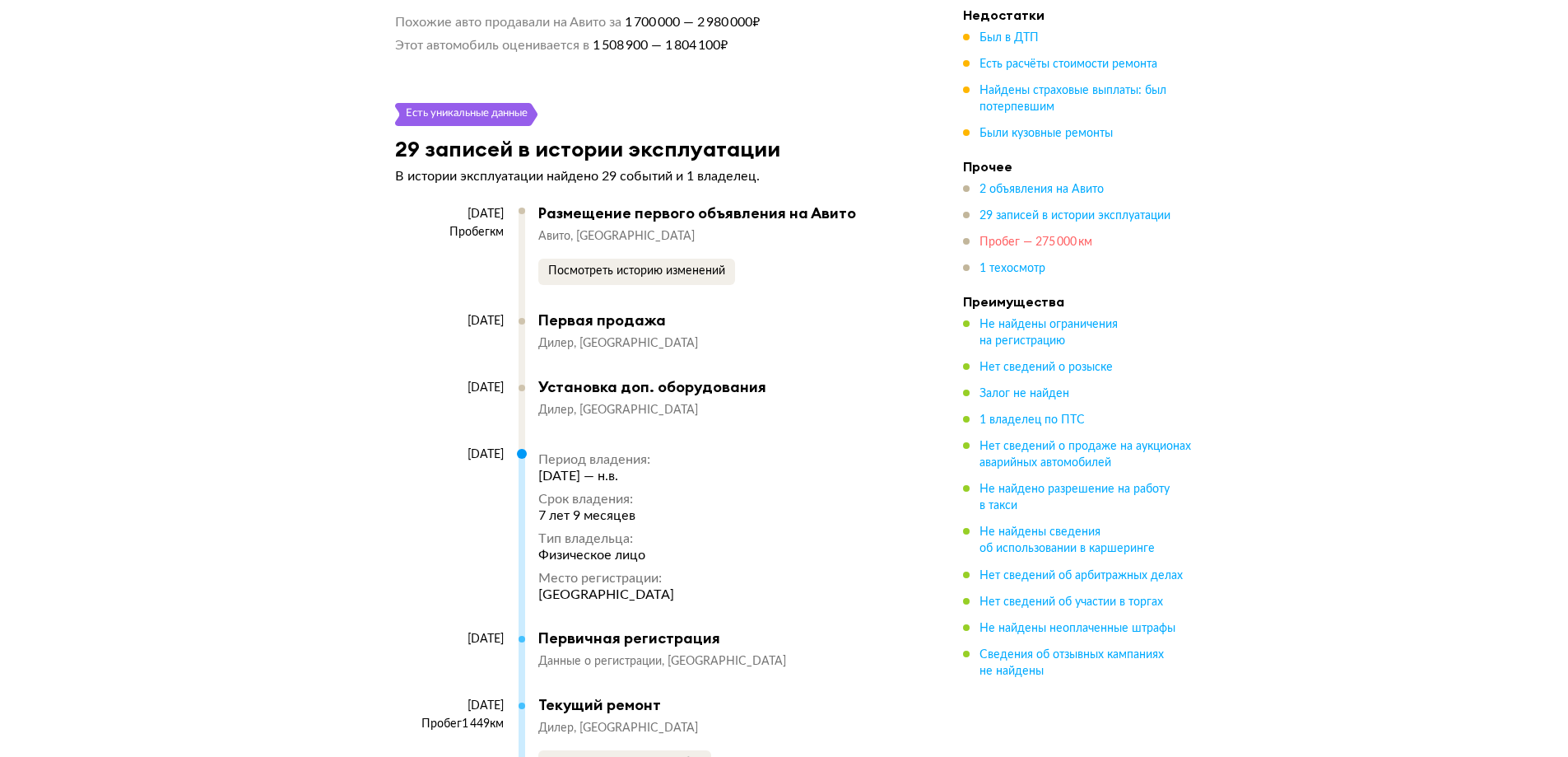
click at [1050, 237] on span "Пробег — 275 000 км" at bounding box center [1036, 242] width 112 height 12
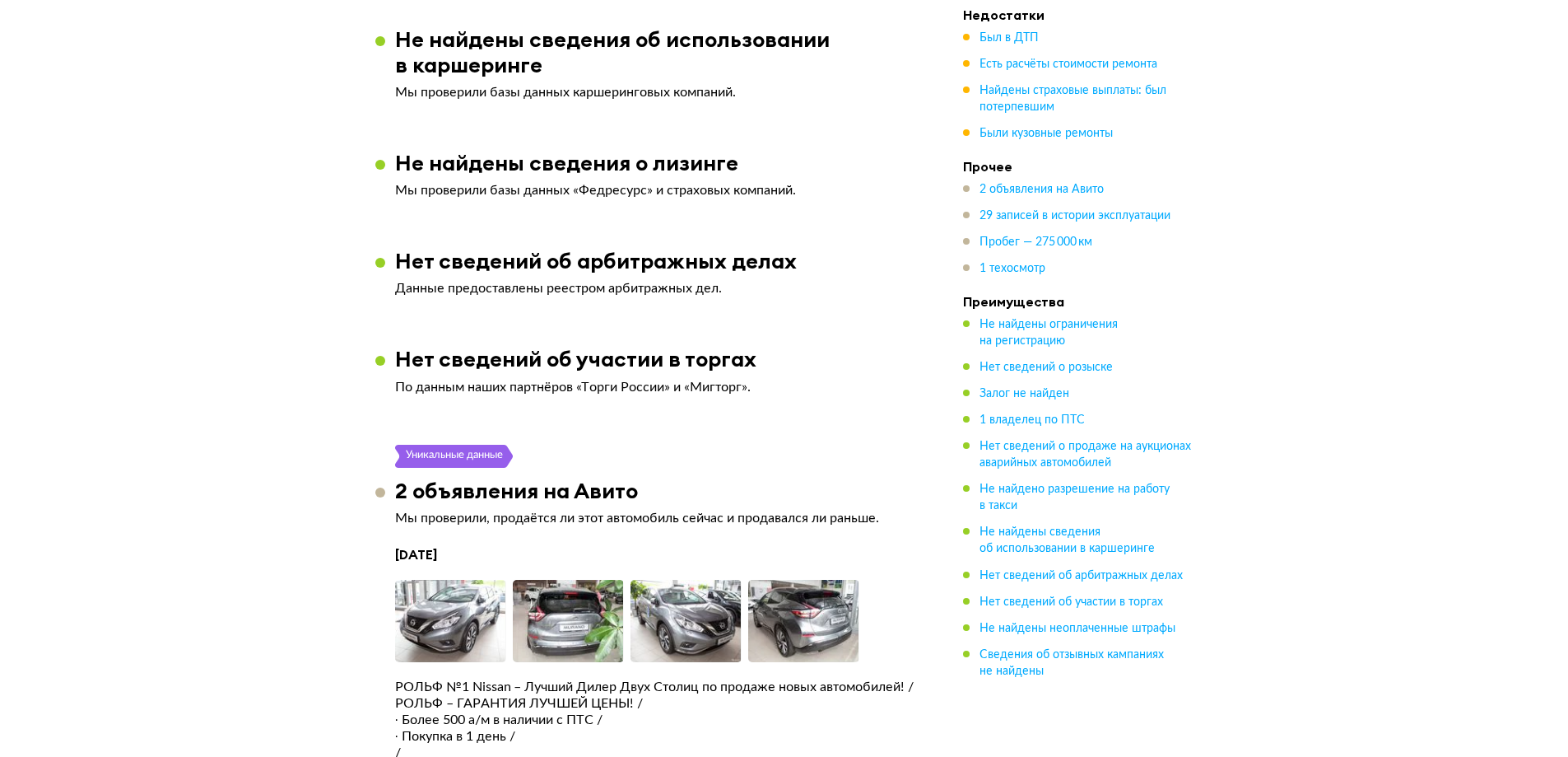
scroll to position [4200, 0]
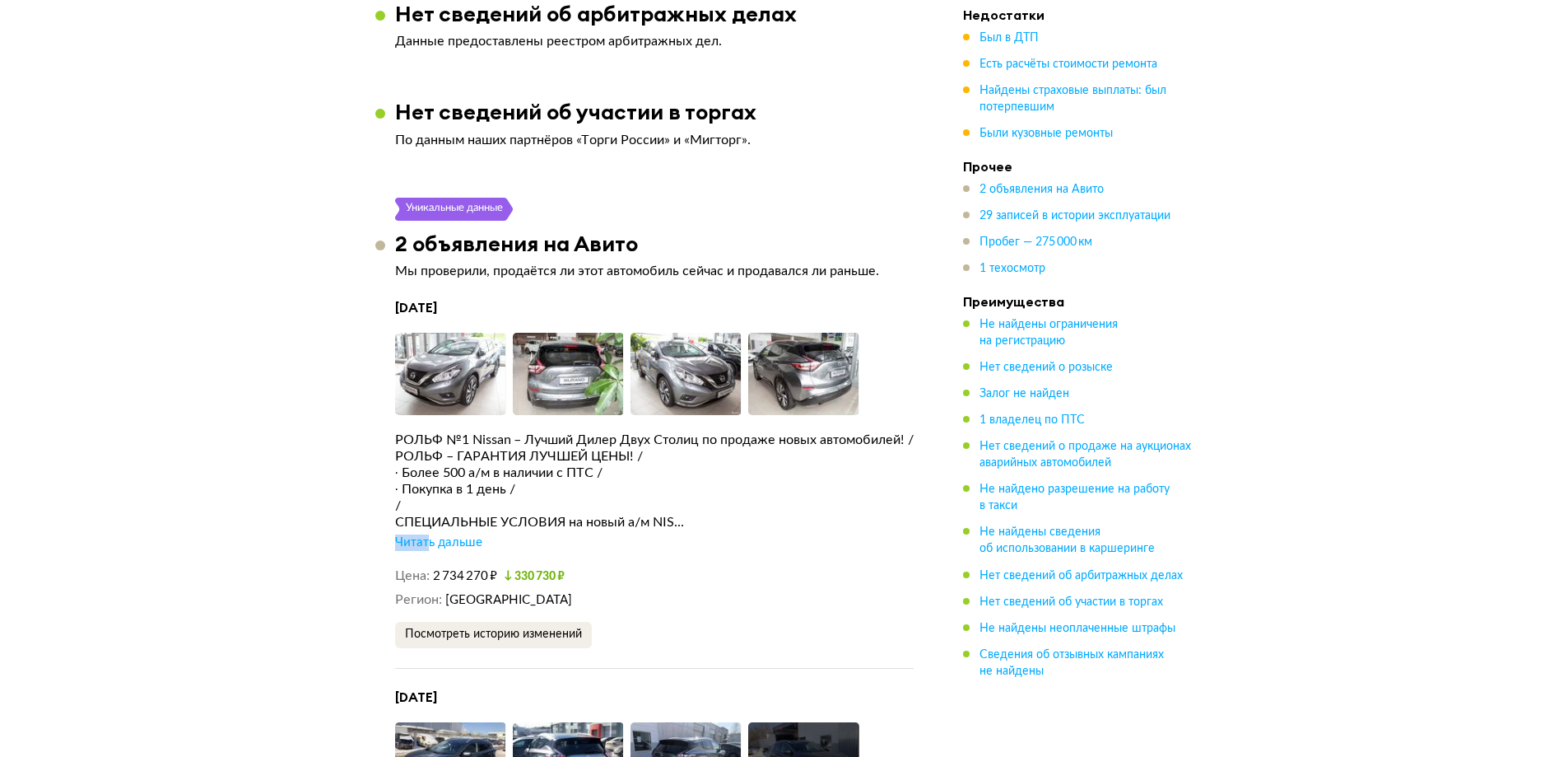
click at [424, 551] on div "Читать дальше" at bounding box center [439, 542] width 87 height 16
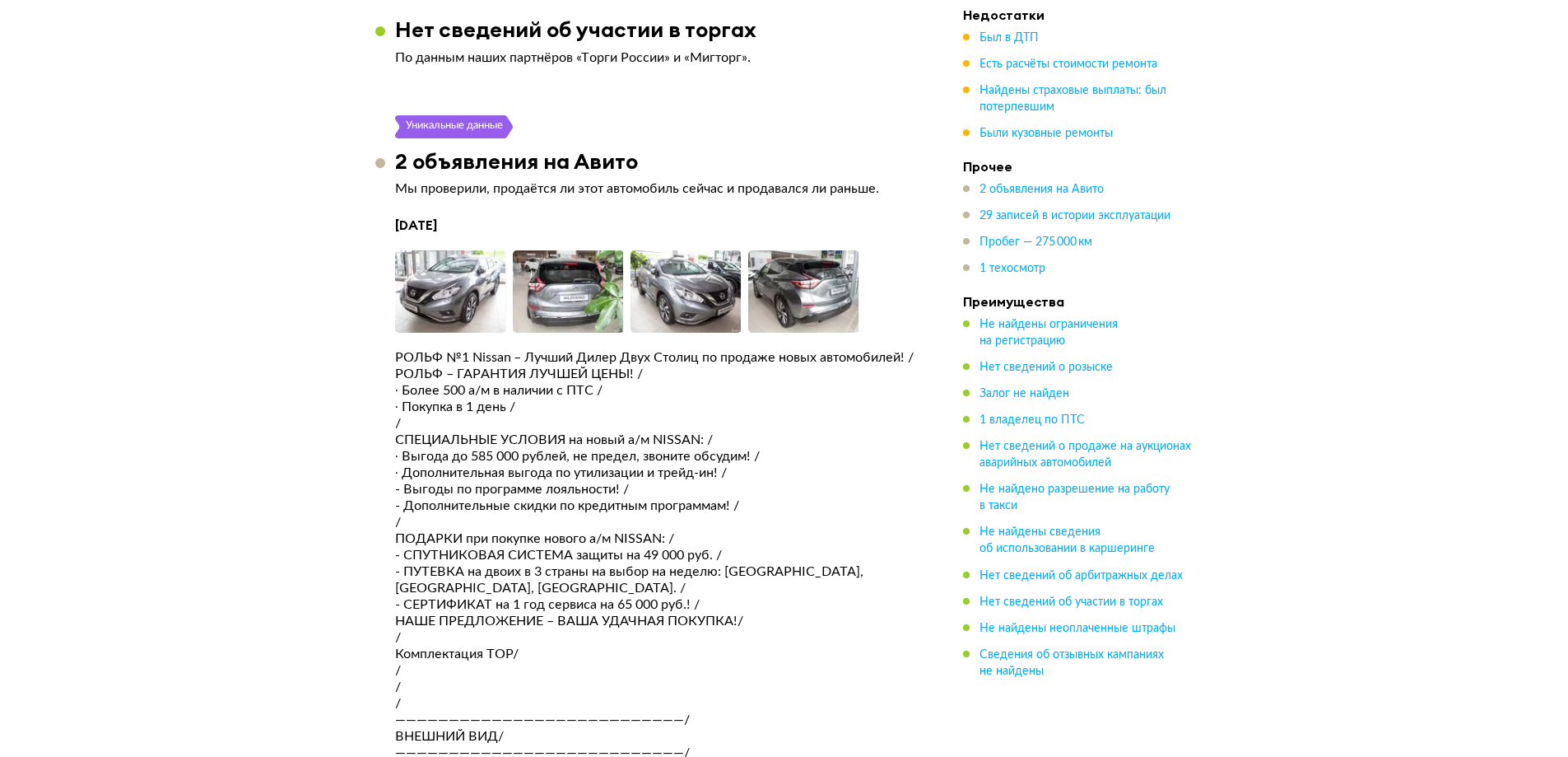
scroll to position [4364, 0]
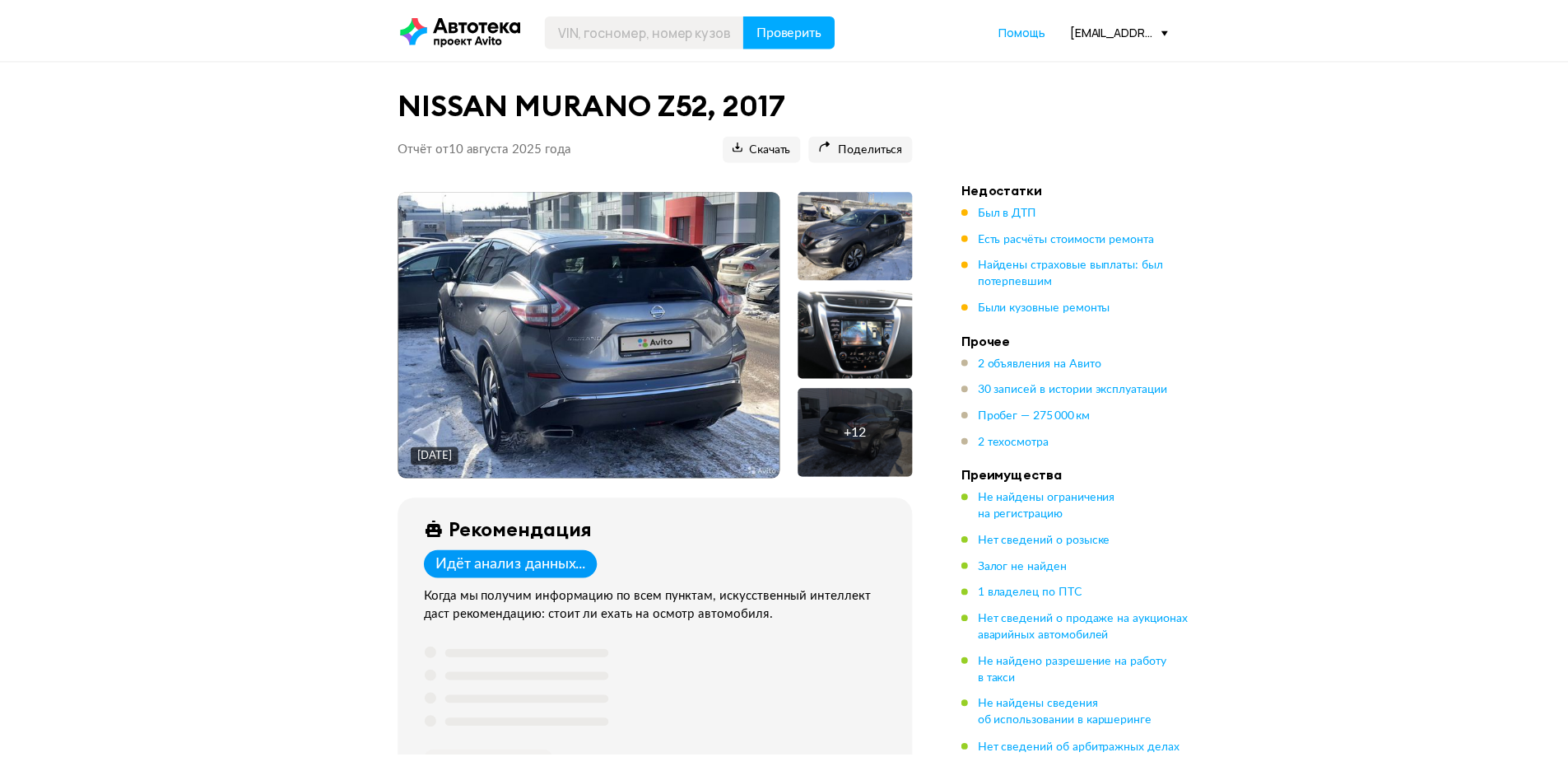
scroll to position [4364, 0]
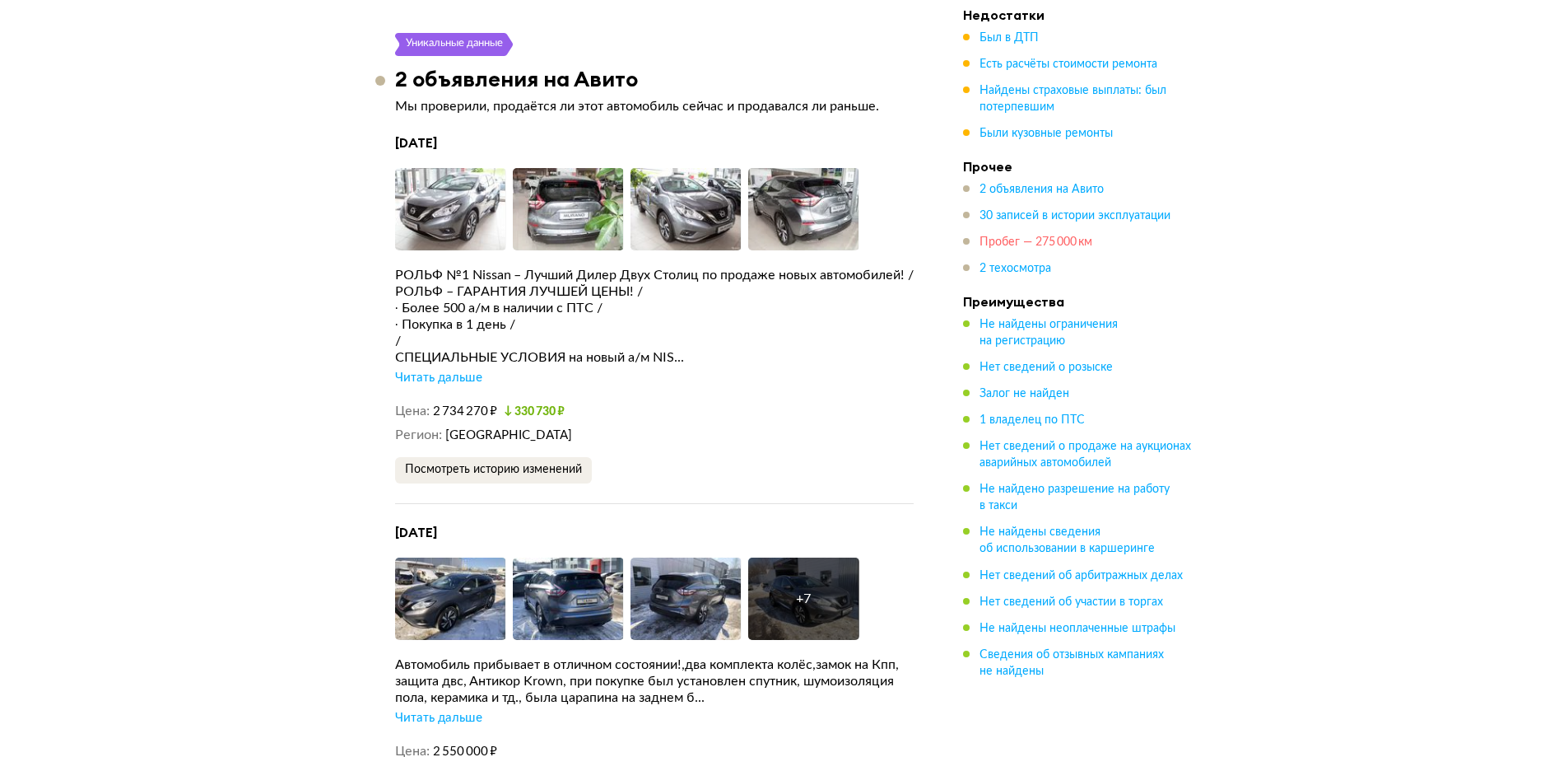
click at [1025, 244] on span "Пробег — 275 000 км" at bounding box center [1036, 242] width 112 height 12
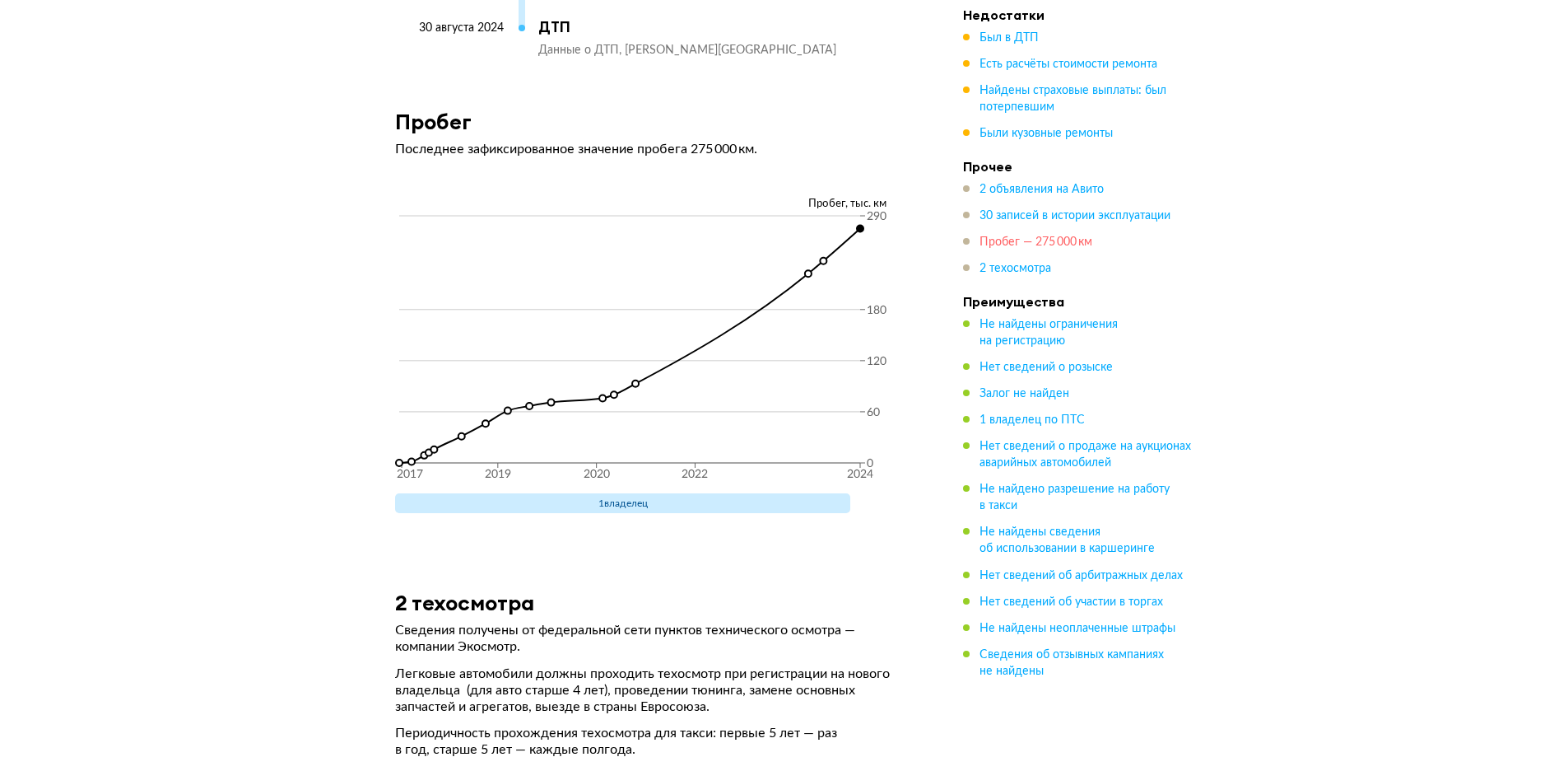
scroll to position [8370, 0]
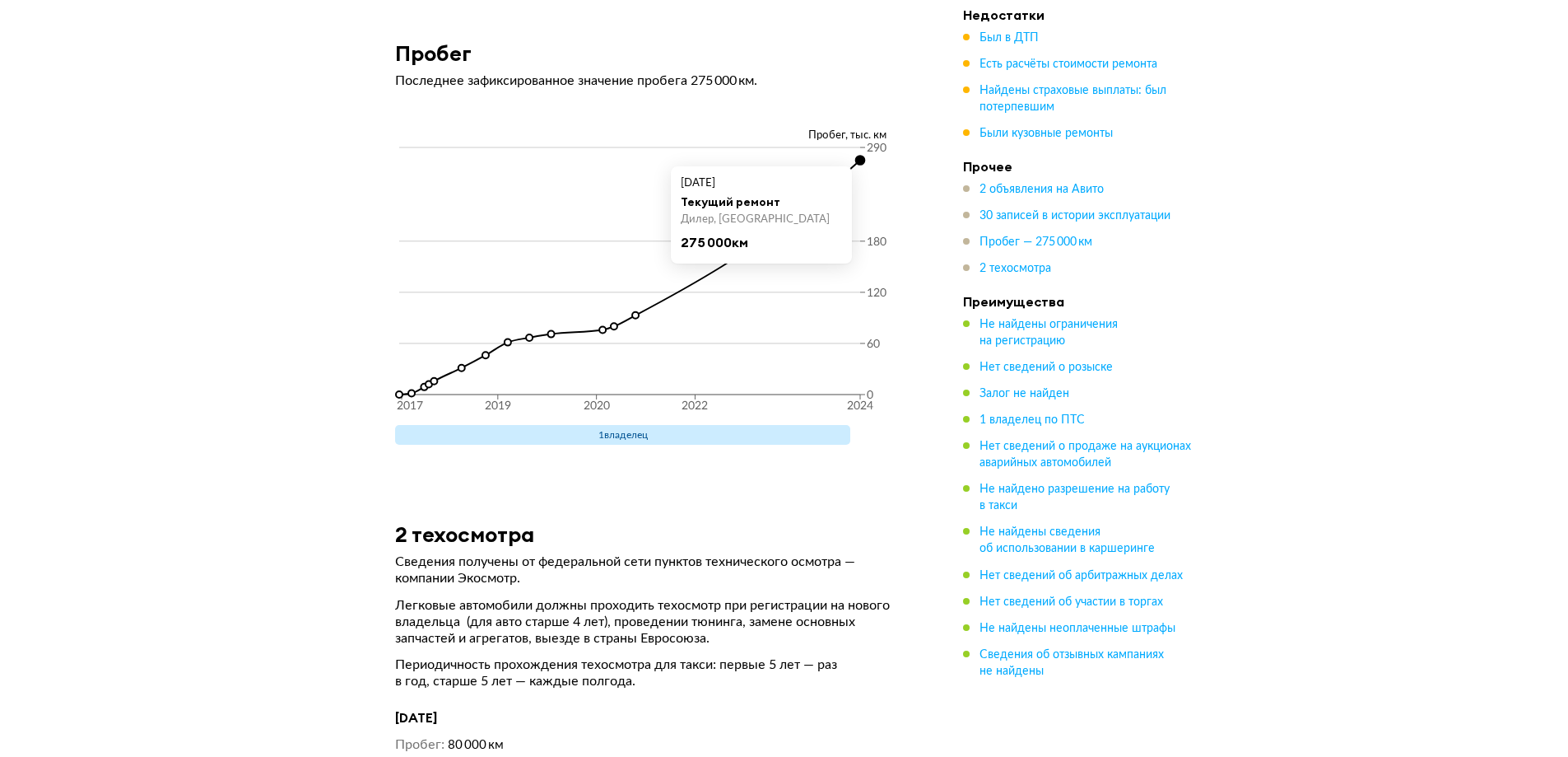
click at [860, 165] on circle at bounding box center [860, 160] width 9 height 9
